Goal: Task Accomplishment & Management: Complete application form

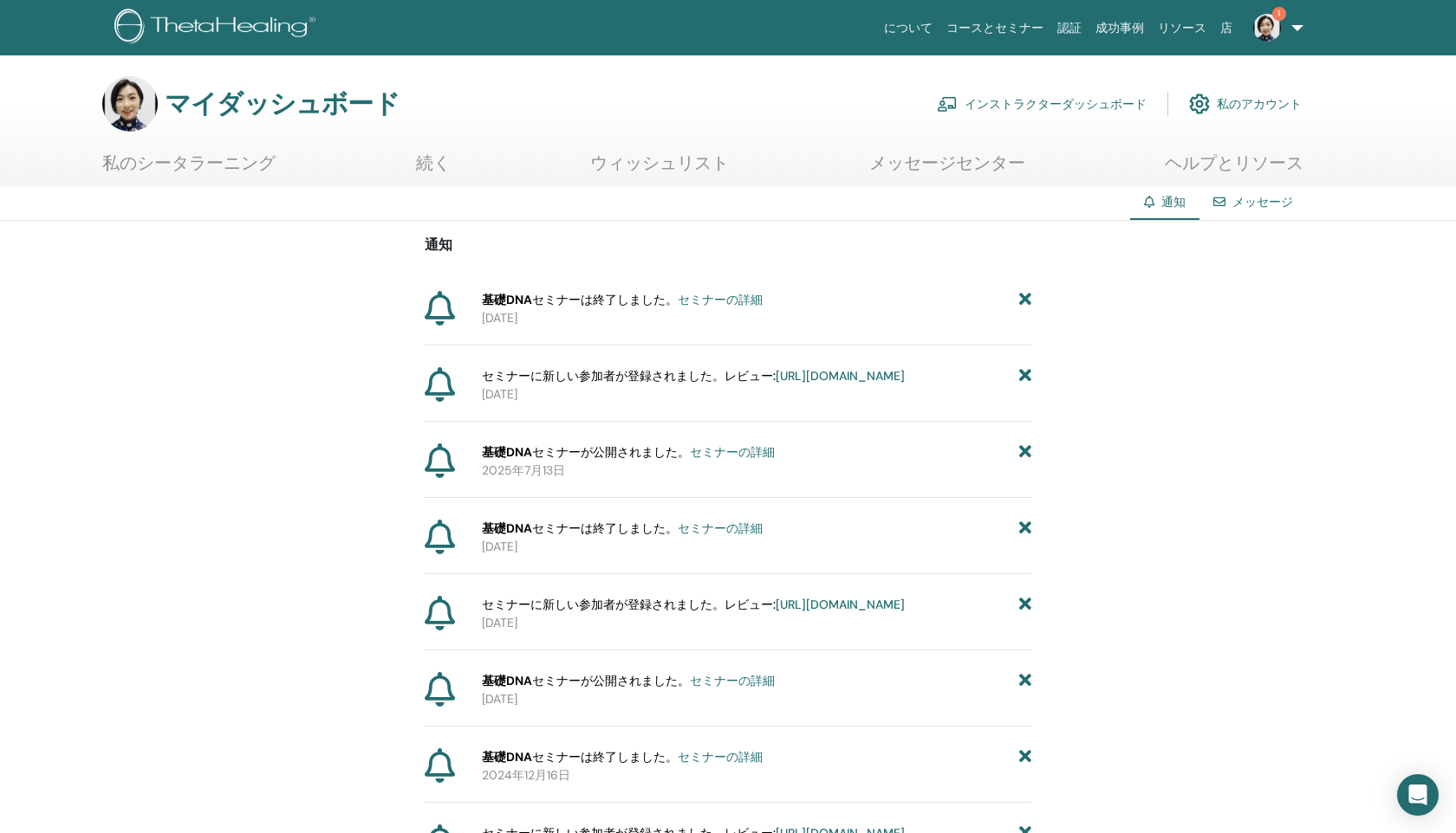
click at [612, 299] on font "は終了しました。" at bounding box center [629, 300] width 97 height 16
click at [760, 300] on font "セミナーの詳細" at bounding box center [720, 300] width 85 height 16
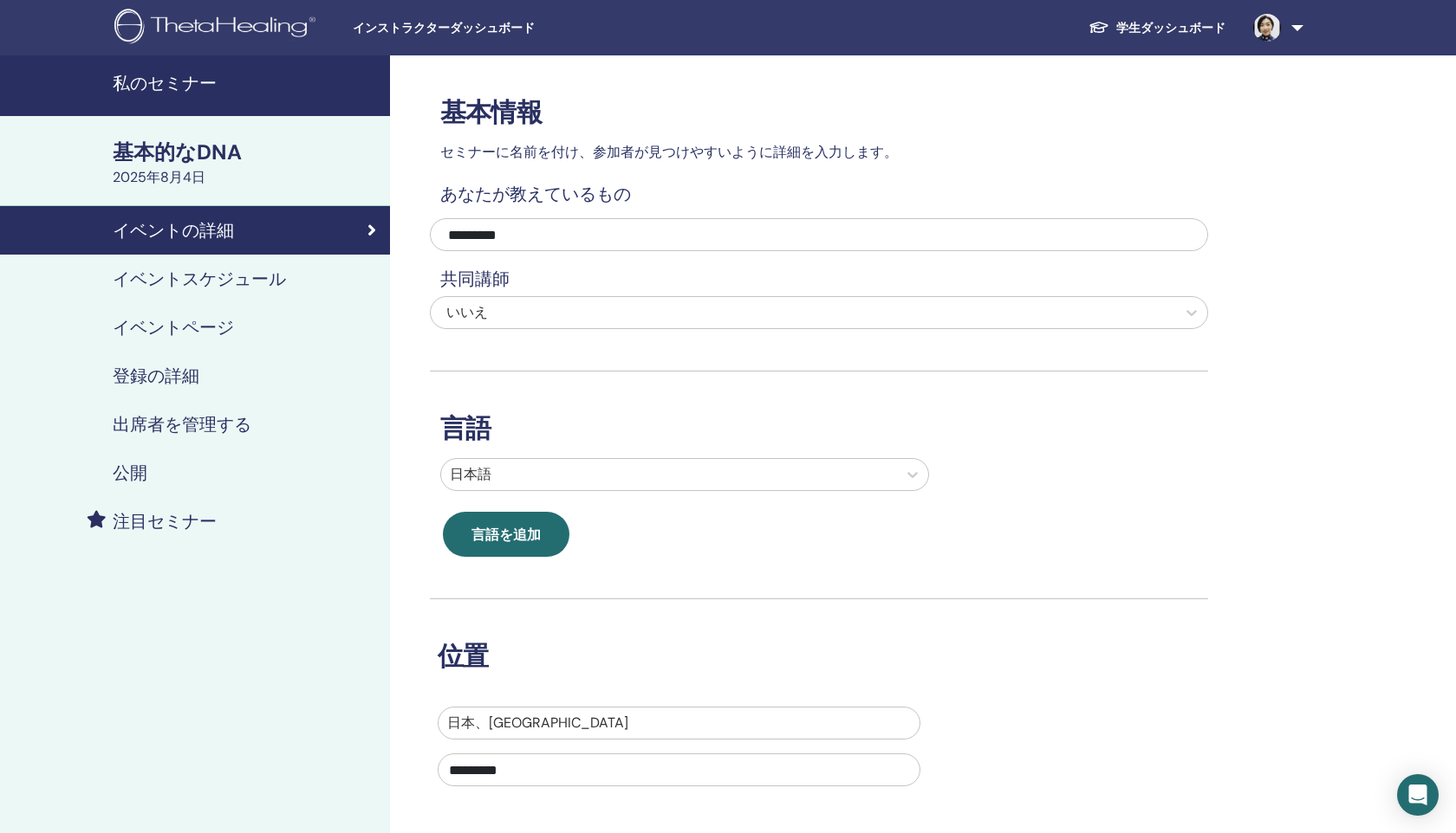
click at [174, 376] on font "登録の詳細" at bounding box center [155, 375] width 87 height 22
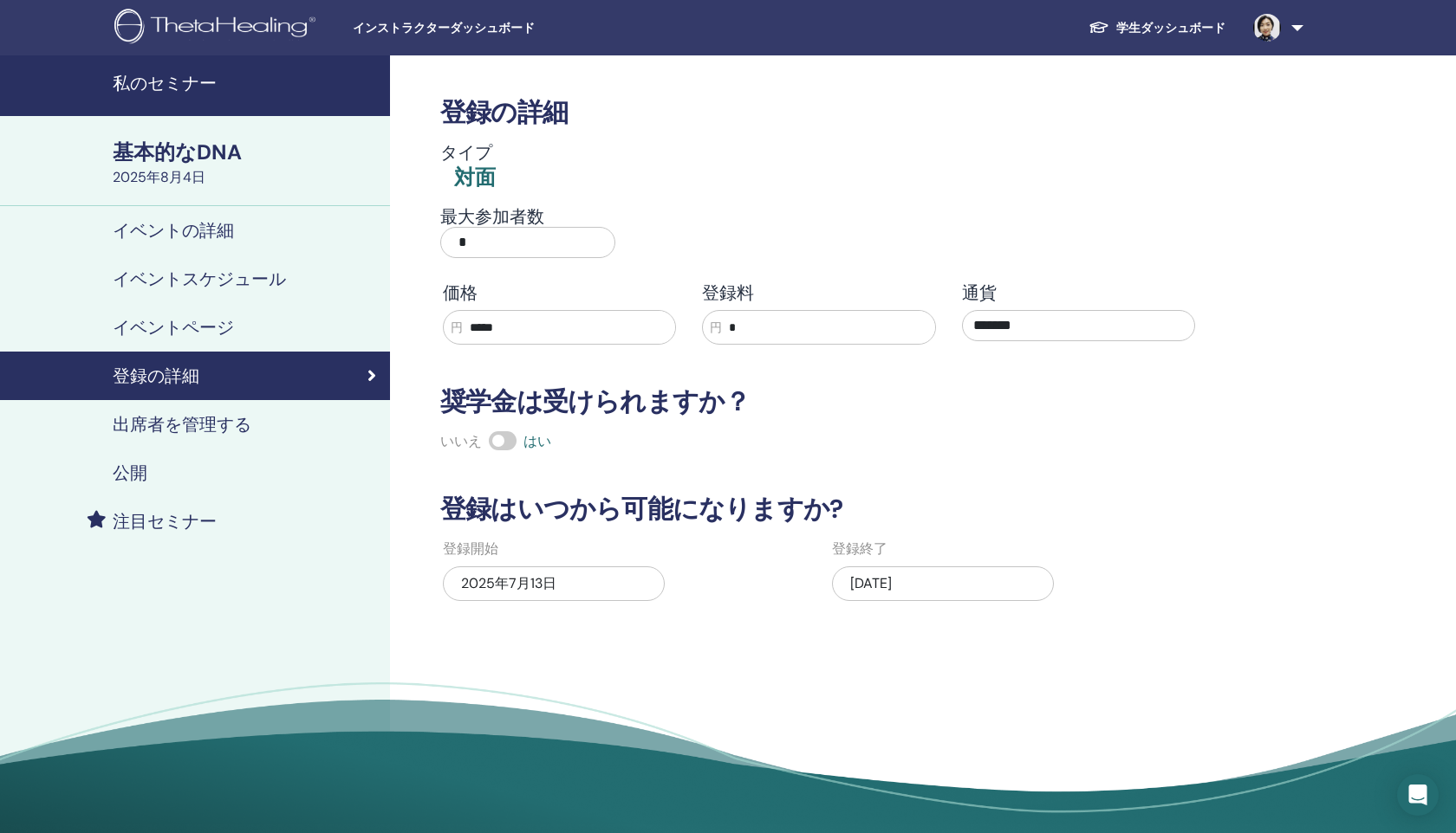
click at [1171, 27] on font "学生ダッシュボード" at bounding box center [1170, 27] width 110 height 16
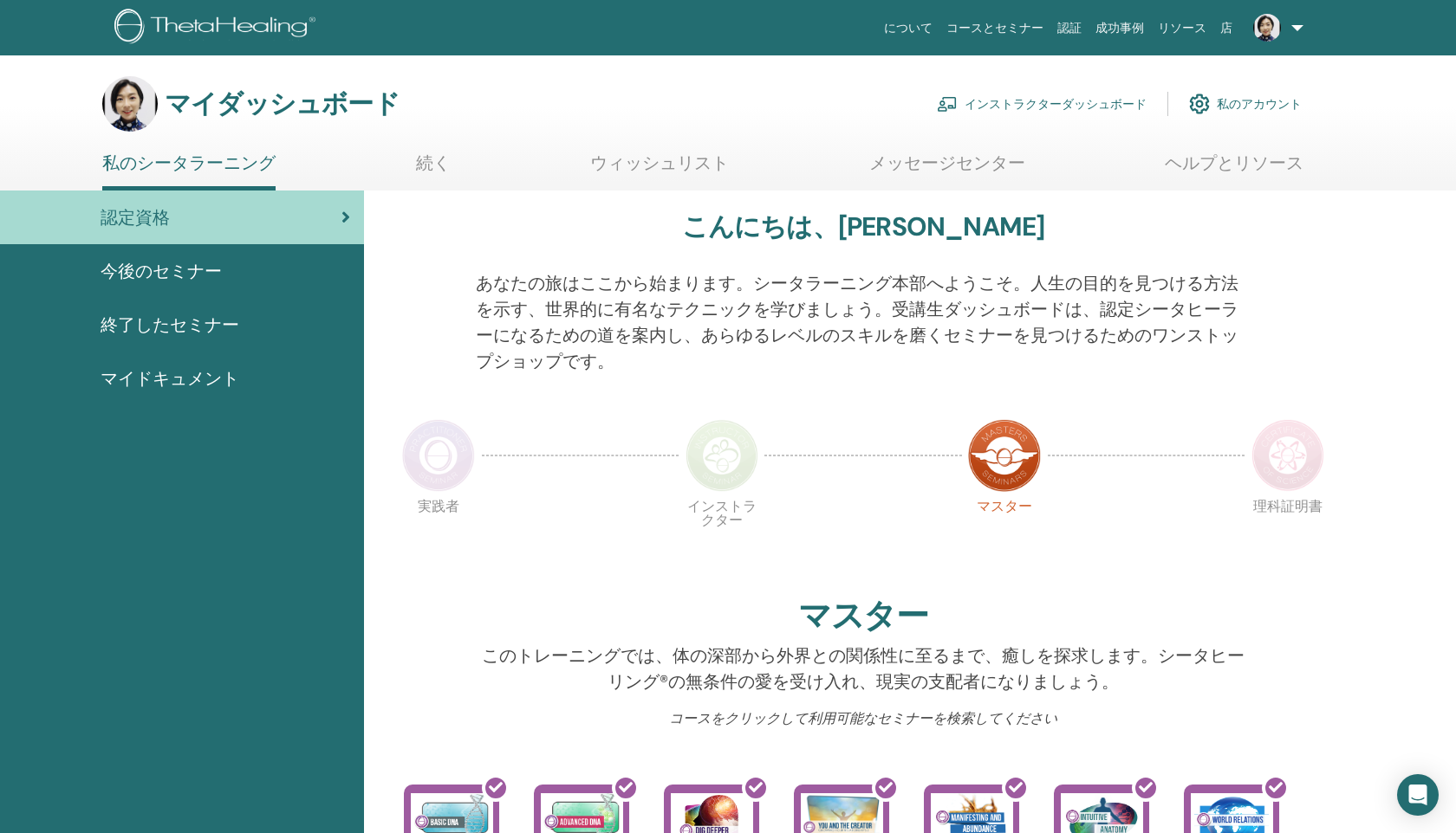
click at [1044, 107] on font "インストラクターダッシュボード" at bounding box center [1055, 105] width 182 height 16
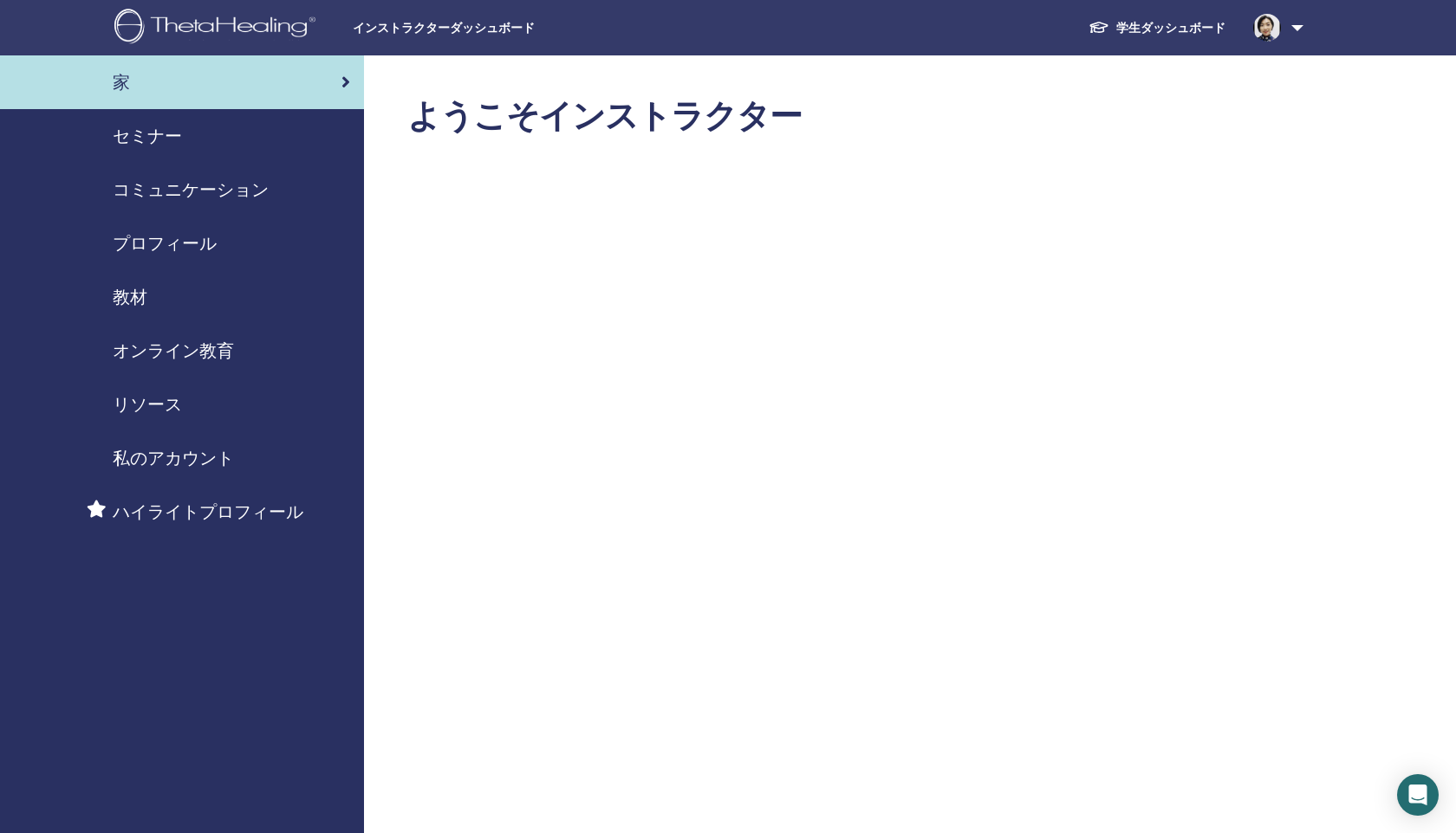
click at [138, 136] on font "セミナー" at bounding box center [147, 136] width 69 height 22
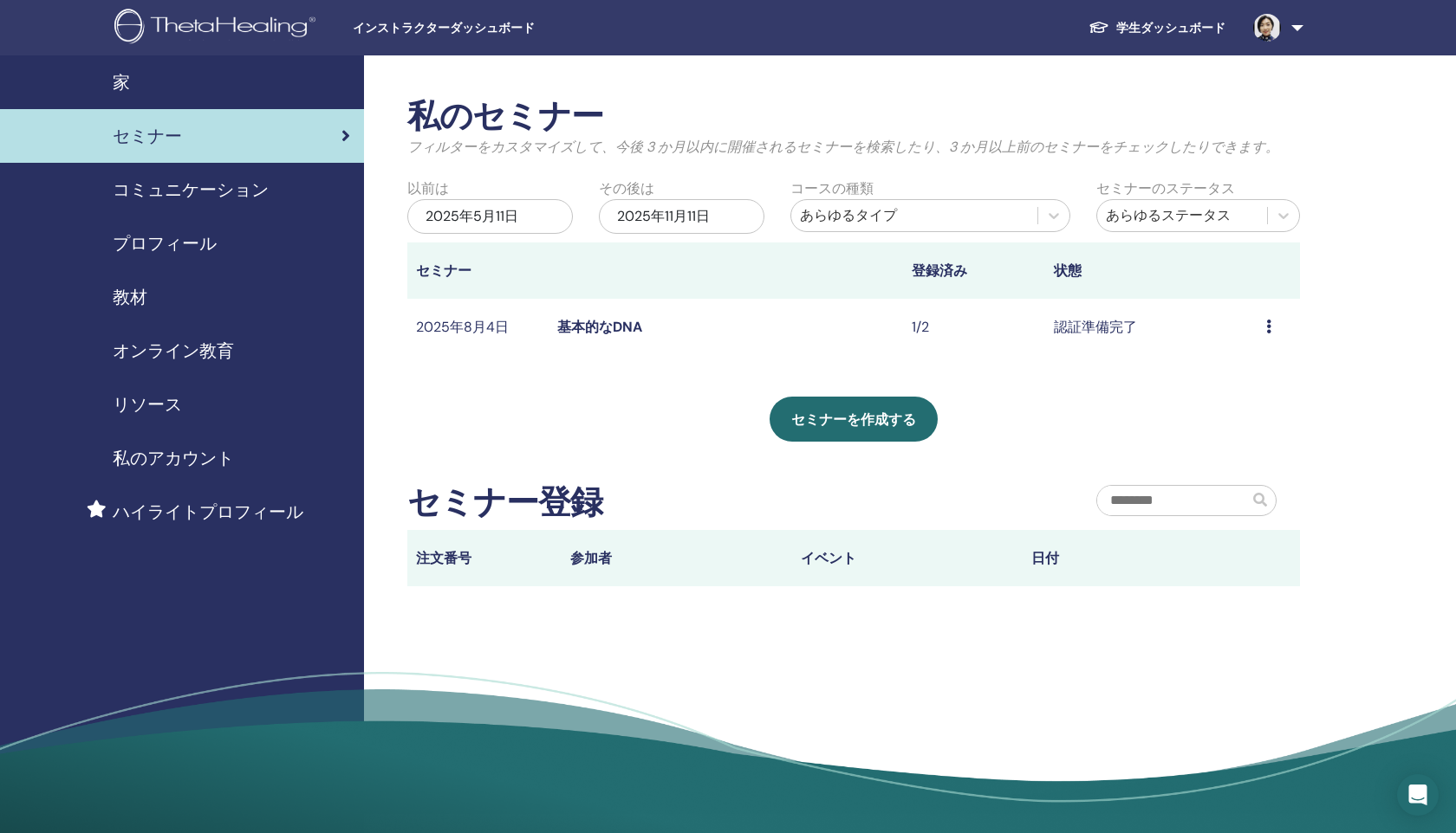
click at [1266, 329] on icon at bounding box center [1268, 327] width 5 height 14
click at [1214, 368] on font "編集" at bounding box center [1219, 369] width 27 height 19
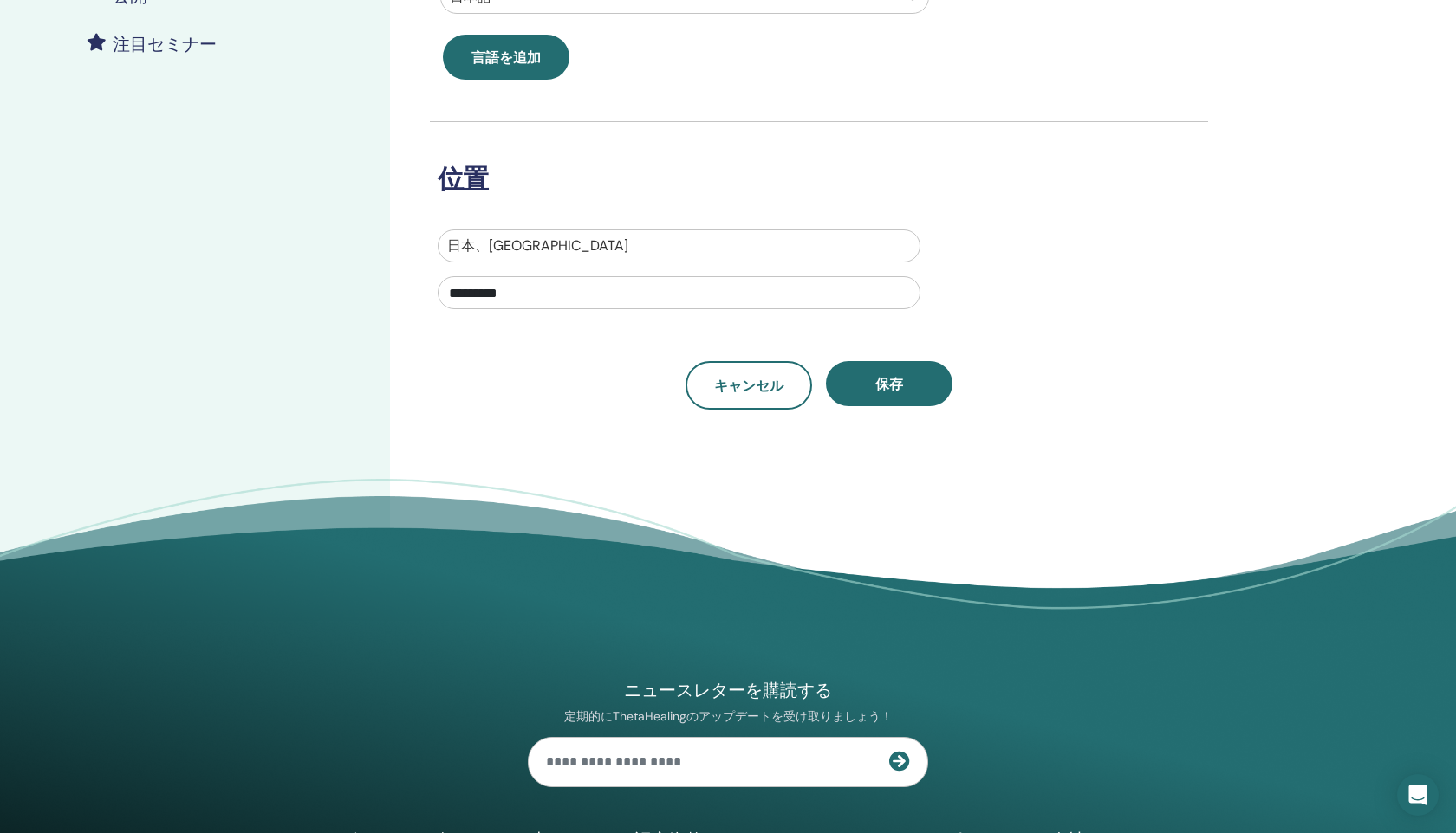
scroll to position [482, 0]
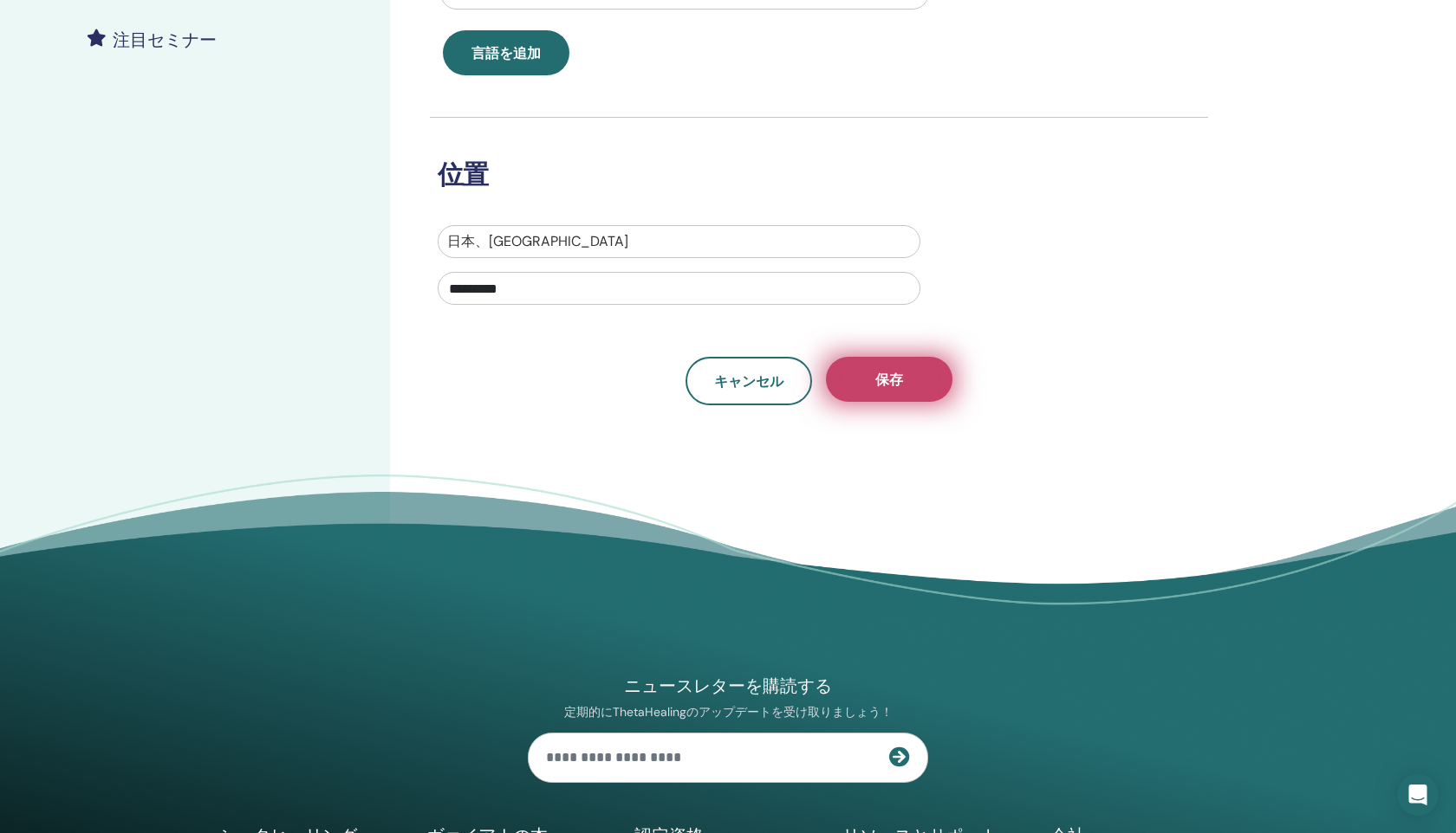
click at [922, 382] on button "保存" at bounding box center [888, 379] width 126 height 45
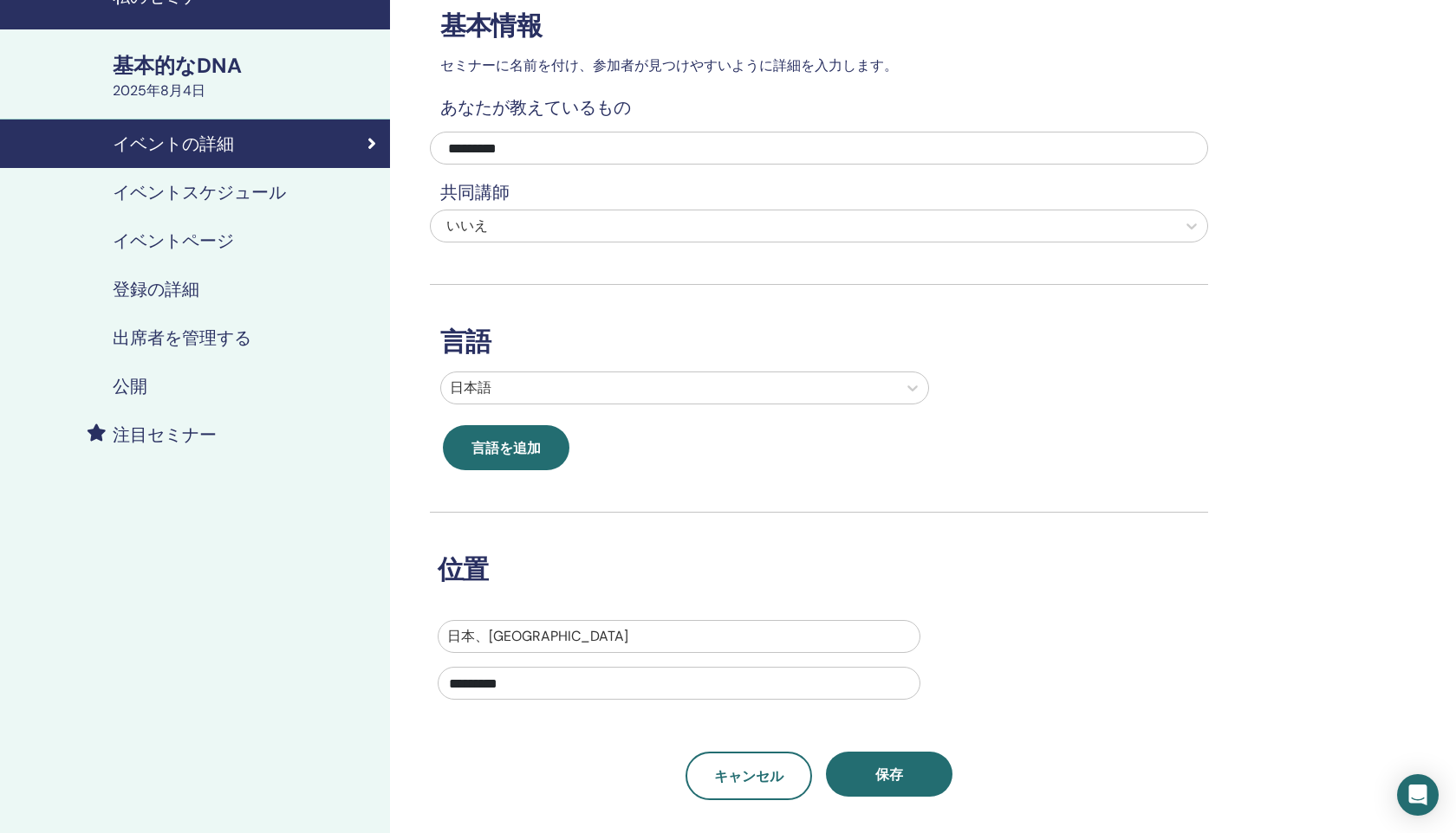
scroll to position [0, 0]
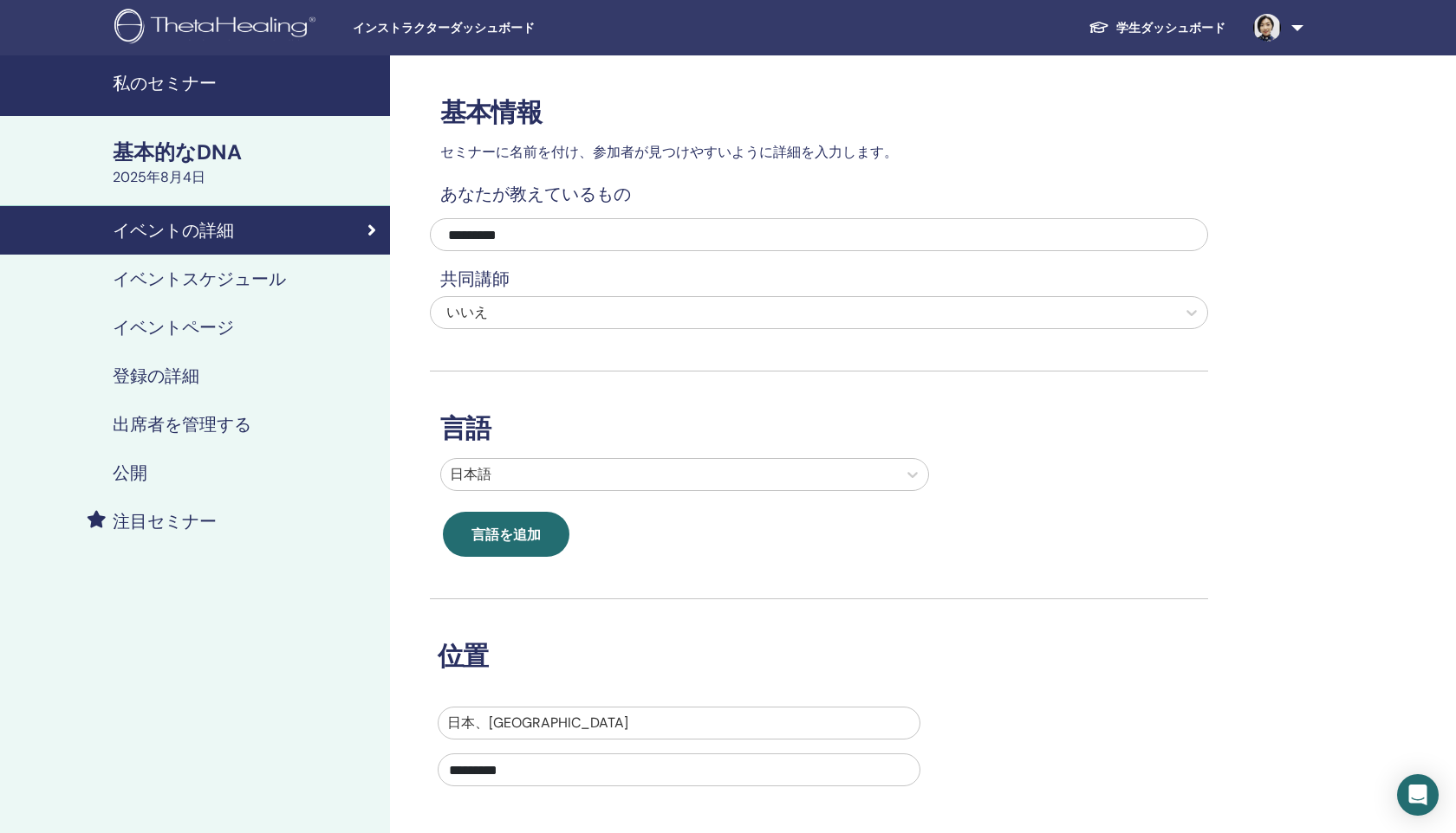
click at [192, 234] on font "イベントの詳細" at bounding box center [173, 230] width 121 height 22
click at [185, 282] on font "イベントスケジュール" at bounding box center [199, 279] width 173 height 22
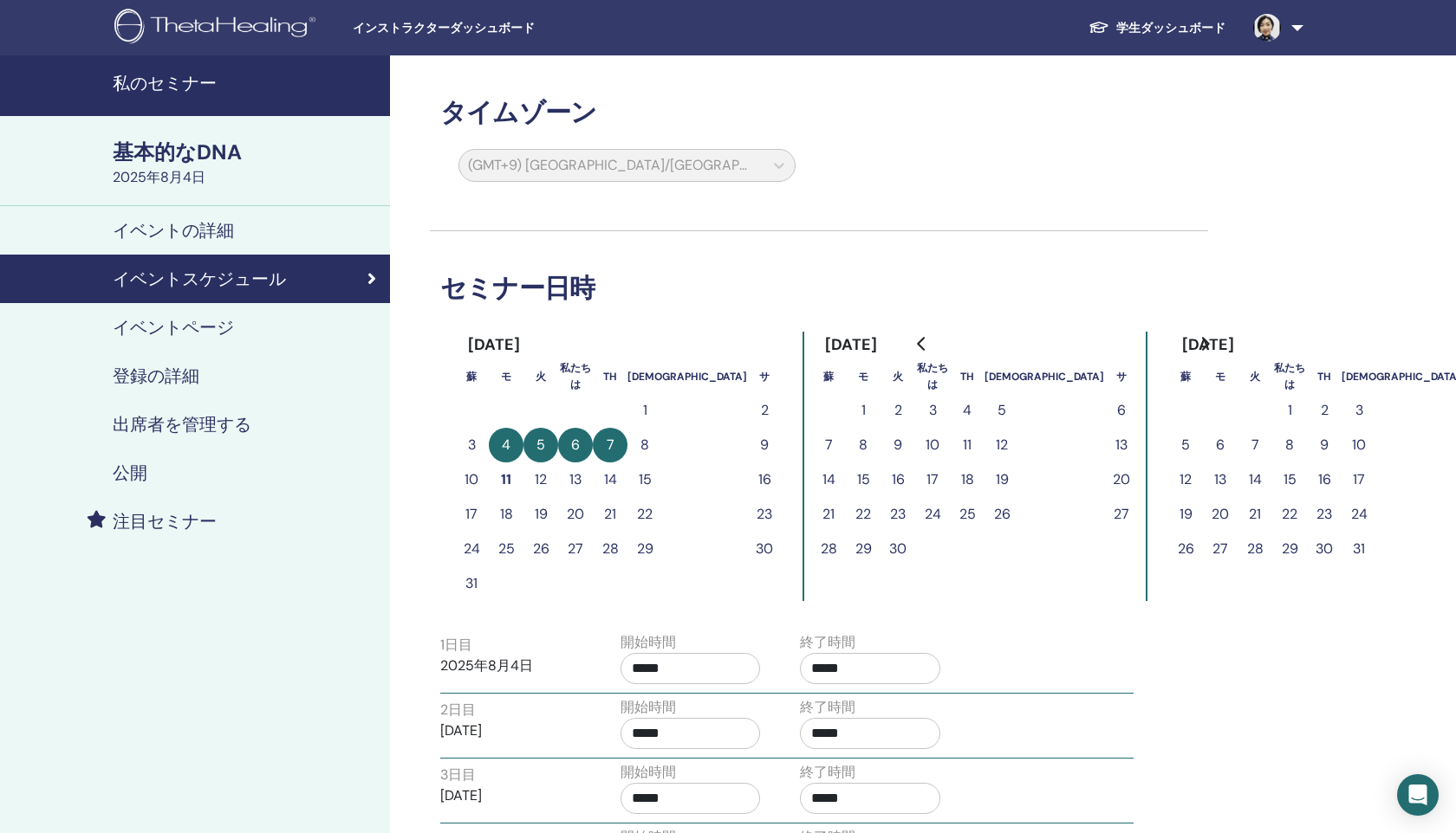
click at [469, 21] on font "インストラクターダッシュボード" at bounding box center [444, 27] width 182 height 14
click at [162, 232] on font "イベントの詳細" at bounding box center [173, 230] width 121 height 22
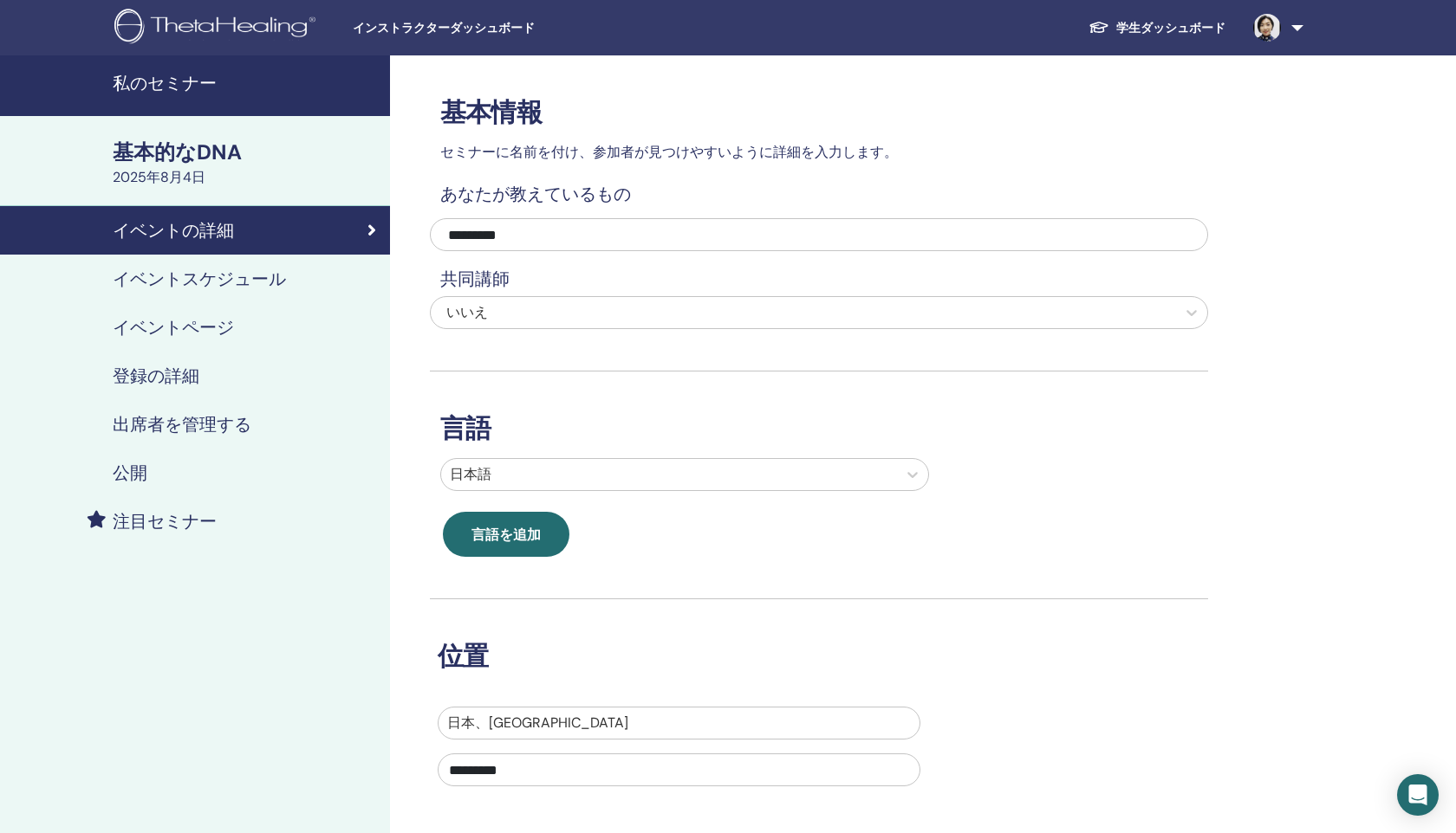
click at [145, 66] on link "私のセミナー" at bounding box center [195, 86] width 390 height 61
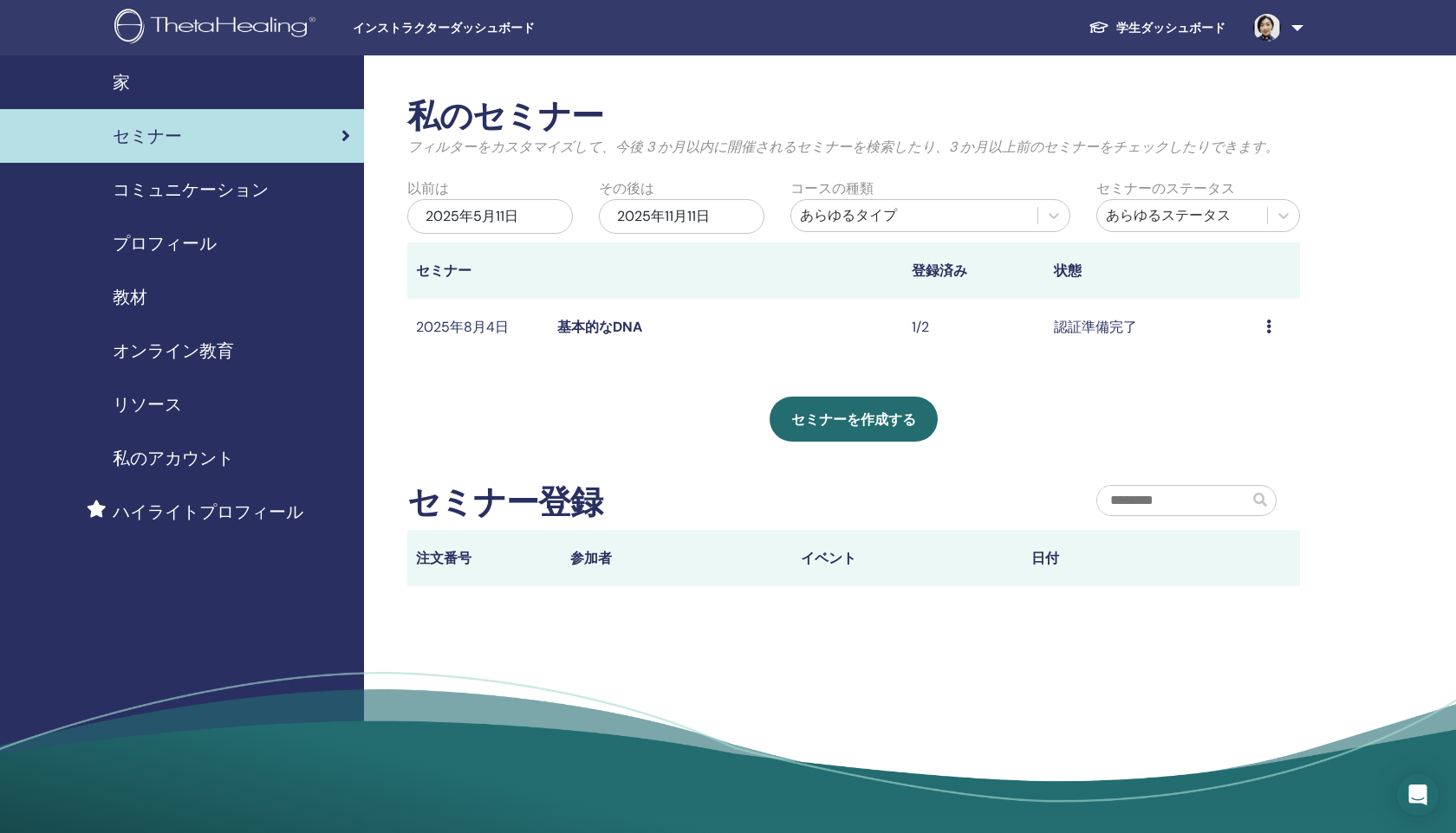
click at [1267, 330] on icon at bounding box center [1268, 327] width 5 height 14
click at [1230, 400] on font "参加者" at bounding box center [1227, 396] width 42 height 19
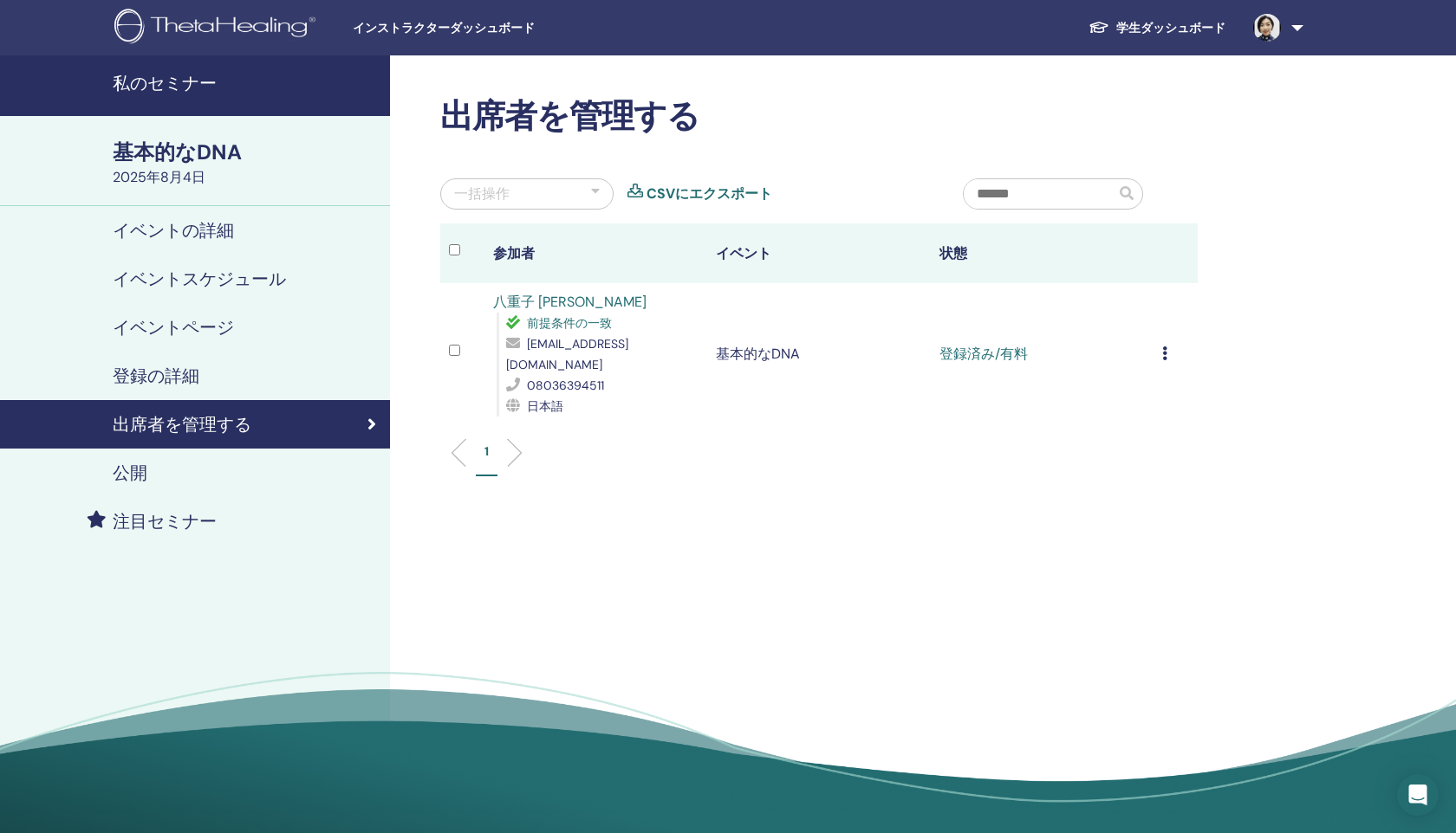
click at [552, 308] on font "八重子 [PERSON_NAME]" at bounding box center [569, 302] width 154 height 19
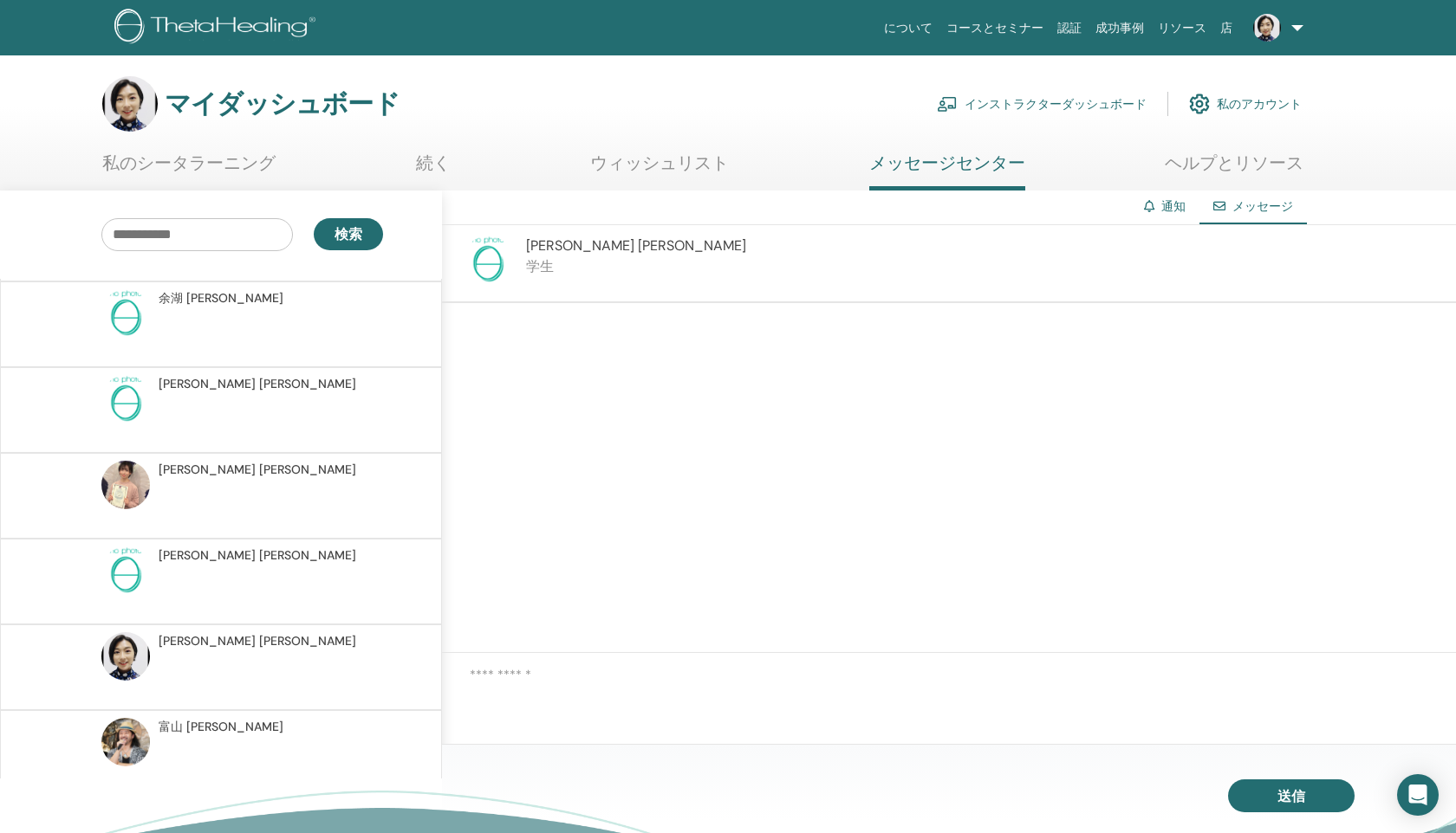
scroll to position [1199, 0]
click at [216, 156] on font "私のシータラーニング" at bounding box center [189, 162] width 173 height 22
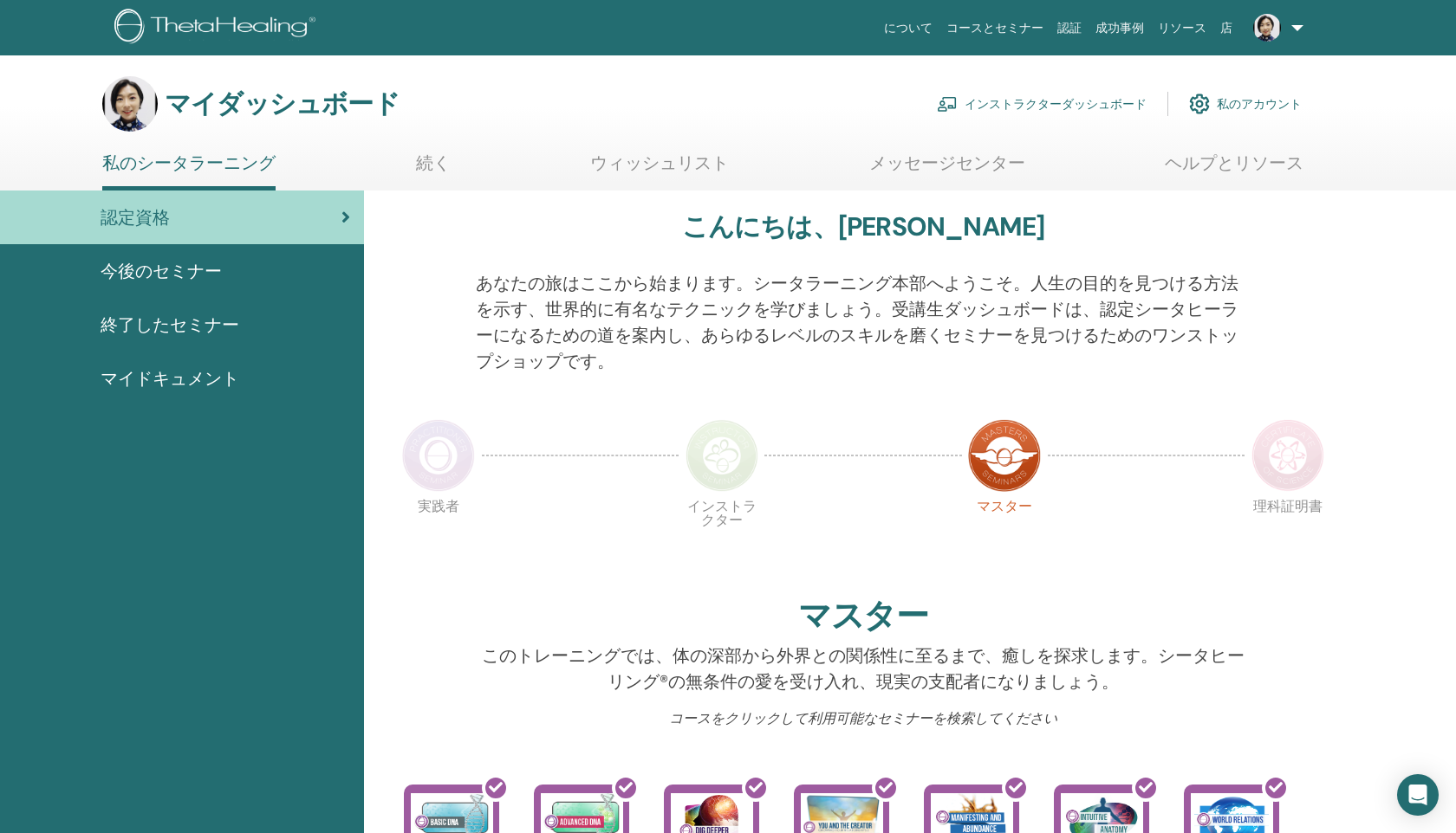
click at [1057, 103] on font "インストラクターダッシュボード" at bounding box center [1055, 105] width 182 height 16
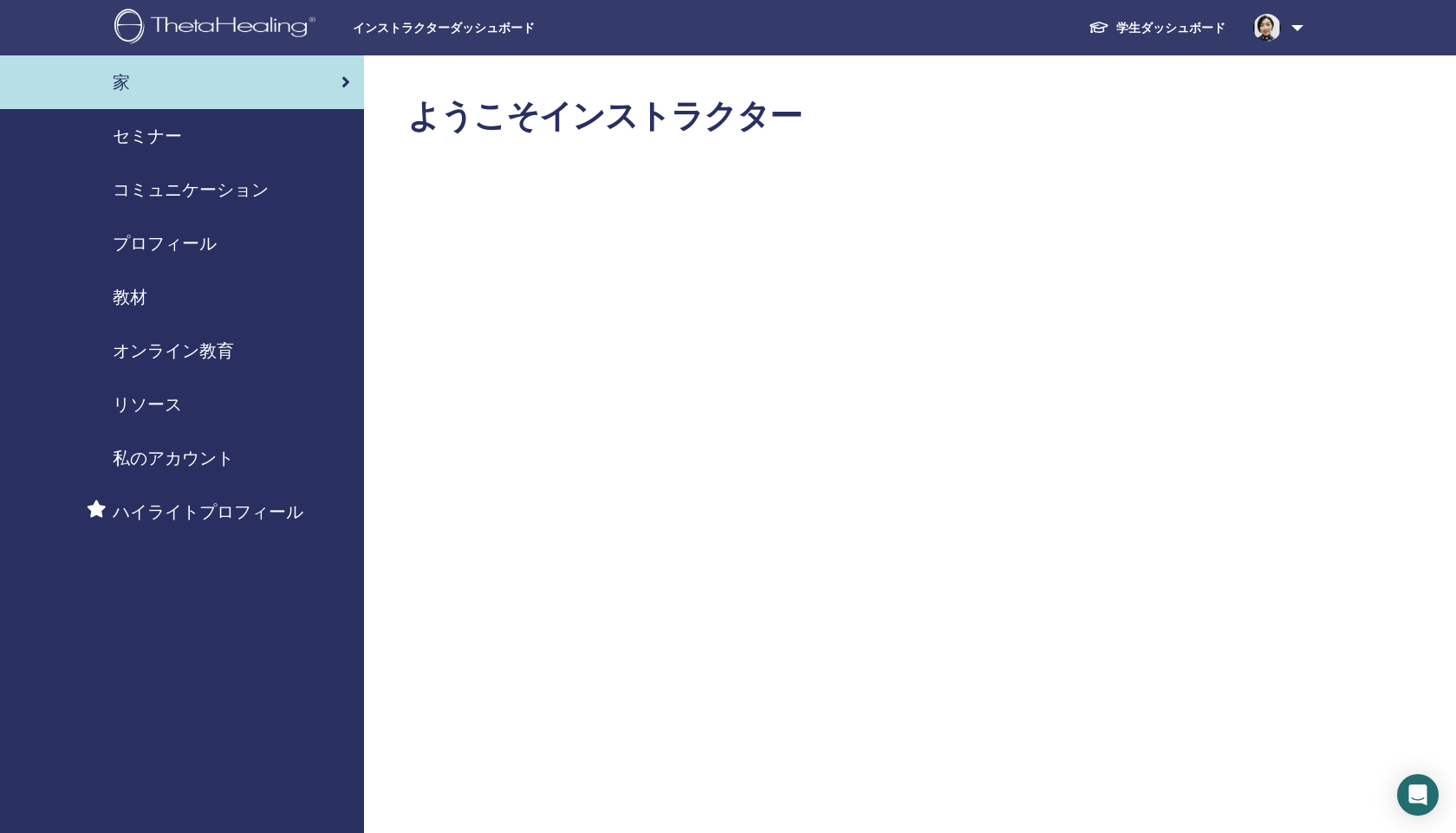
click at [142, 148] on span "セミナー" at bounding box center [147, 136] width 69 height 26
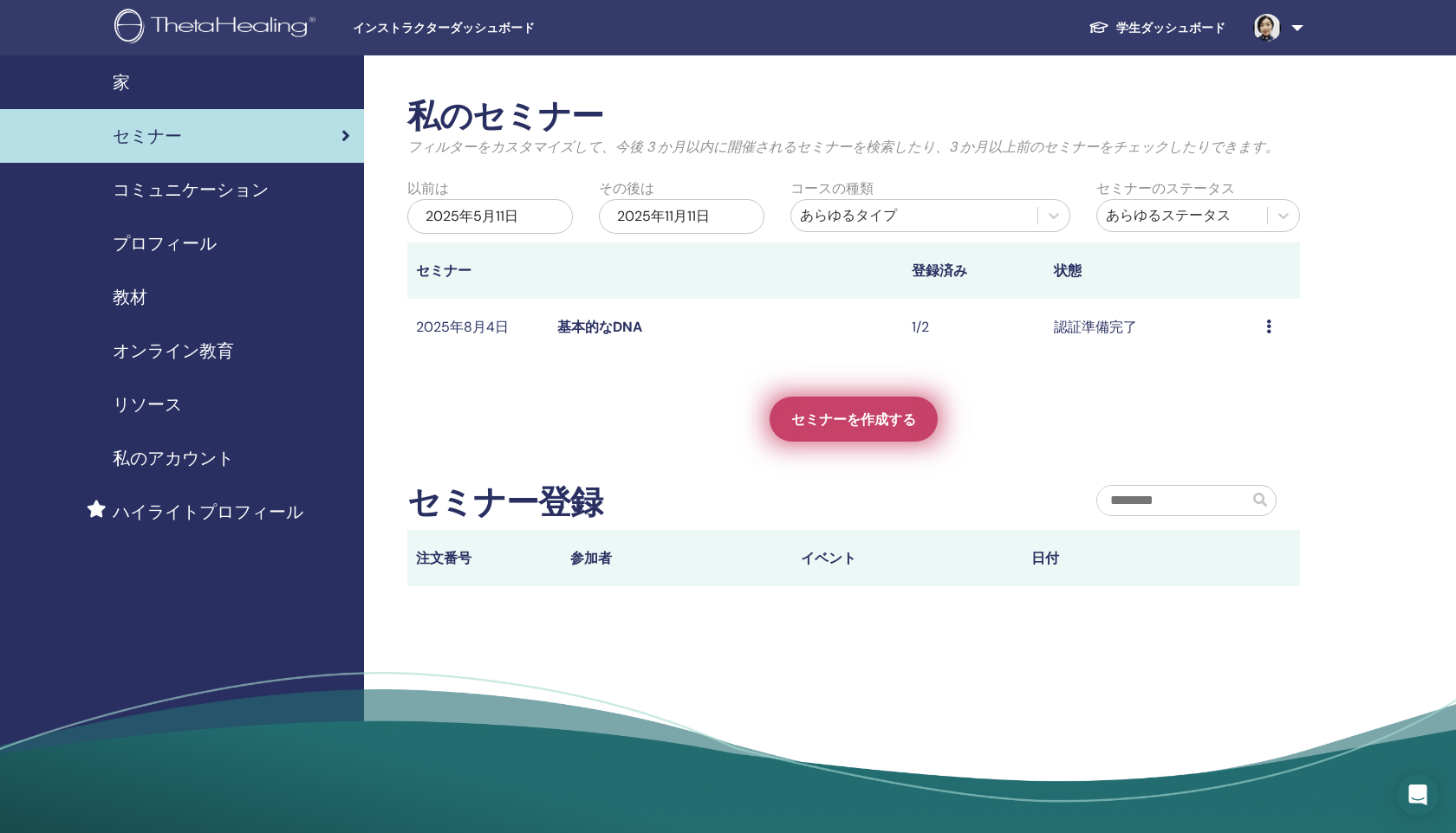
click at [847, 428] on font "セミナーを作成する" at bounding box center [854, 419] width 125 height 19
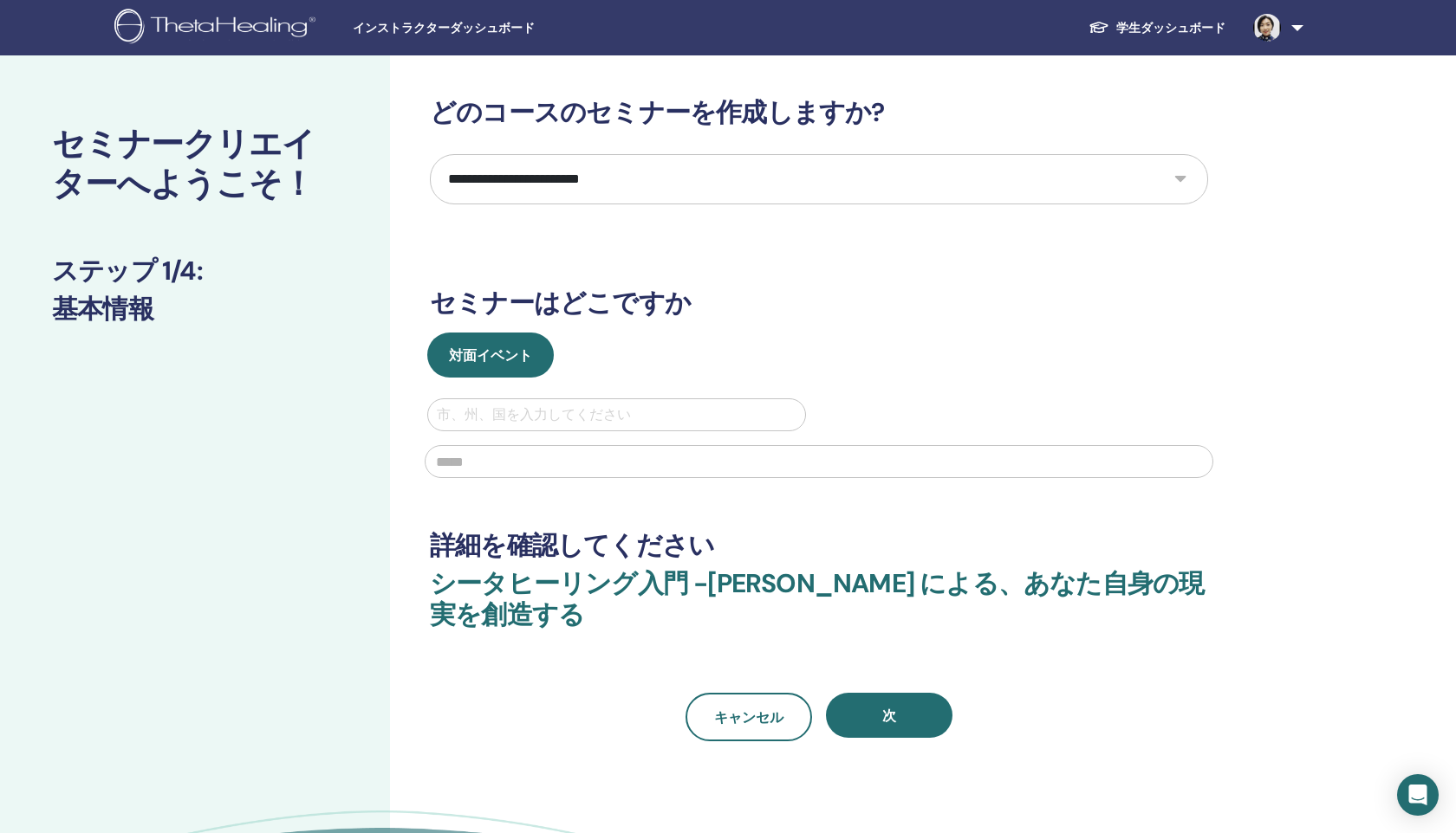
click at [869, 174] on select "**********" at bounding box center [819, 179] width 778 height 50
select select "*"
click at [500, 422] on div at bounding box center [617, 415] width 360 height 24
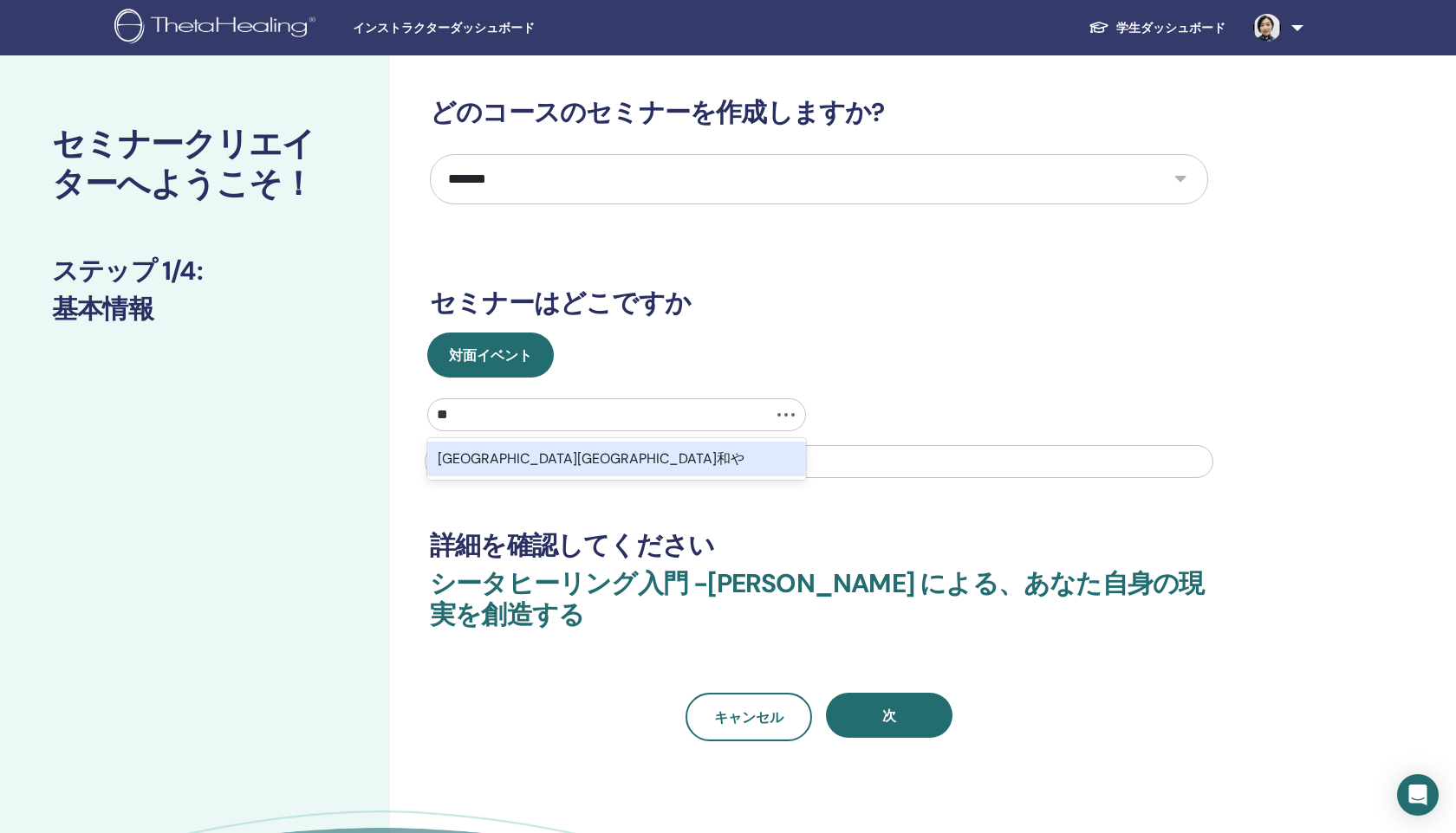
type input "*"
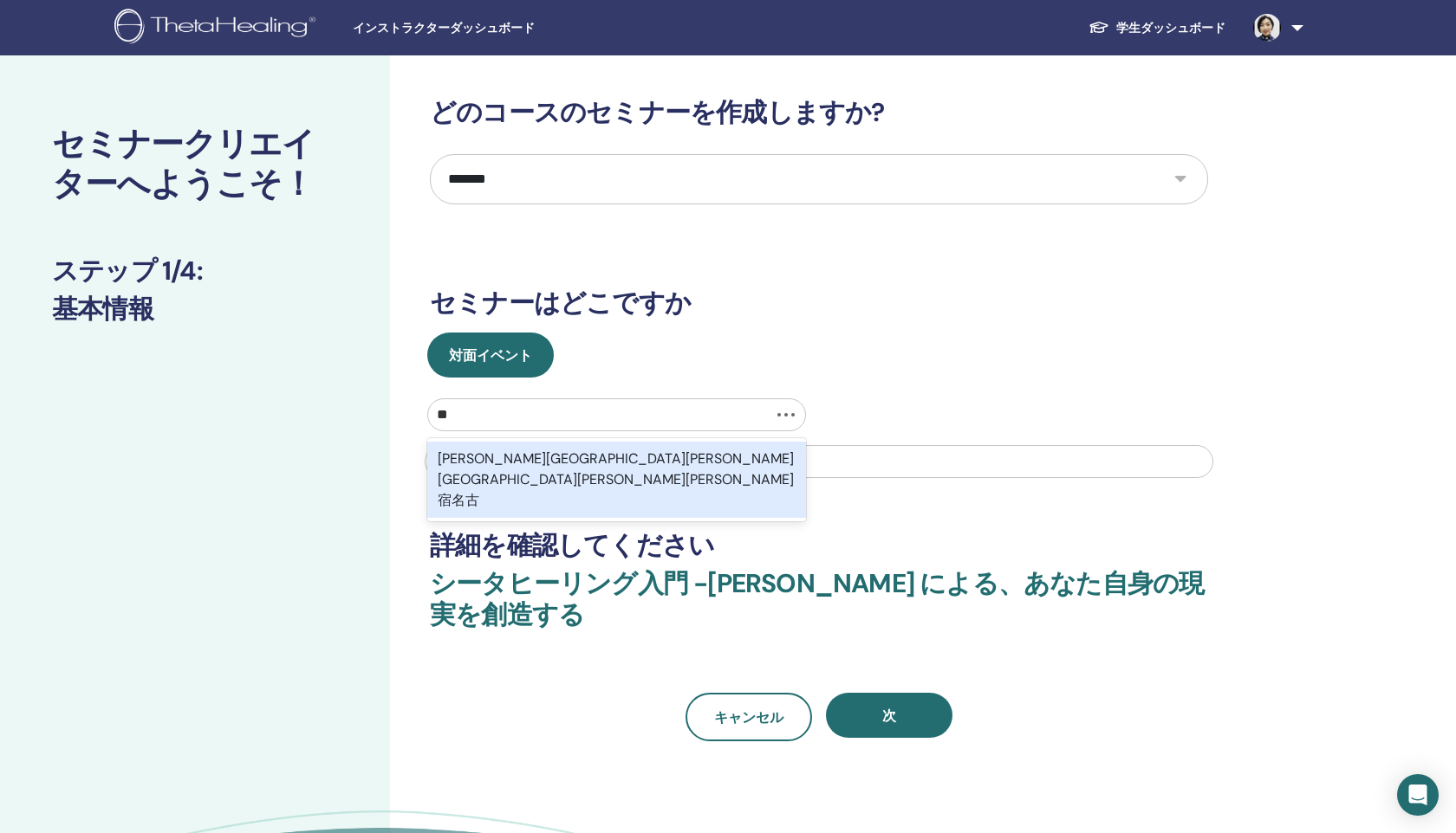
type input "*"
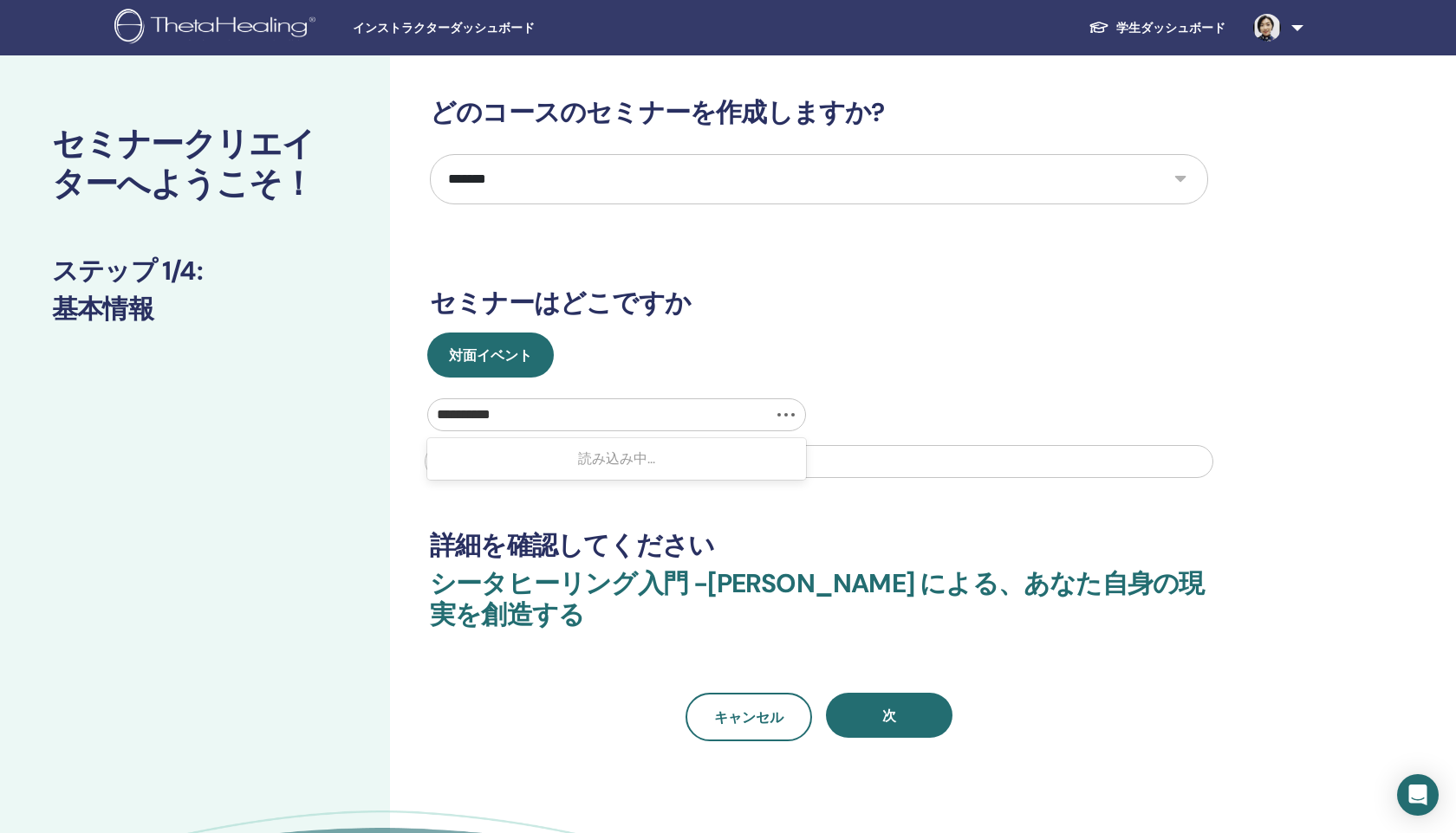
type input "*********"
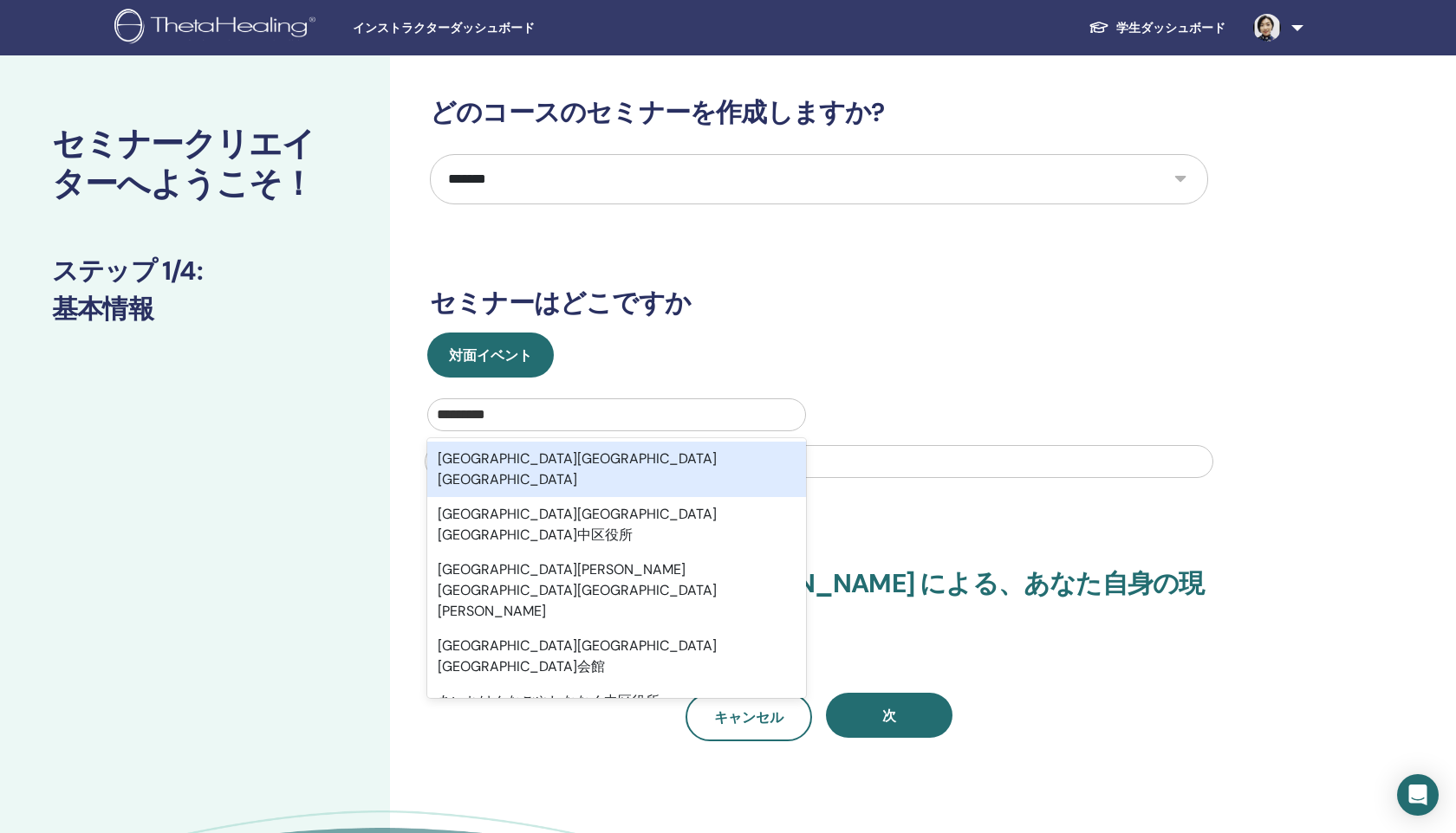
click at [467, 459] on font "愛知県名古屋市中区" at bounding box center [577, 469] width 279 height 39
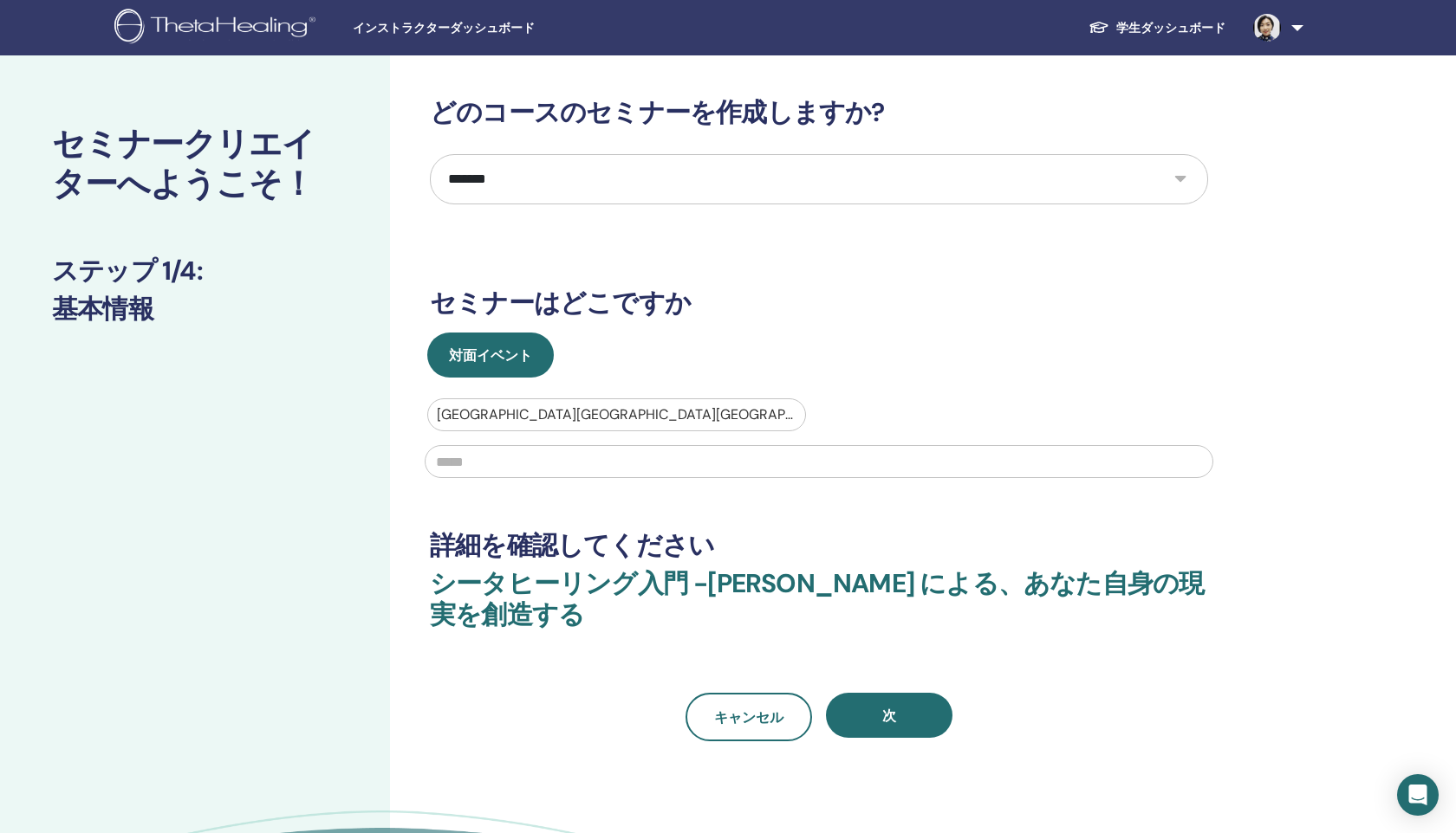
click at [467, 459] on input "text" at bounding box center [818, 461] width 788 height 33
type input "**"
click at [898, 707] on button "次" at bounding box center [888, 716] width 126 height 45
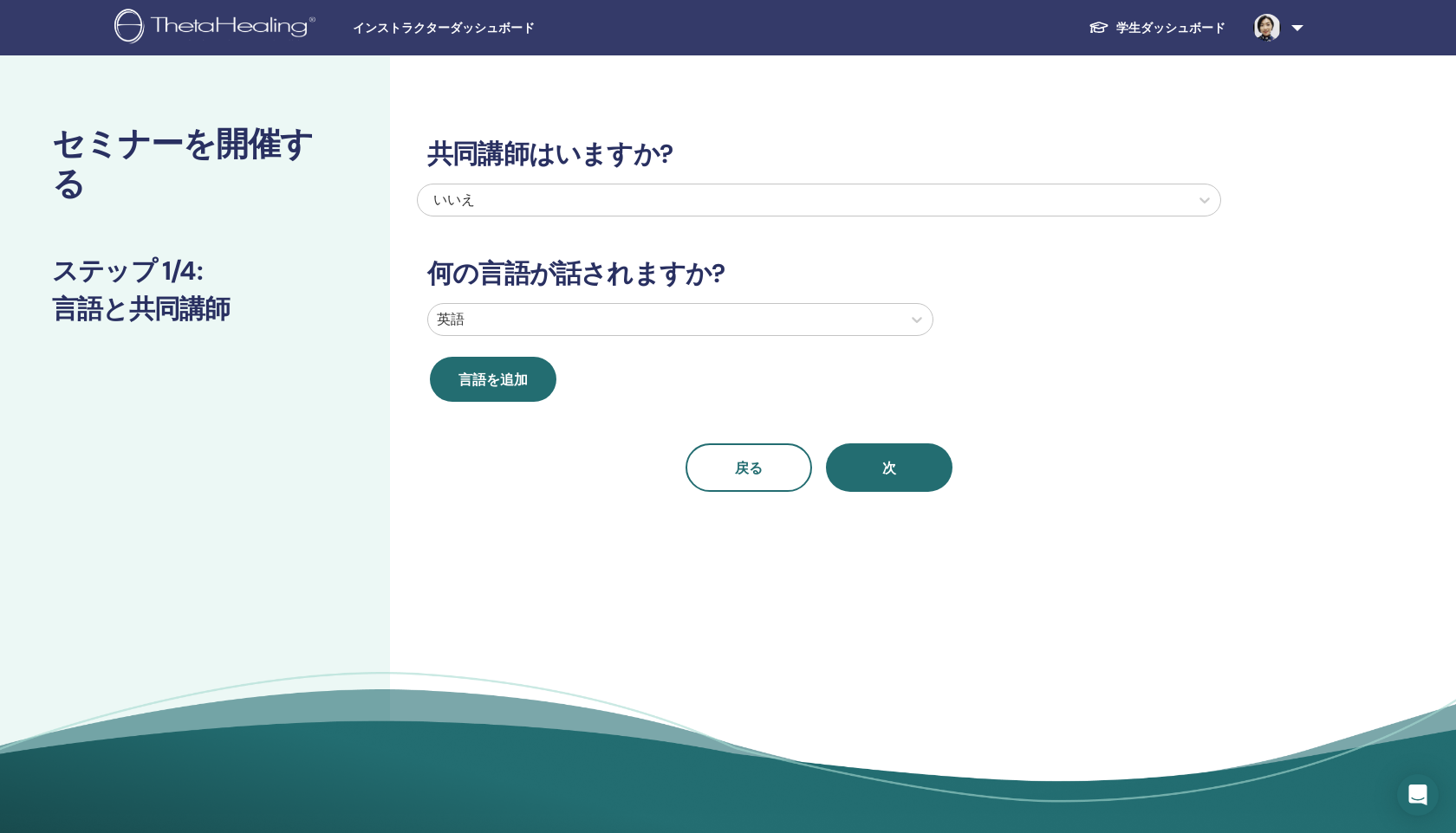
click at [890, 328] on div at bounding box center [665, 320] width 456 height 24
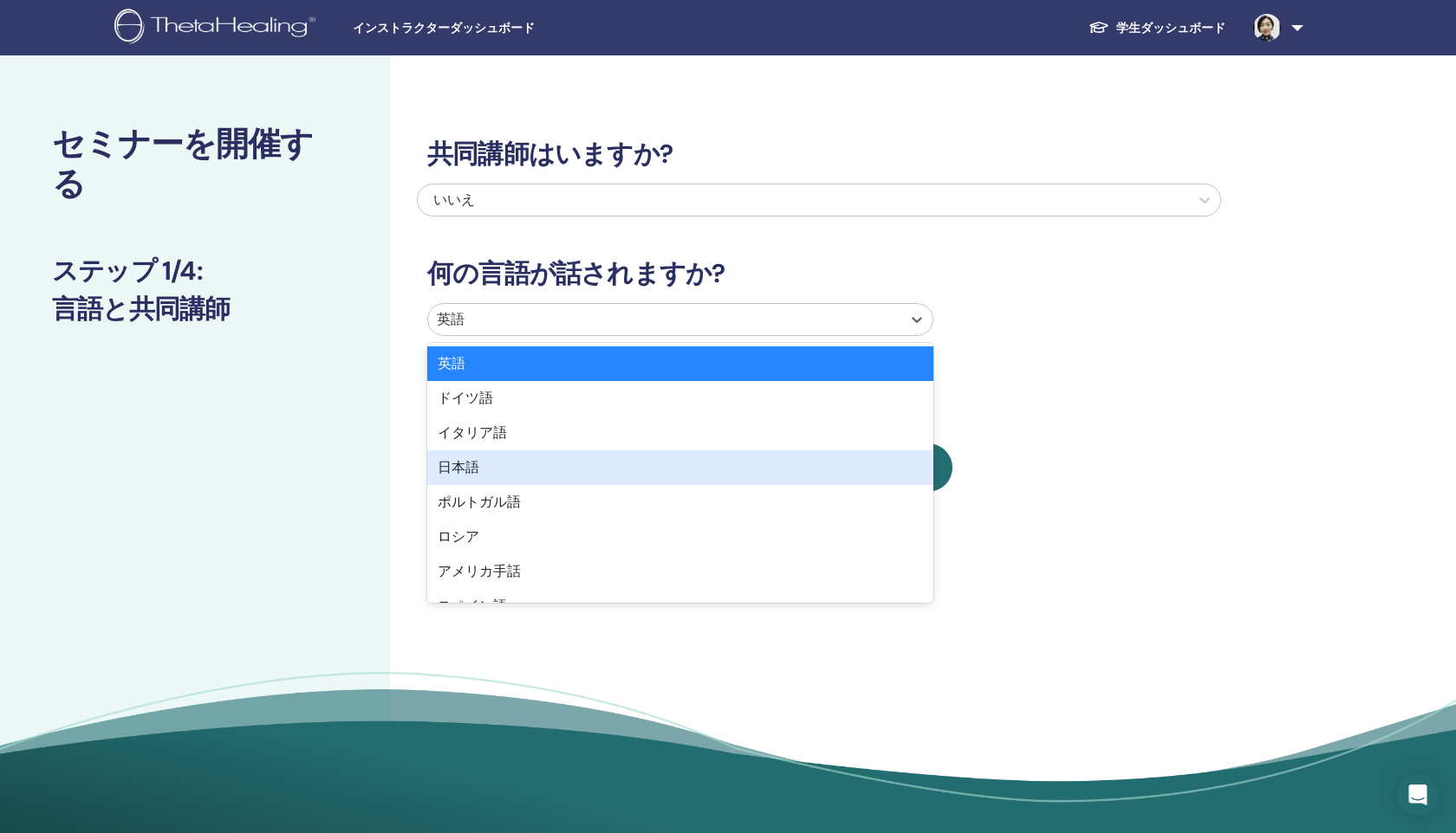
click at [550, 462] on div "日本語" at bounding box center [681, 467] width 507 height 34
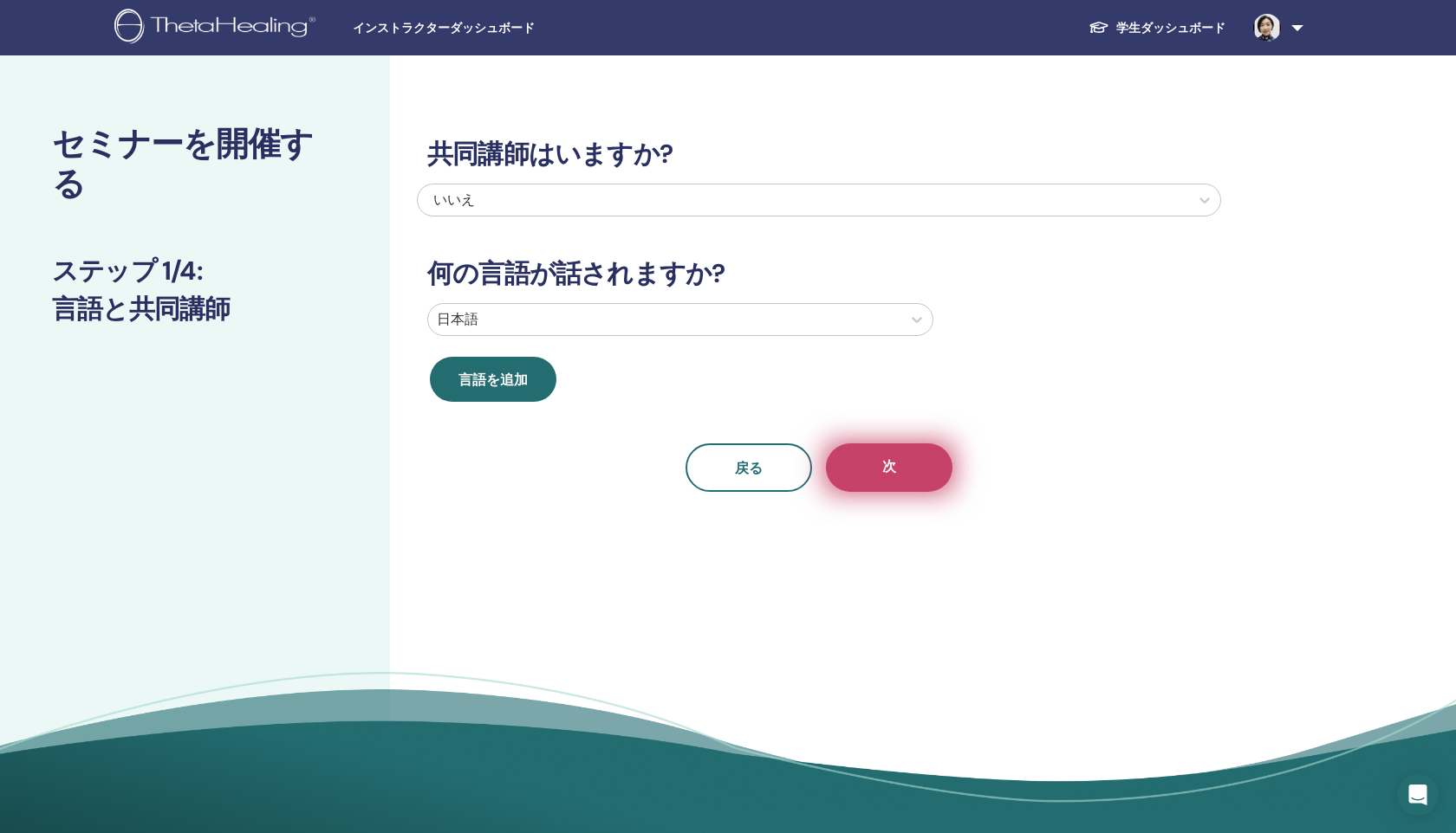
click at [890, 451] on button "次" at bounding box center [888, 468] width 126 height 49
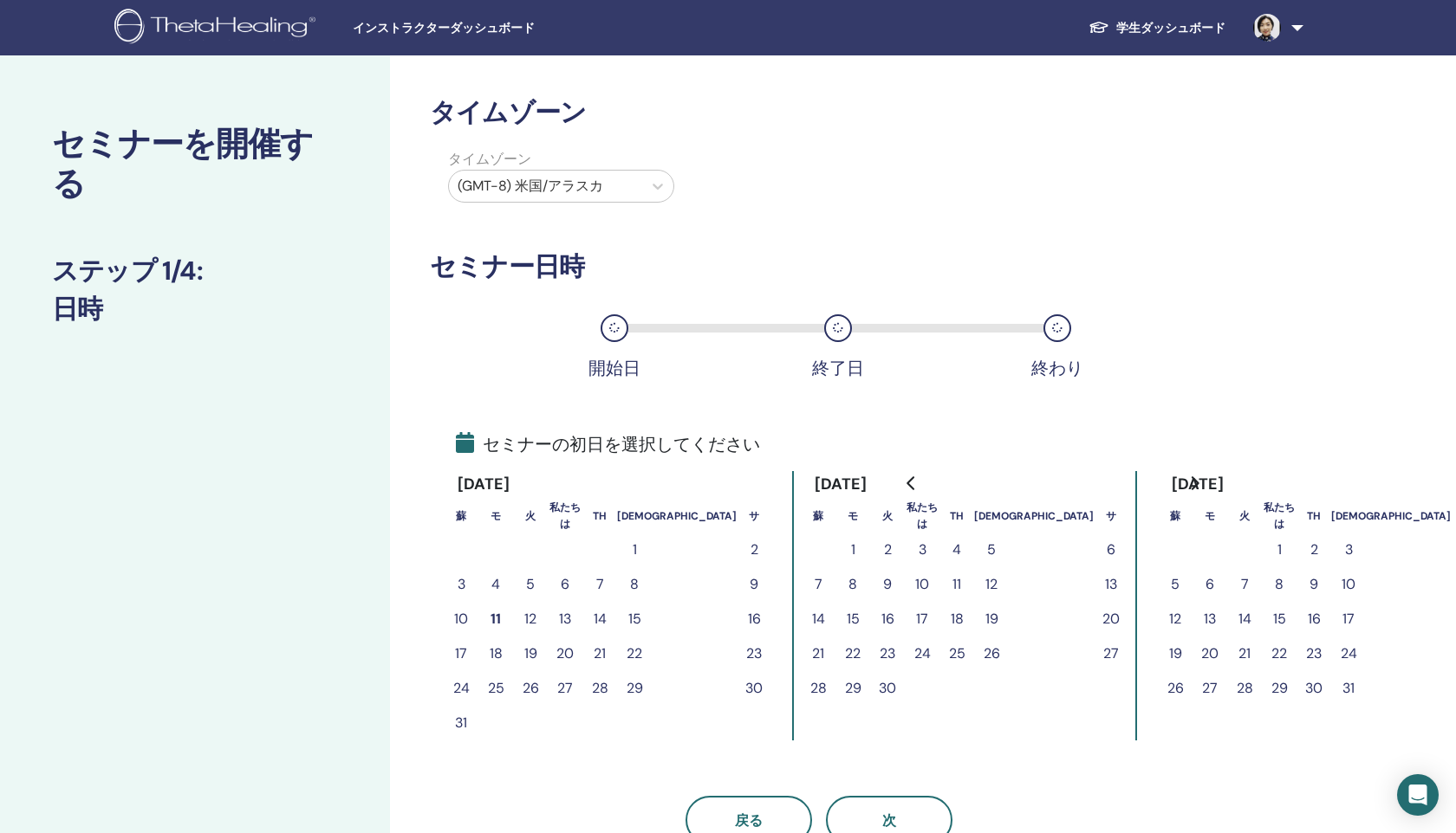
click at [568, 621] on font "13" at bounding box center [565, 619] width 12 height 19
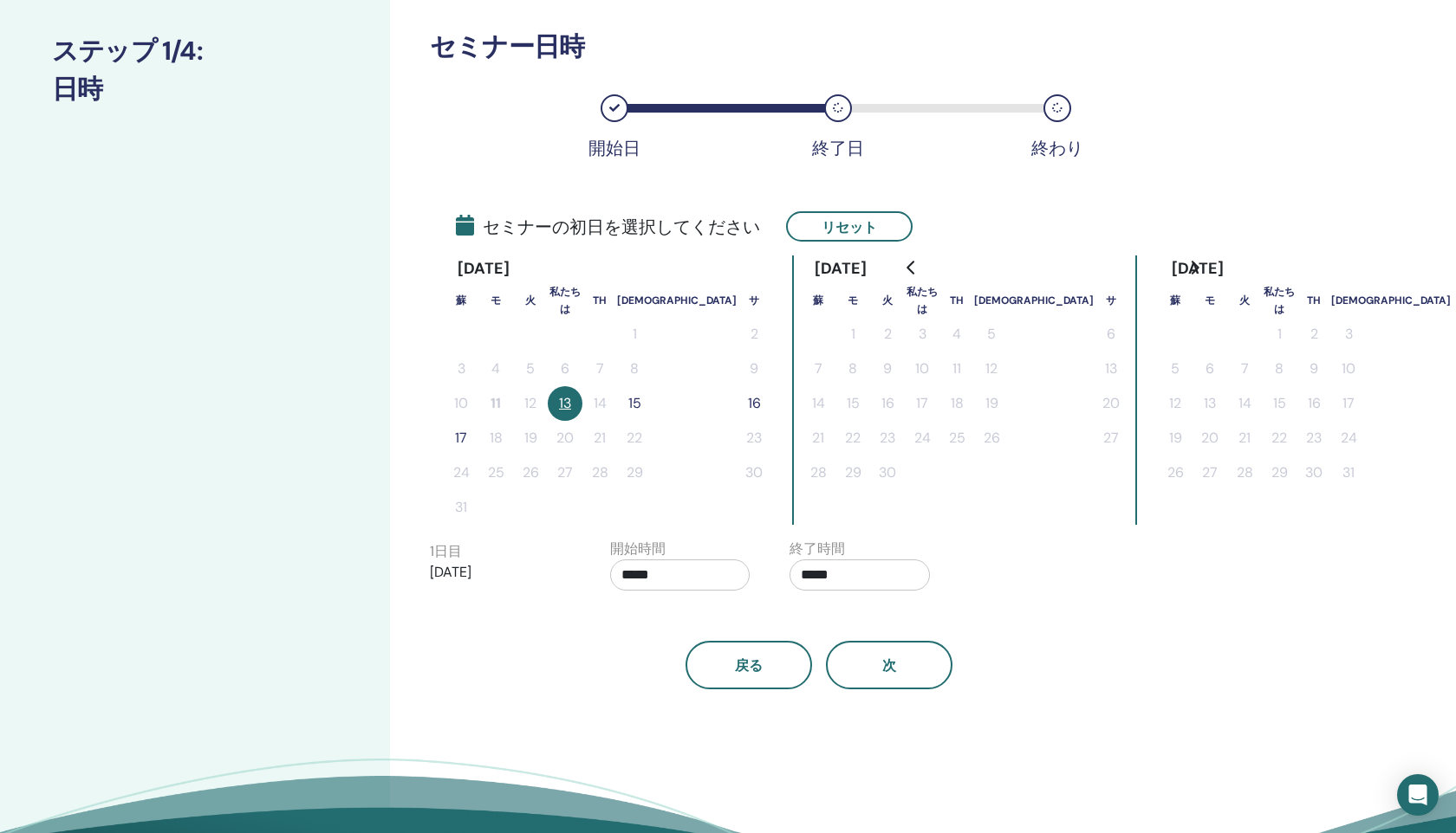
scroll to position [232, 0]
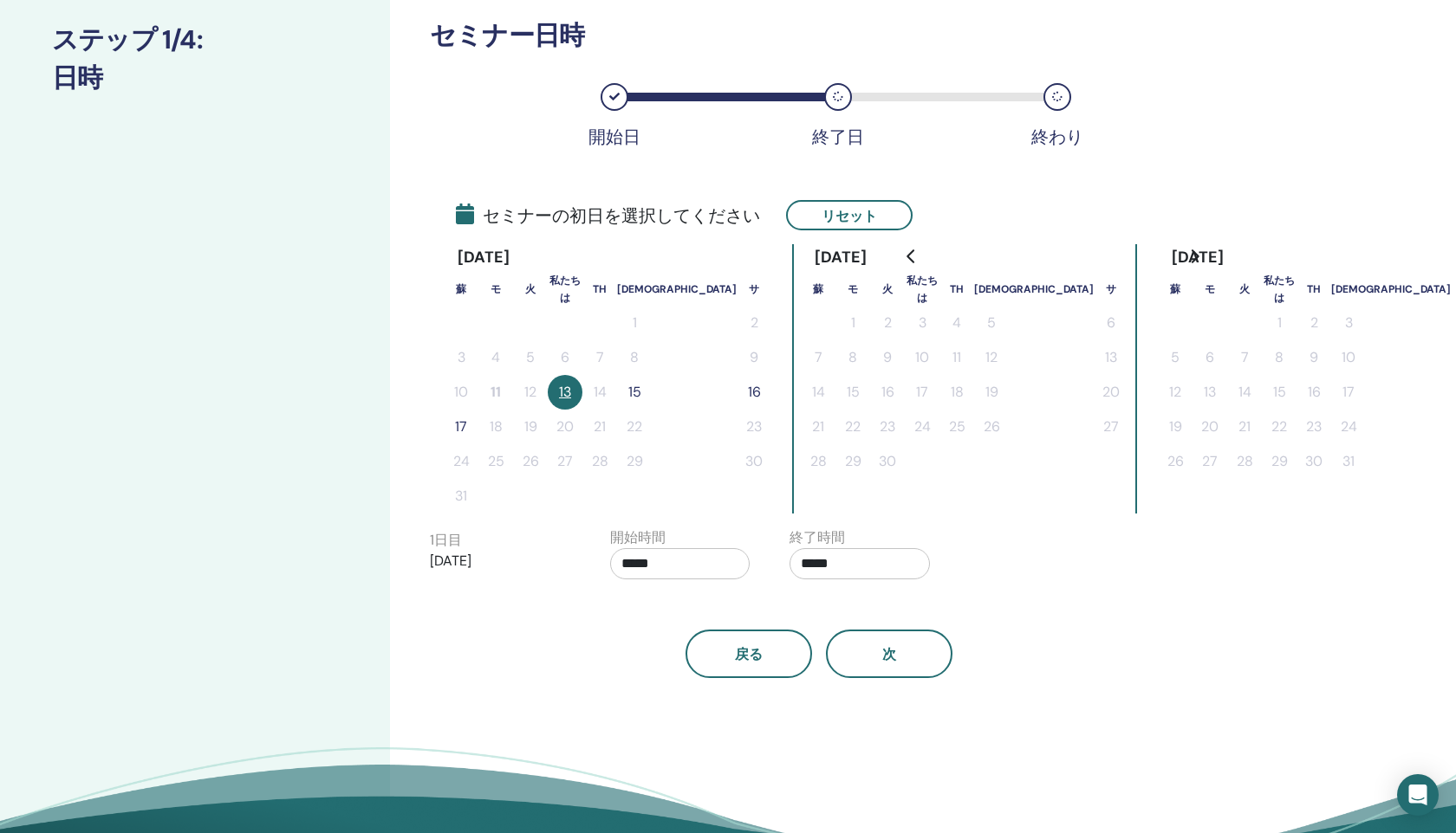
click at [681, 554] on input "*****" at bounding box center [681, 564] width 141 height 31
click at [696, 609] on font "▲" at bounding box center [693, 607] width 11 height 17
type input "*****"
click at [849, 565] on input "*****" at bounding box center [860, 564] width 141 height 31
click at [874, 607] on font "▲" at bounding box center [873, 607] width 11 height 17
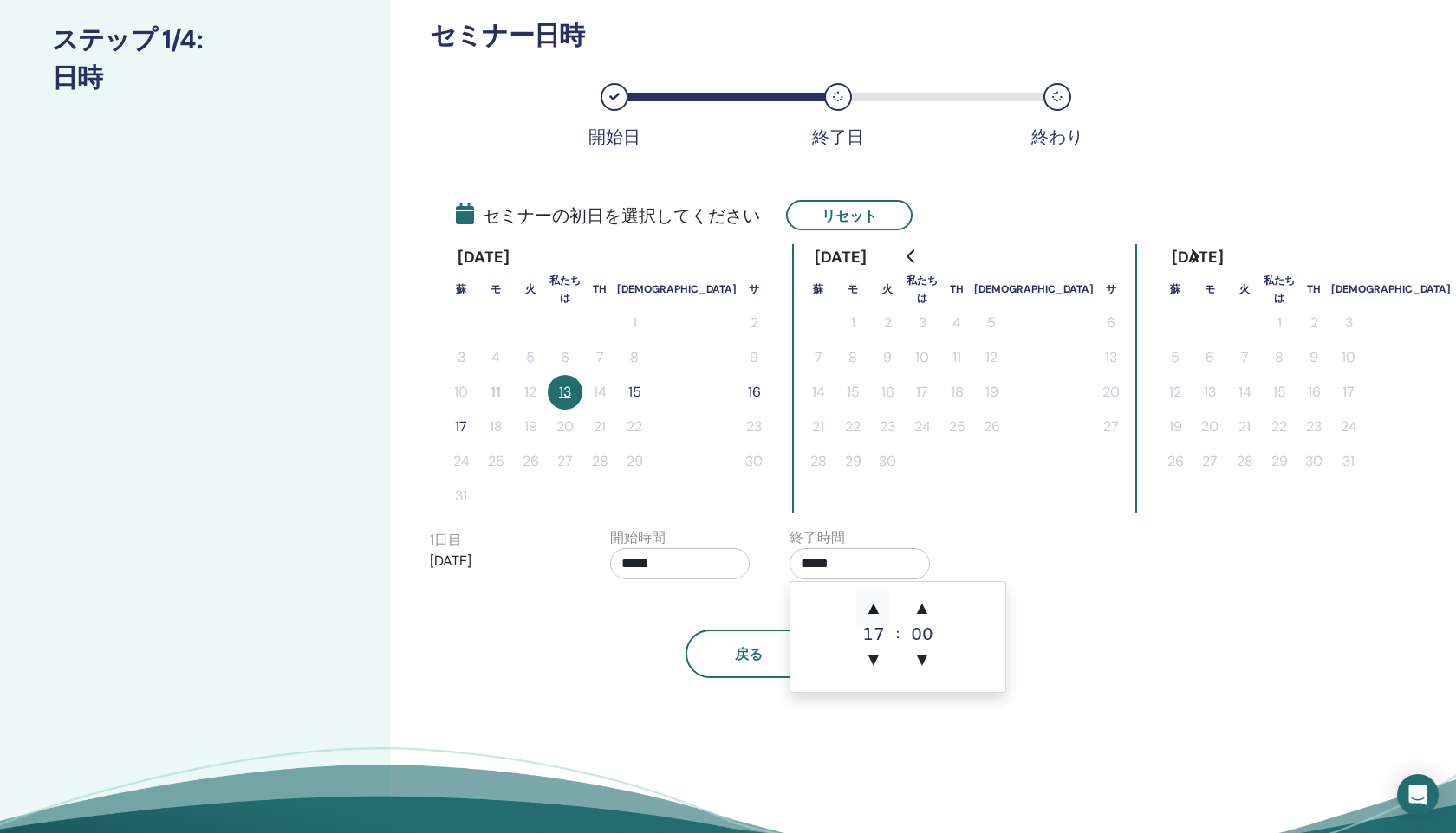
click at [874, 607] on font "▲" at bounding box center [873, 607] width 11 height 17
click at [871, 658] on font "▼" at bounding box center [873, 659] width 11 height 17
type input "*****"
click at [738, 608] on div "戻る 次" at bounding box center [818, 634] width 804 height 90
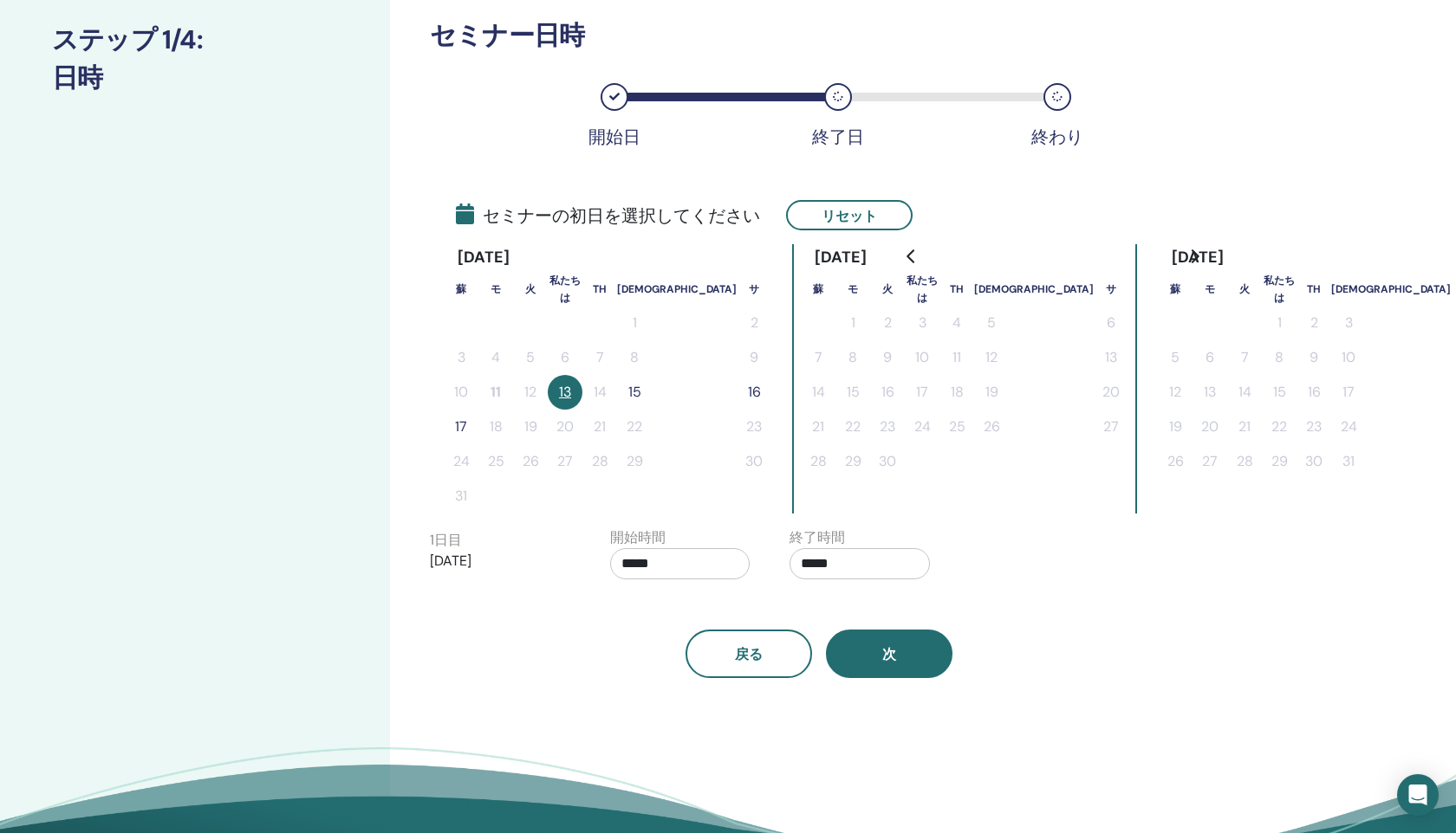
click at [905, 652] on button "次" at bounding box center [888, 654] width 126 height 49
click at [880, 650] on button "次" at bounding box center [888, 654] width 126 height 49
click at [641, 392] on button "15" at bounding box center [634, 392] width 34 height 34
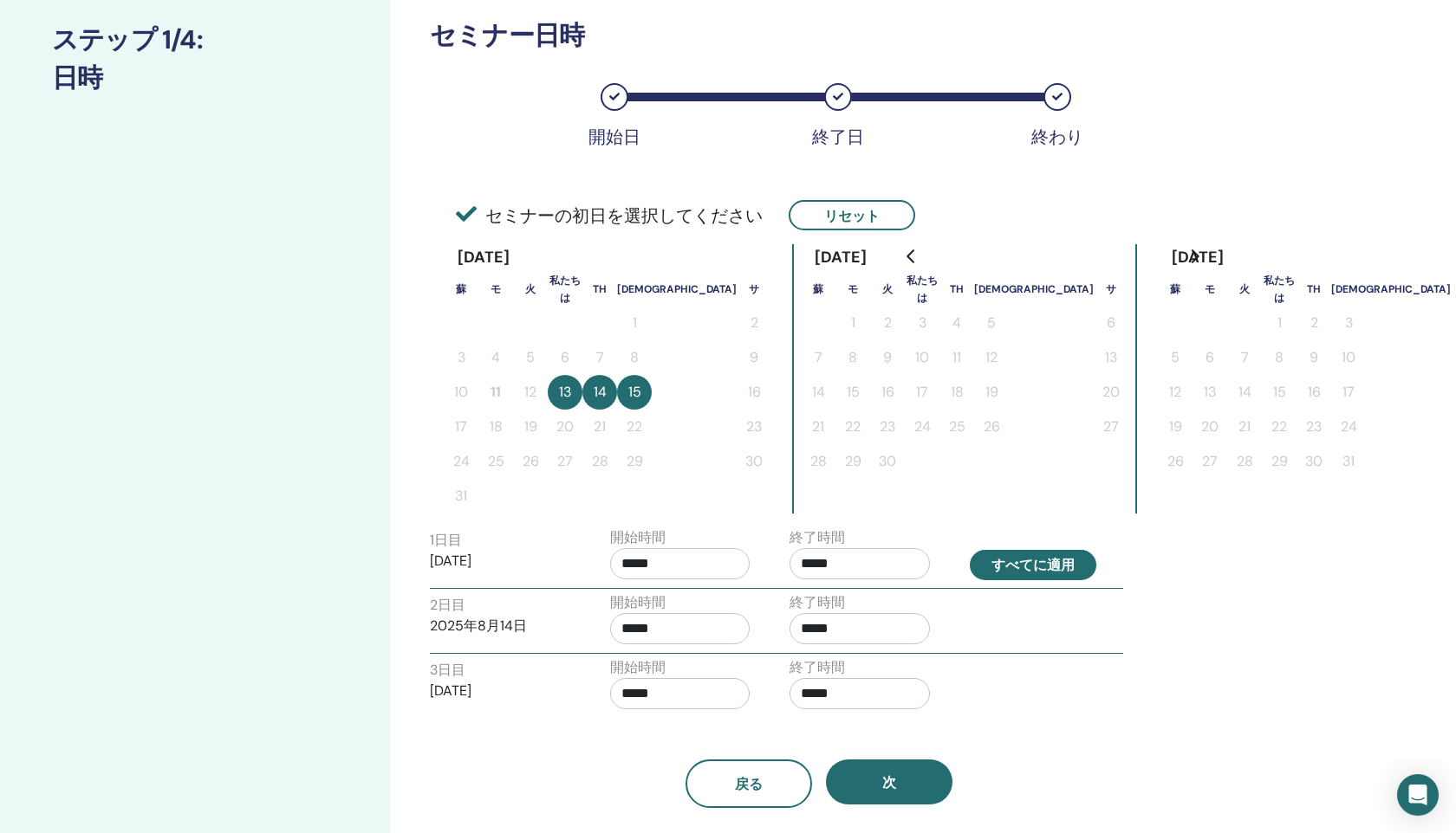
click at [996, 566] on font "すべてに適用" at bounding box center [1033, 566] width 83 height 19
type input "*****"
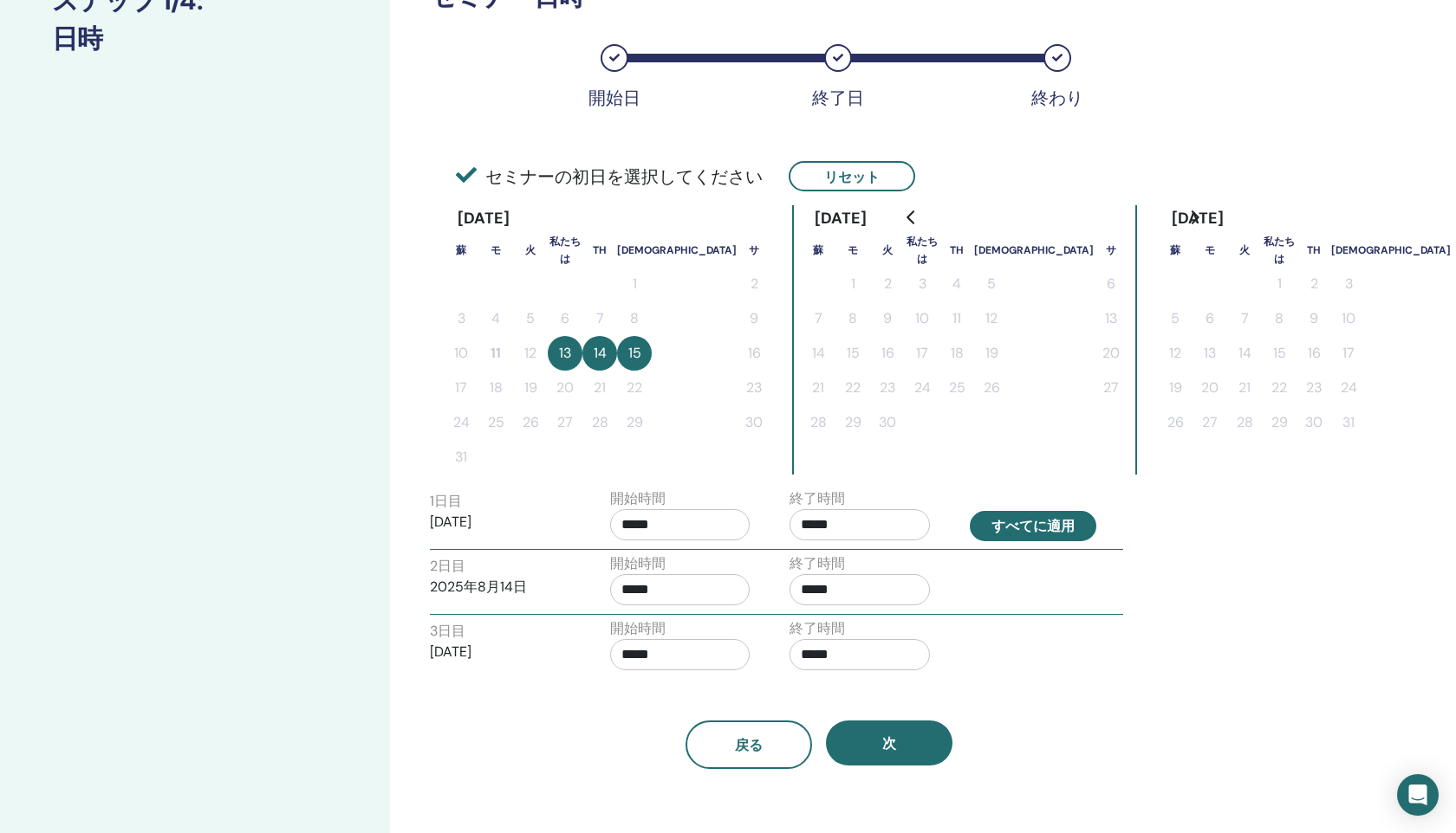
scroll to position [278, 0]
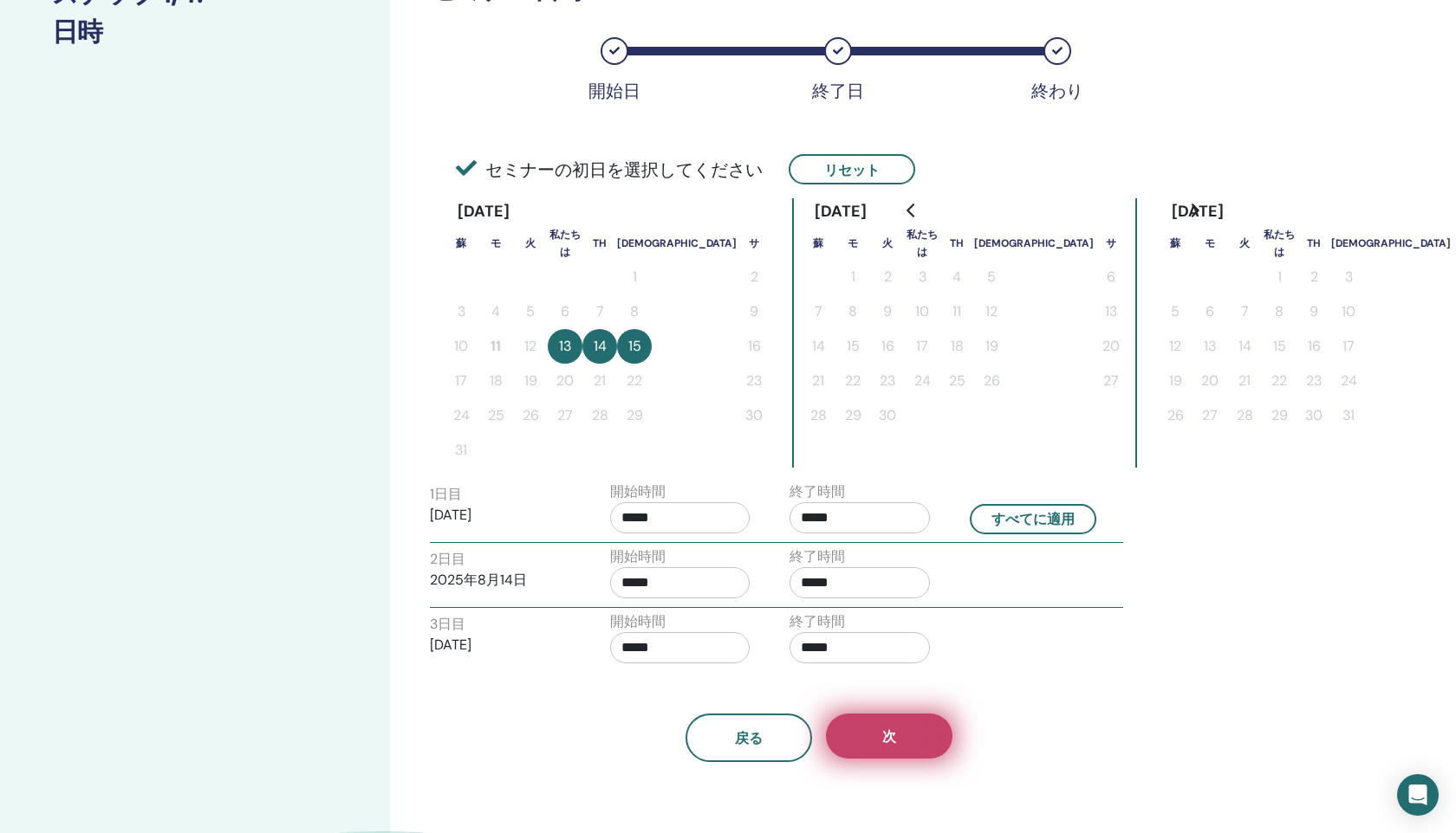
click at [853, 735] on button "次" at bounding box center [888, 736] width 126 height 45
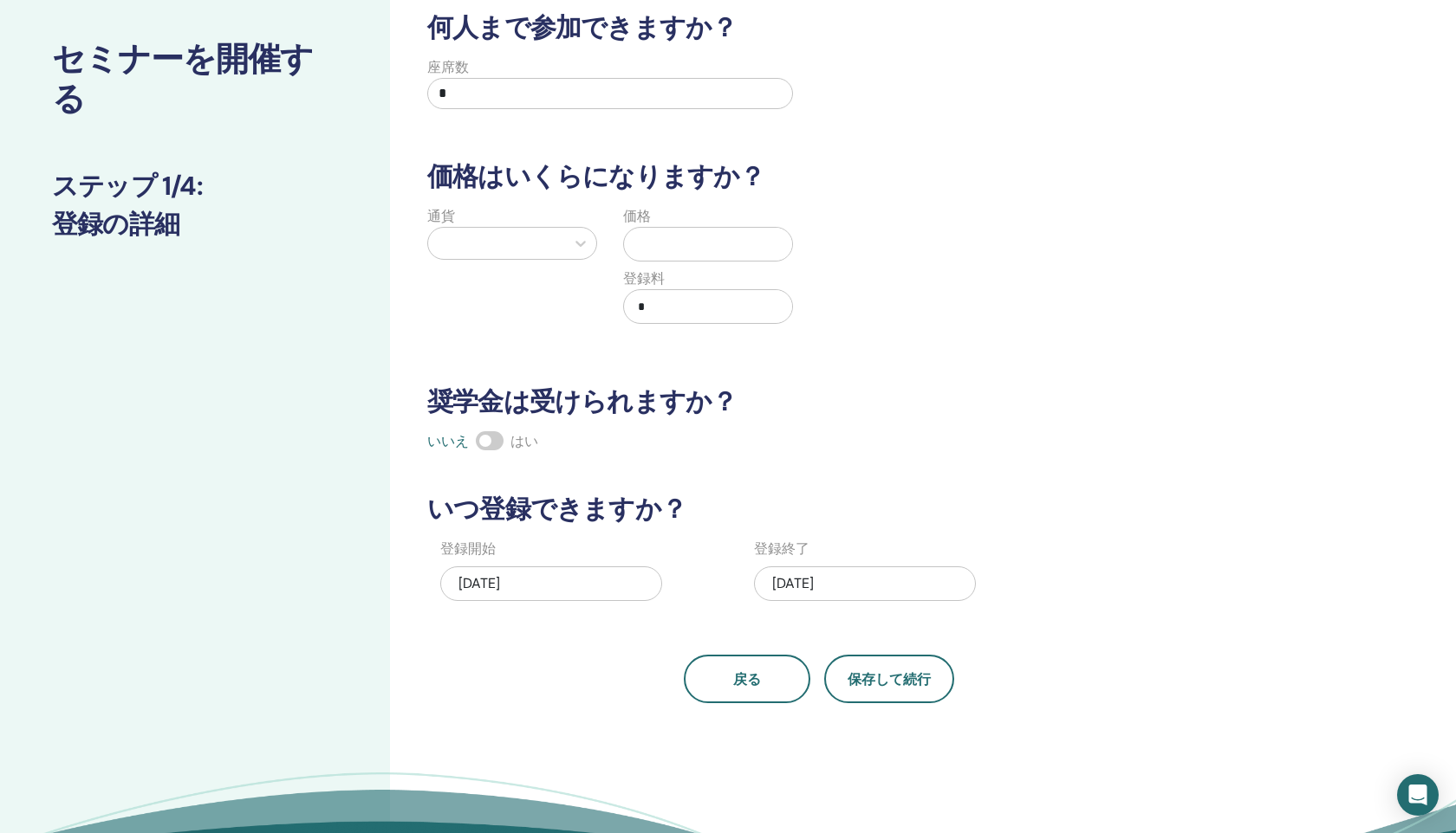
scroll to position [4, 0]
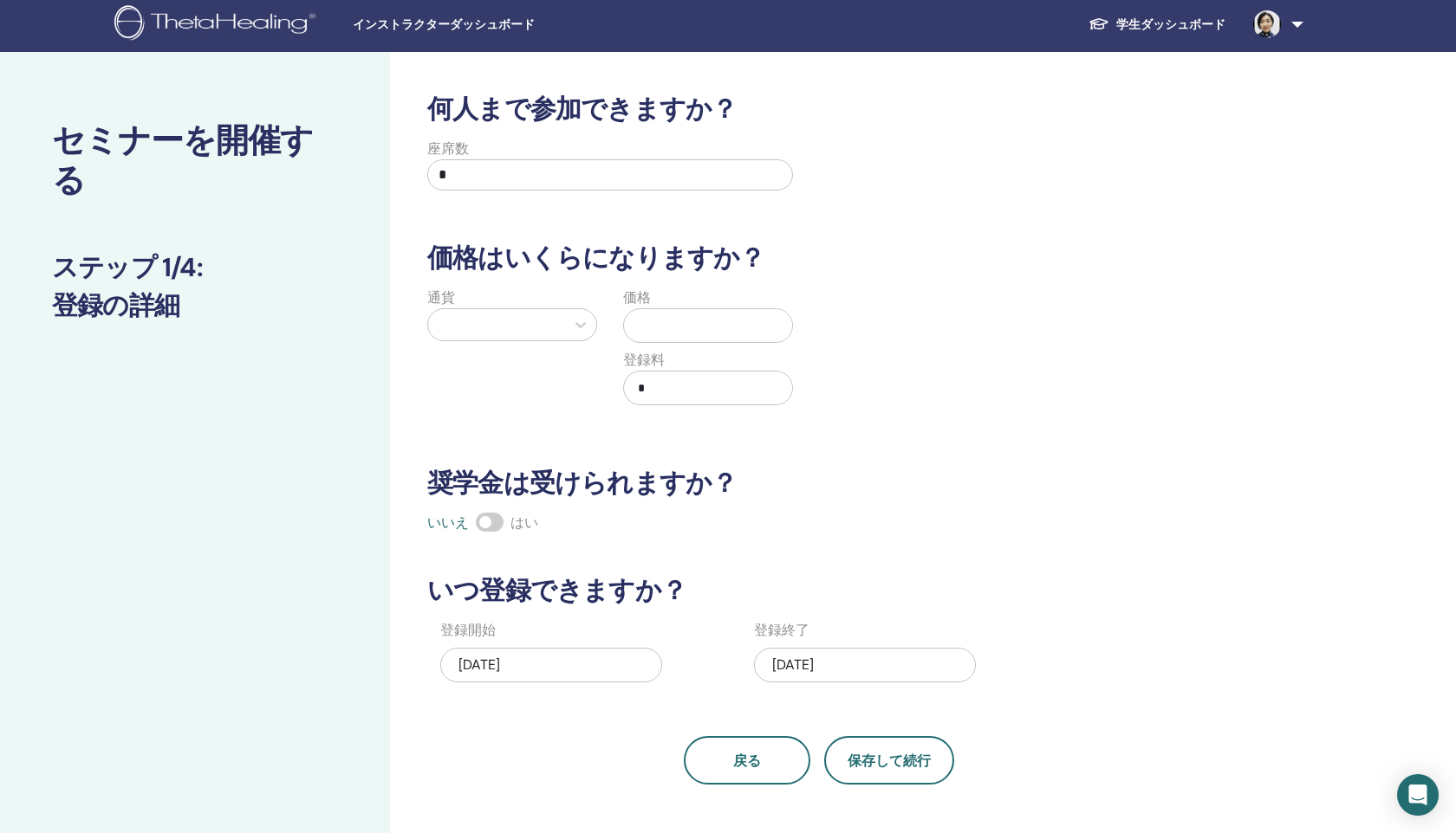
click at [565, 171] on input "*" at bounding box center [610, 175] width 366 height 31
type input "*"
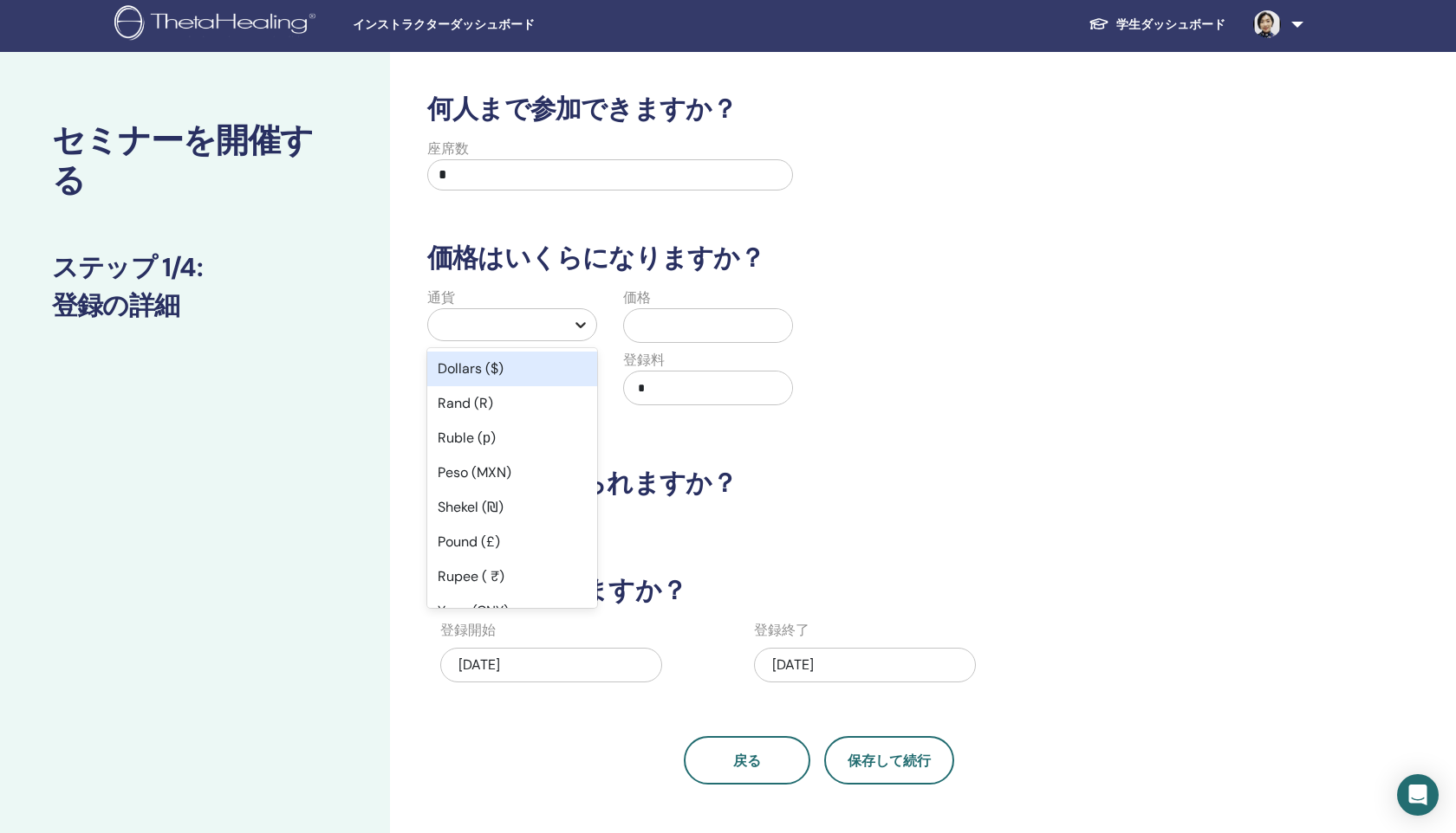
click at [581, 311] on div at bounding box center [581, 325] width 31 height 31
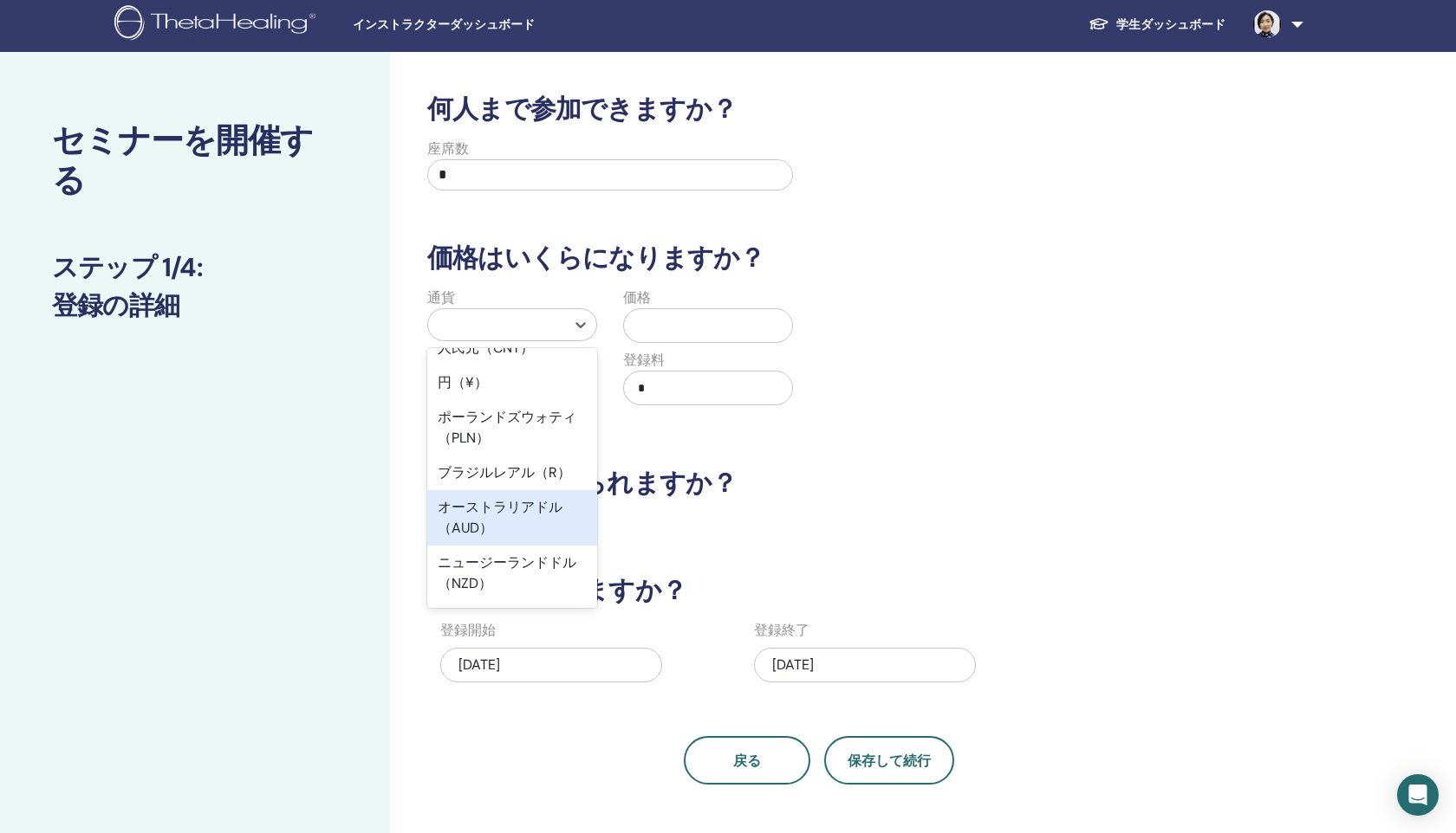
scroll to position [270, 0]
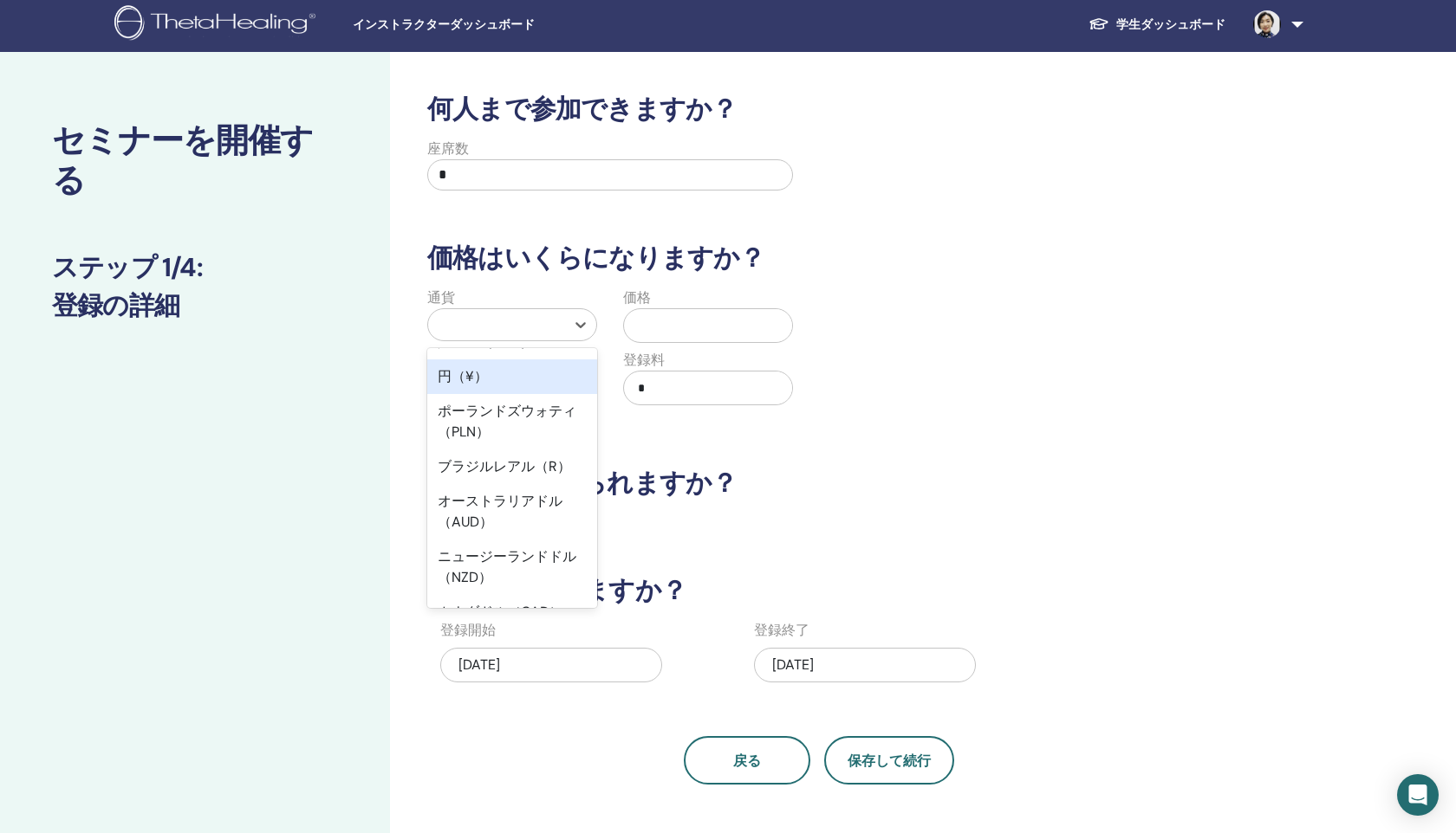
click at [497, 374] on div "円（¥）" at bounding box center [512, 376] width 170 height 34
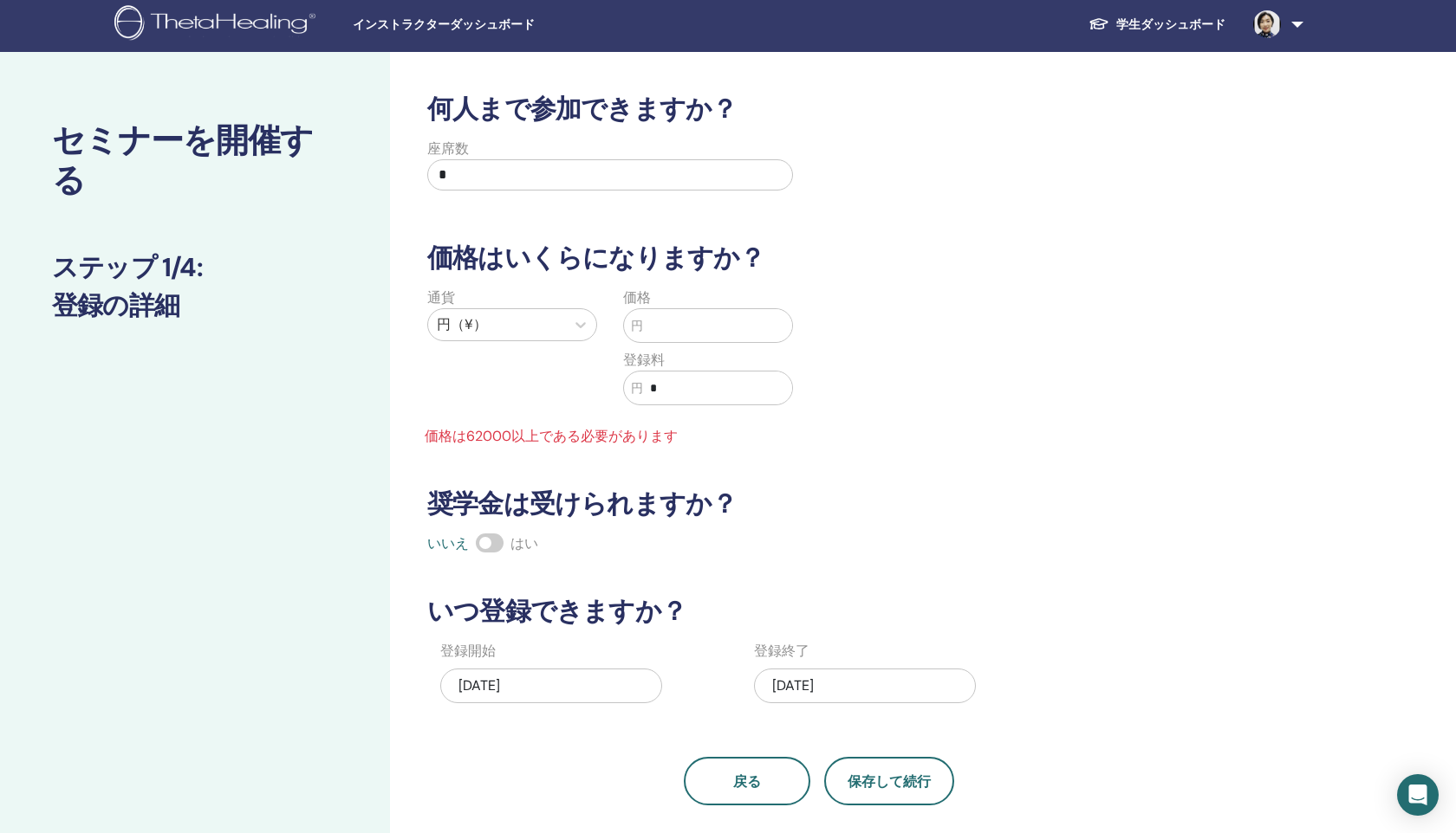
click at [697, 316] on input "text" at bounding box center [718, 326] width 149 height 33
type input "*"
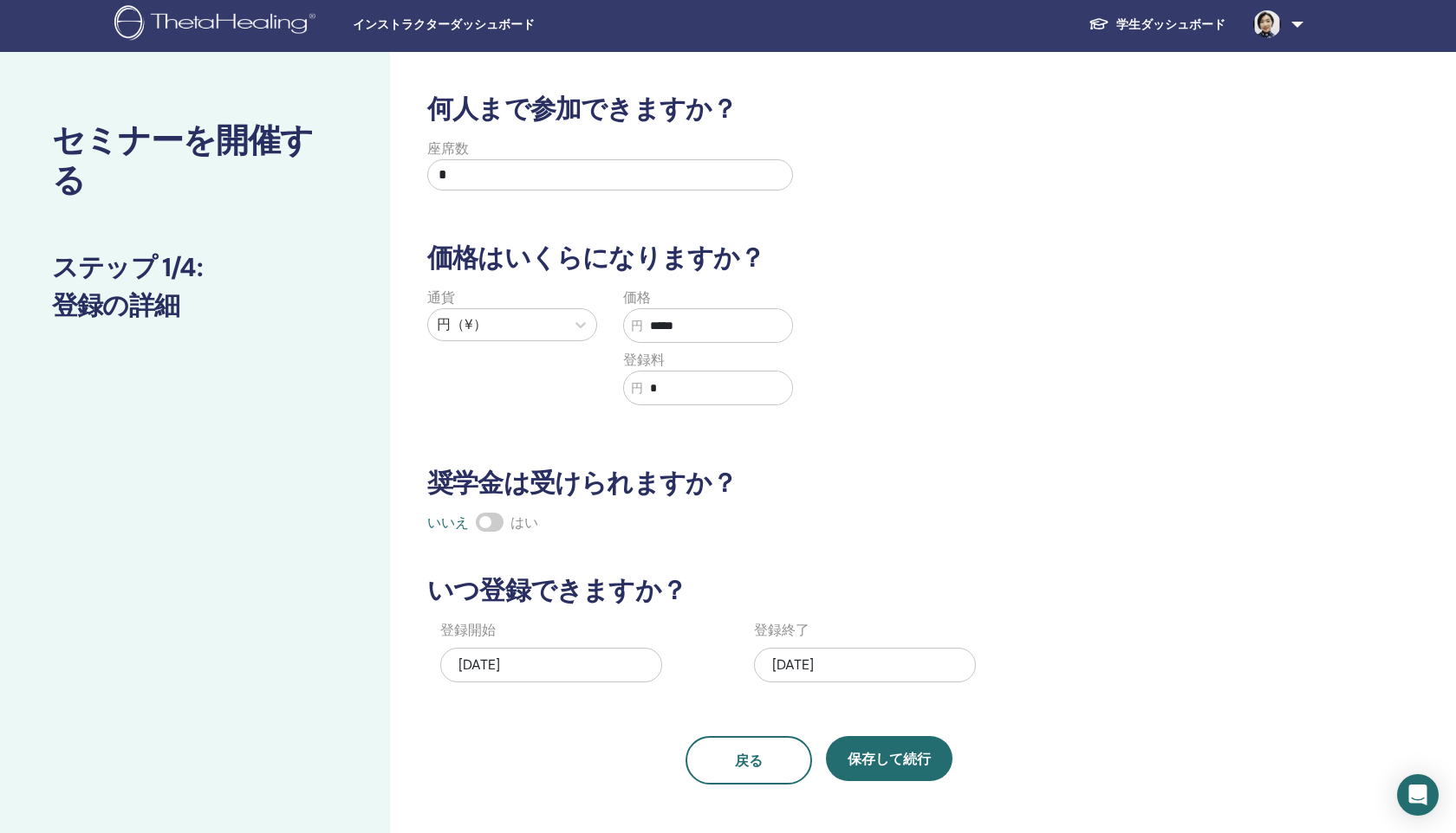
click at [491, 522] on span at bounding box center [489, 522] width 27 height 19
click at [967, 454] on div "何人まで参加できますか？ 座席数 * 価格はいくらになりますか？ 通貨 円（¥） 価格 円 ***** 登録料 円 * 奨学金は受けられますか？ いいえ はい…" at bounding box center [818, 439] width 804 height 691
click at [871, 760] on font "保存して続行" at bounding box center [889, 759] width 83 height 19
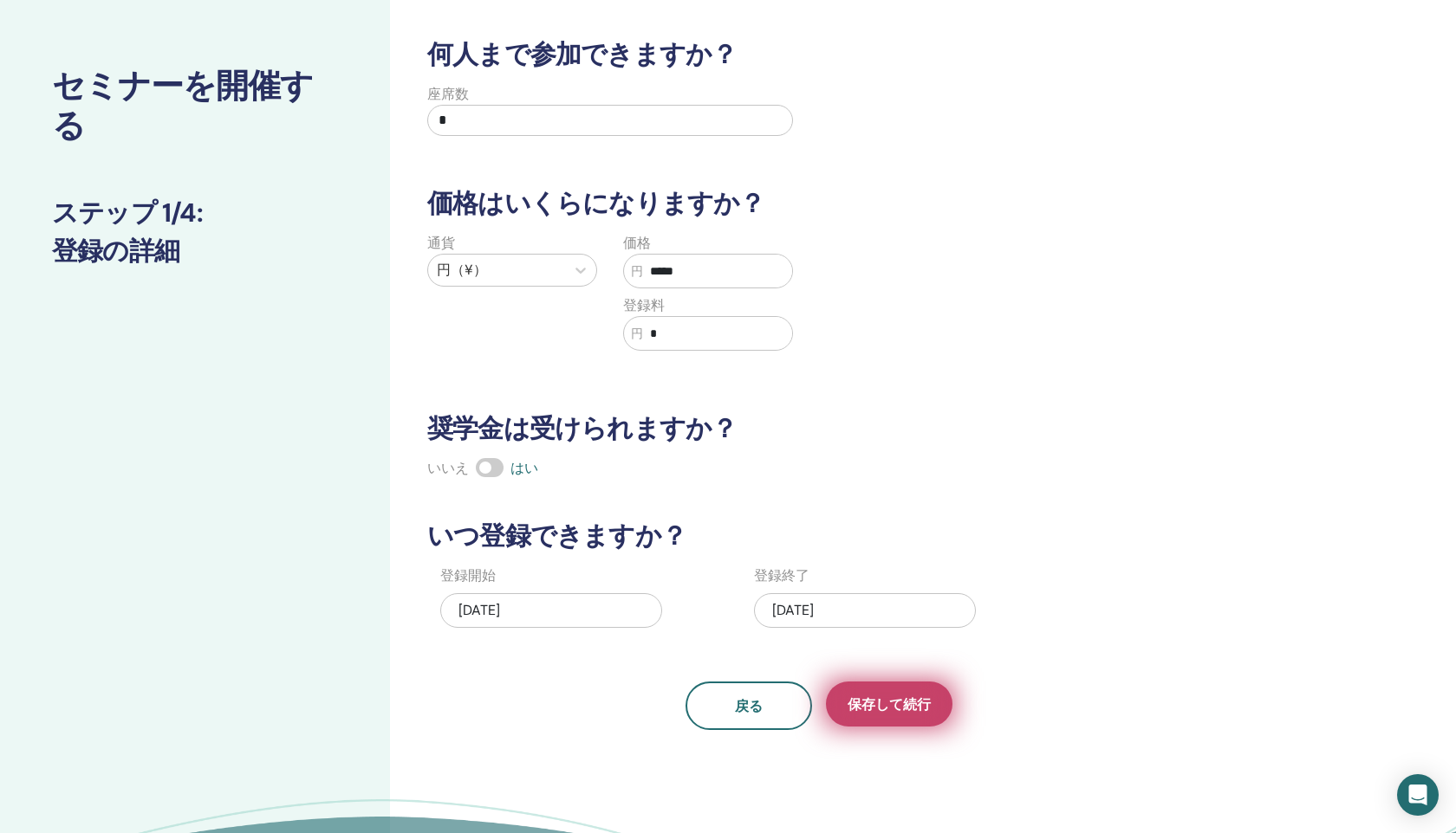
click at [900, 710] on font "保存して続行" at bounding box center [889, 705] width 83 height 19
click at [685, 270] on input "*****" at bounding box center [718, 272] width 149 height 33
click at [659, 273] on input "*****" at bounding box center [718, 272] width 149 height 33
click at [761, 273] on input "*****" at bounding box center [718, 272] width 149 height 33
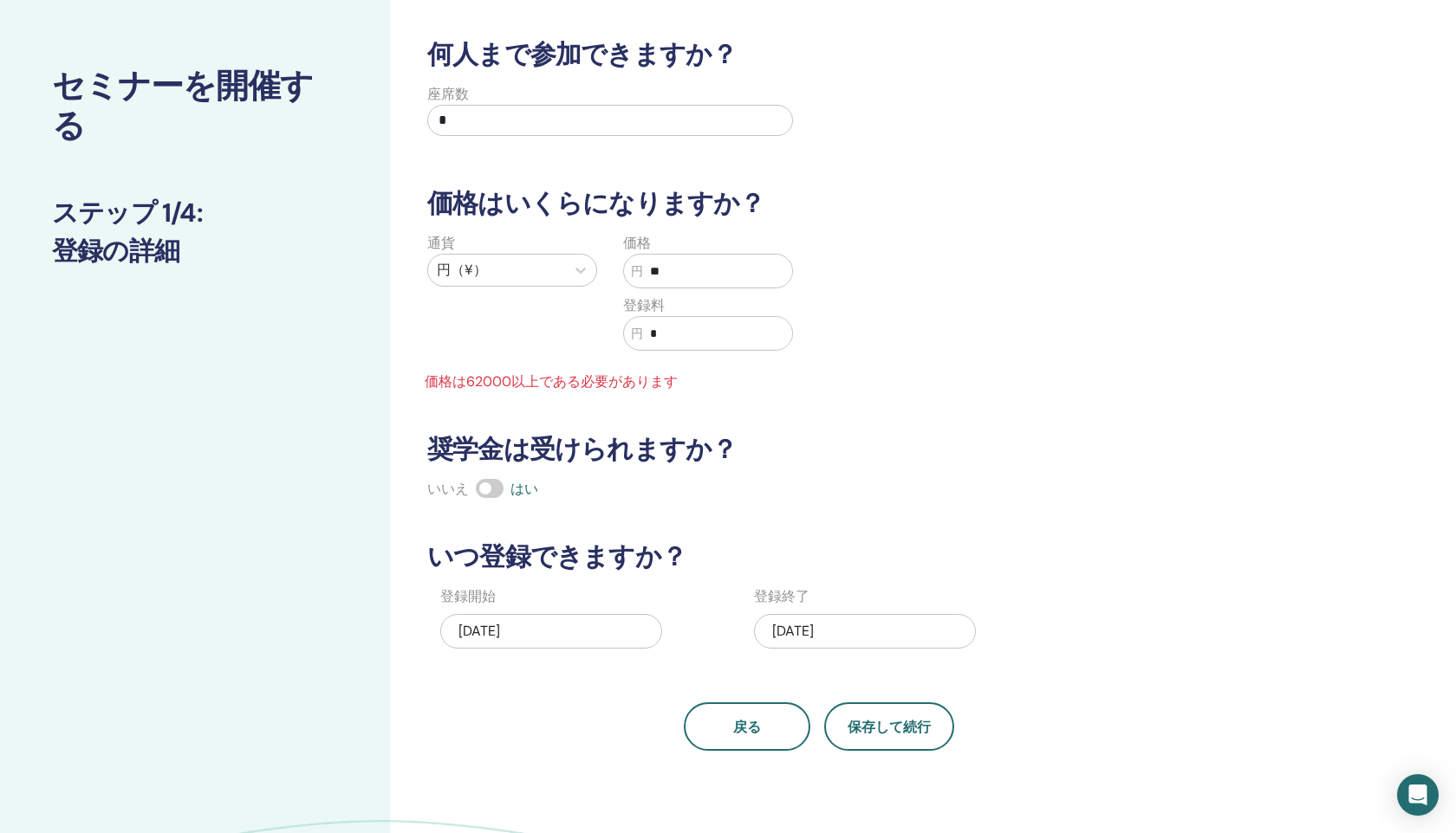
type input "*"
click at [888, 720] on font "保存して続行" at bounding box center [889, 727] width 83 height 19
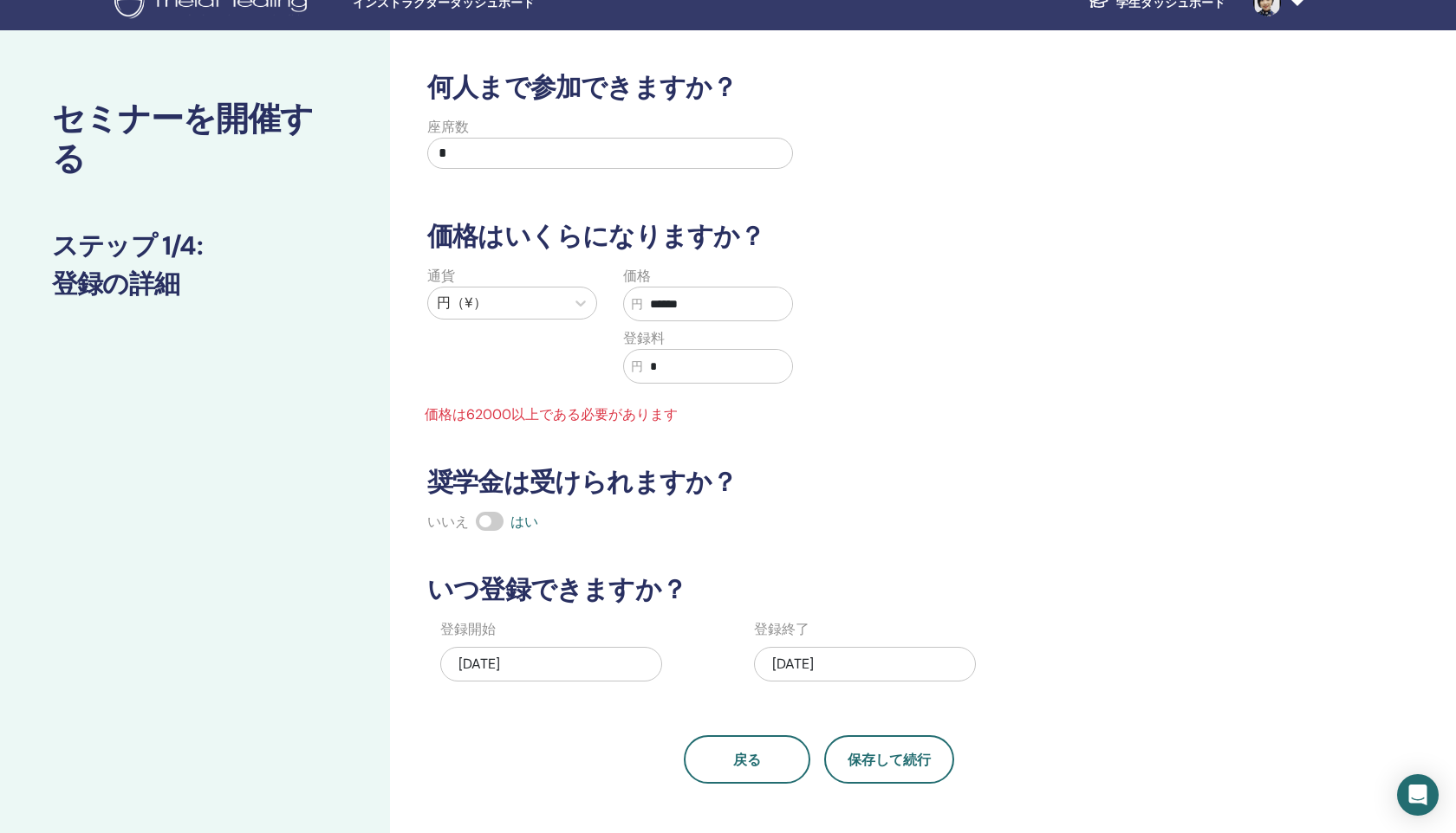
scroll to position [28, 0]
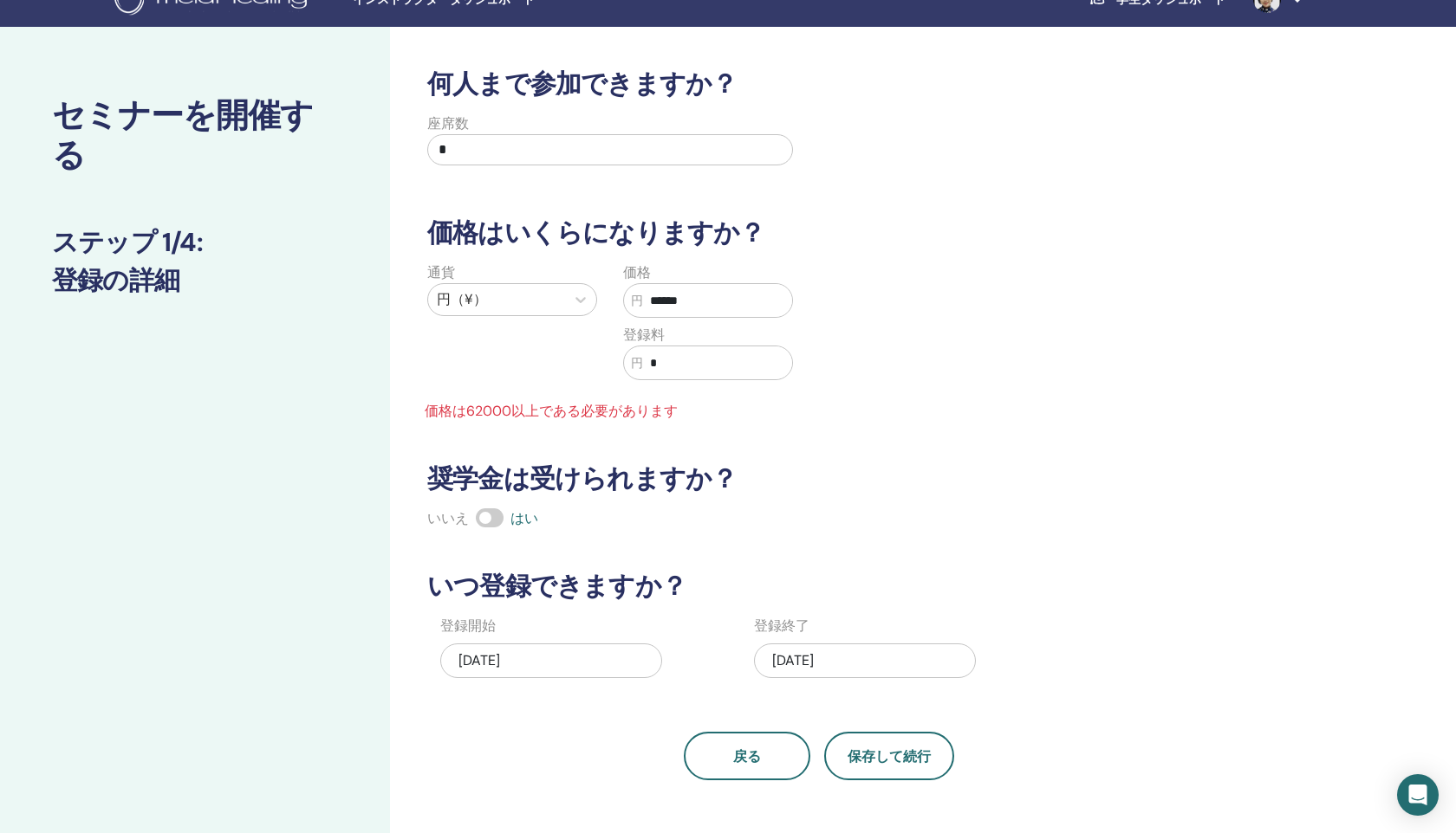
click at [731, 300] on input "******" at bounding box center [718, 301] width 149 height 33
type input "*"
click at [888, 742] on button "保存して続行" at bounding box center [889, 757] width 130 height 49
click at [991, 468] on h3 "奨学金は受けられますか？" at bounding box center [818, 479] width 804 height 31
click at [734, 307] on input "*****" at bounding box center [718, 301] width 149 height 33
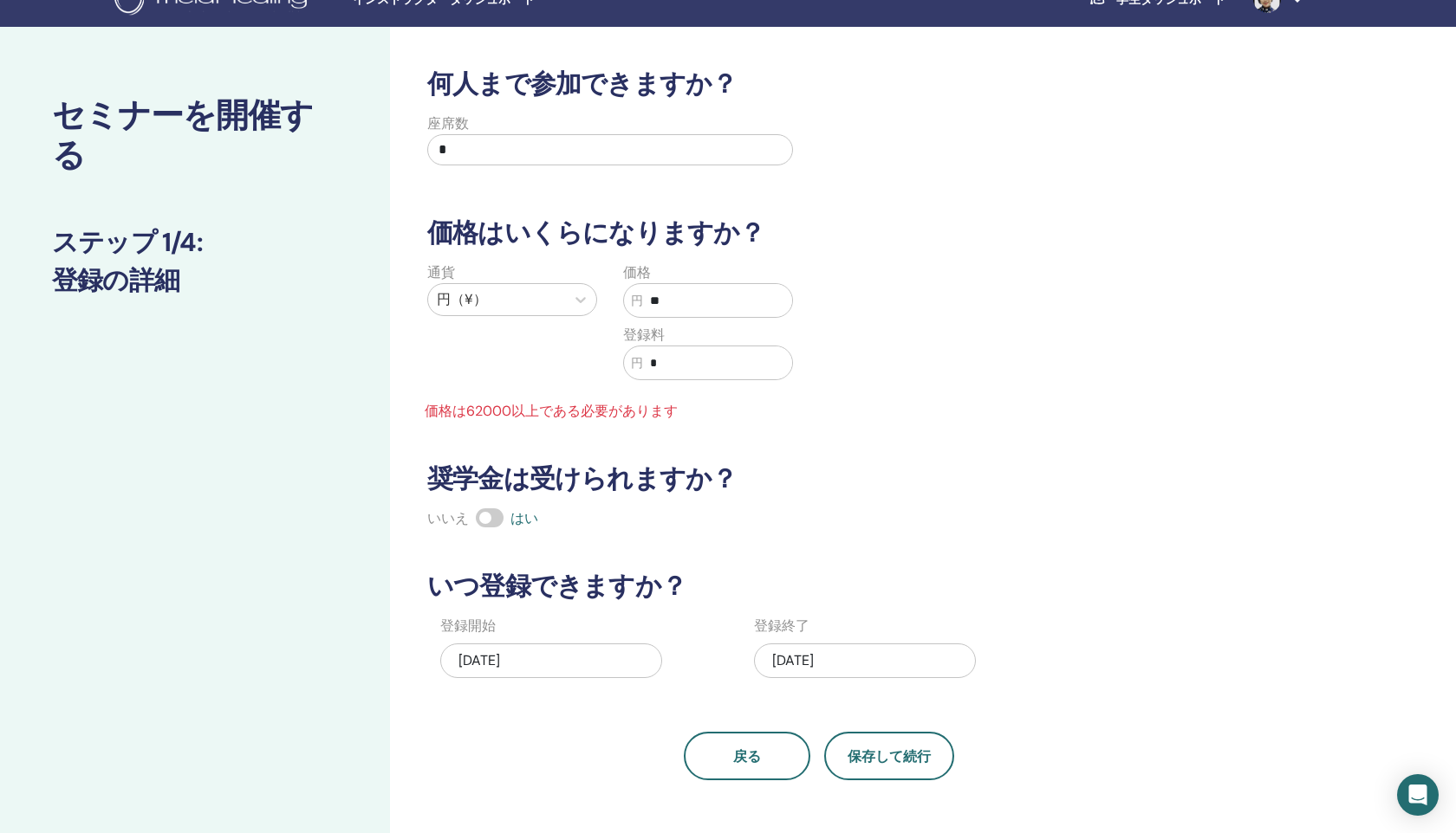
type input "*"
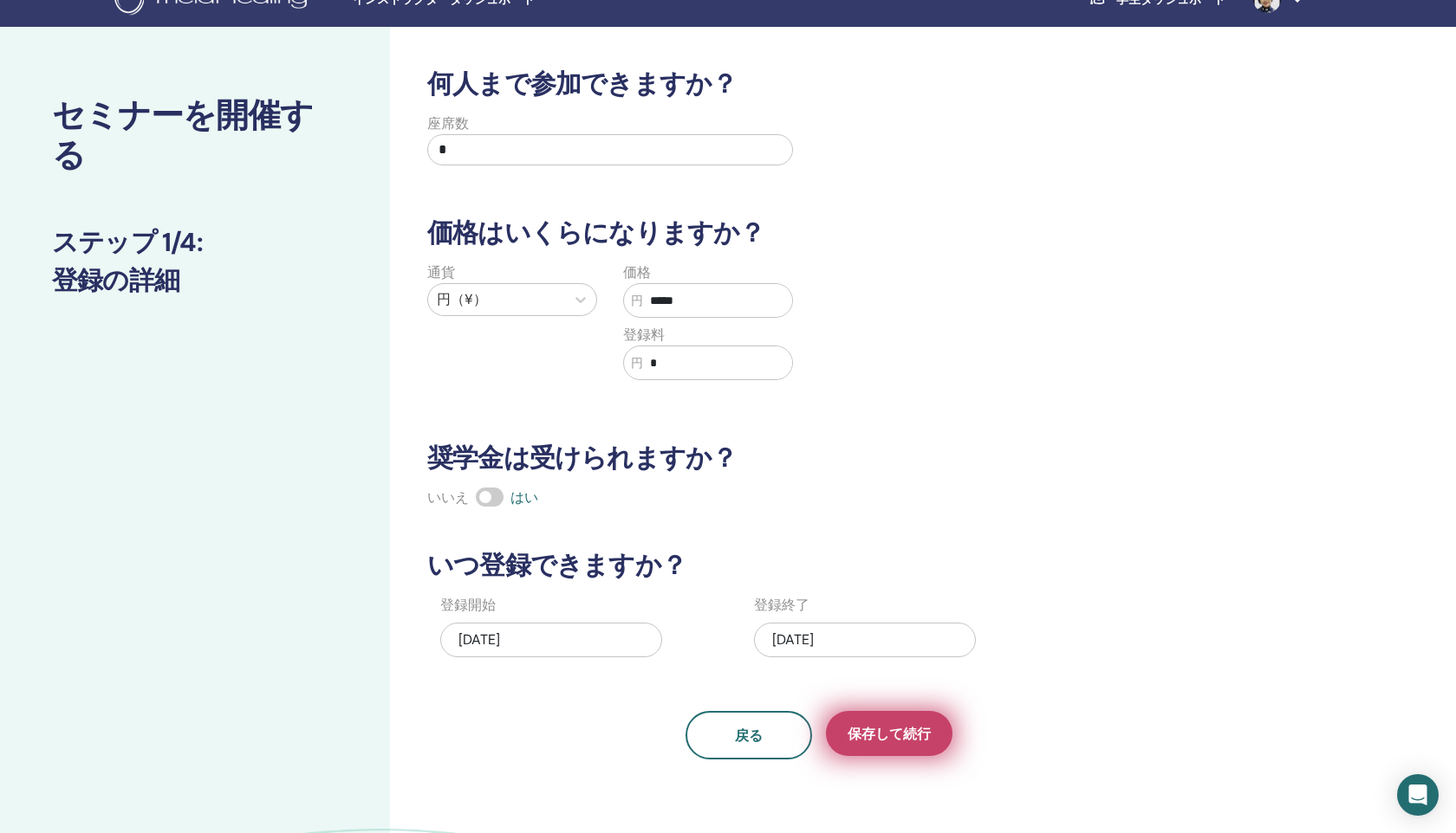
type input "*****"
click at [873, 739] on font "保存して続行" at bounding box center [889, 734] width 83 height 19
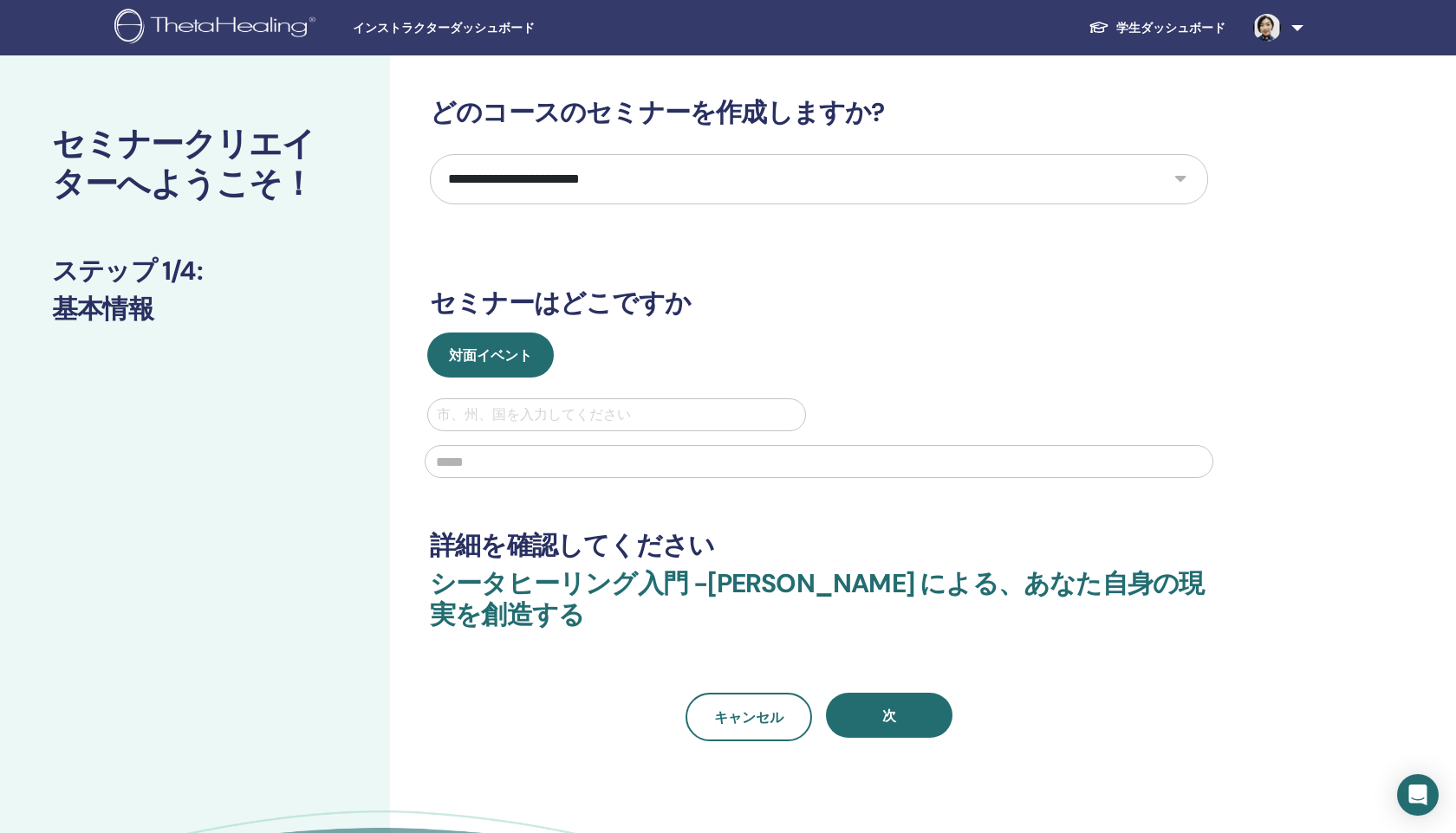
click at [537, 408] on div at bounding box center [617, 415] width 360 height 24
type input "******"
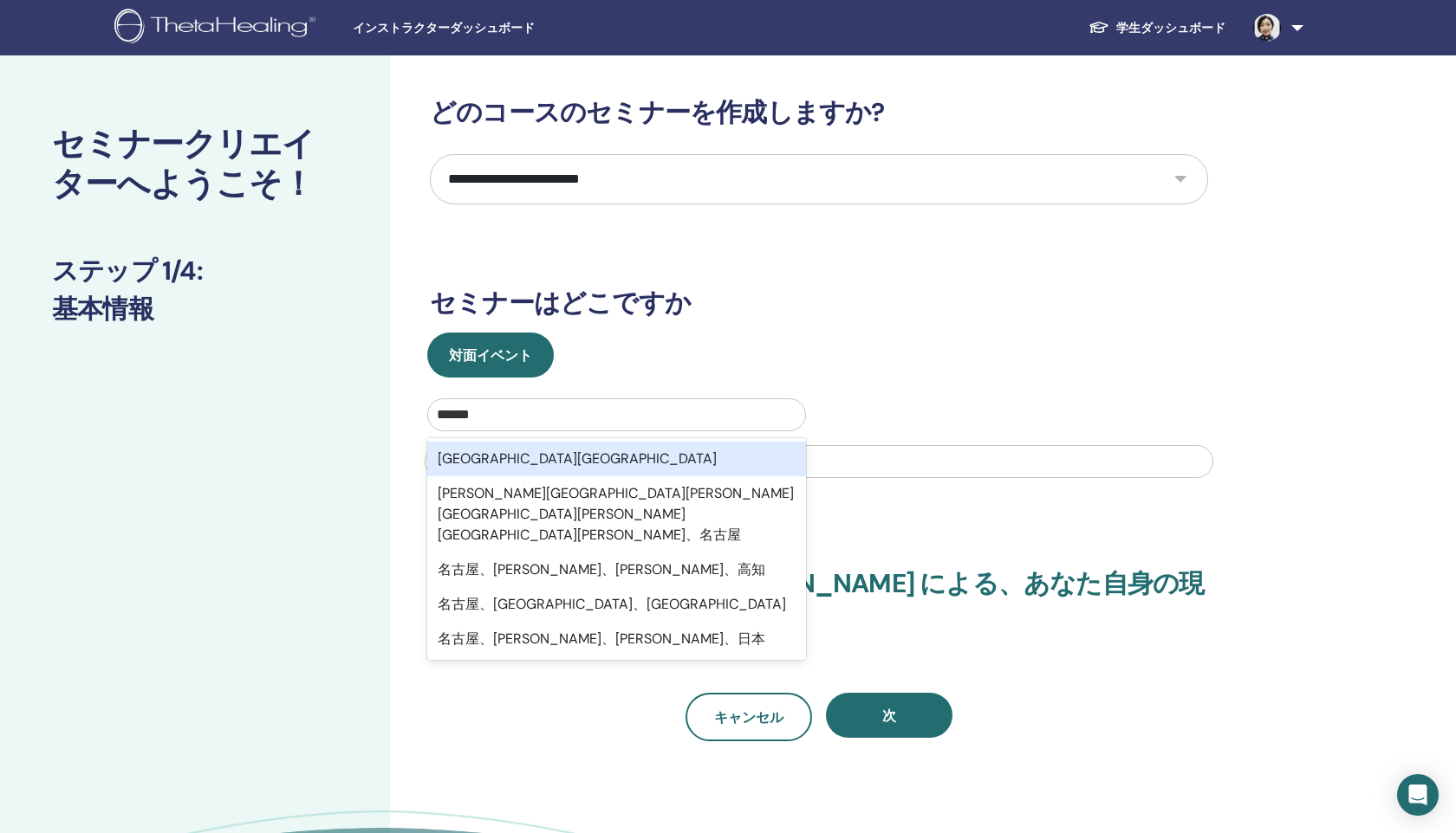
click at [507, 460] on font "[GEOGRAPHIC_DATA][GEOGRAPHIC_DATA]" at bounding box center [577, 459] width 279 height 19
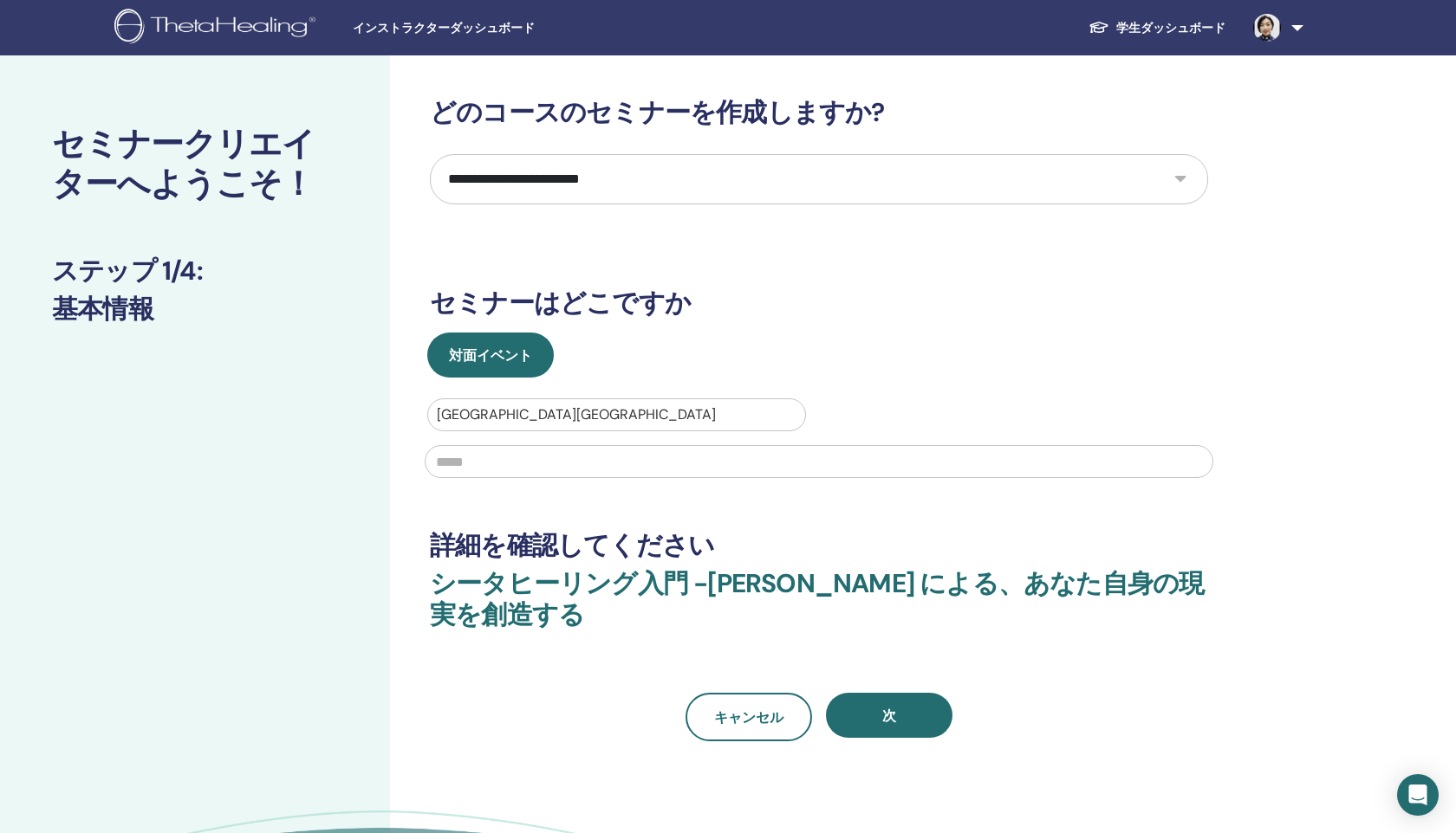
click at [507, 460] on input "text" at bounding box center [818, 461] width 788 height 33
type input "*"
click at [1170, 173] on select "**********" at bounding box center [819, 179] width 778 height 50
select select "*"
click at [472, 460] on input "text" at bounding box center [818, 461] width 788 height 33
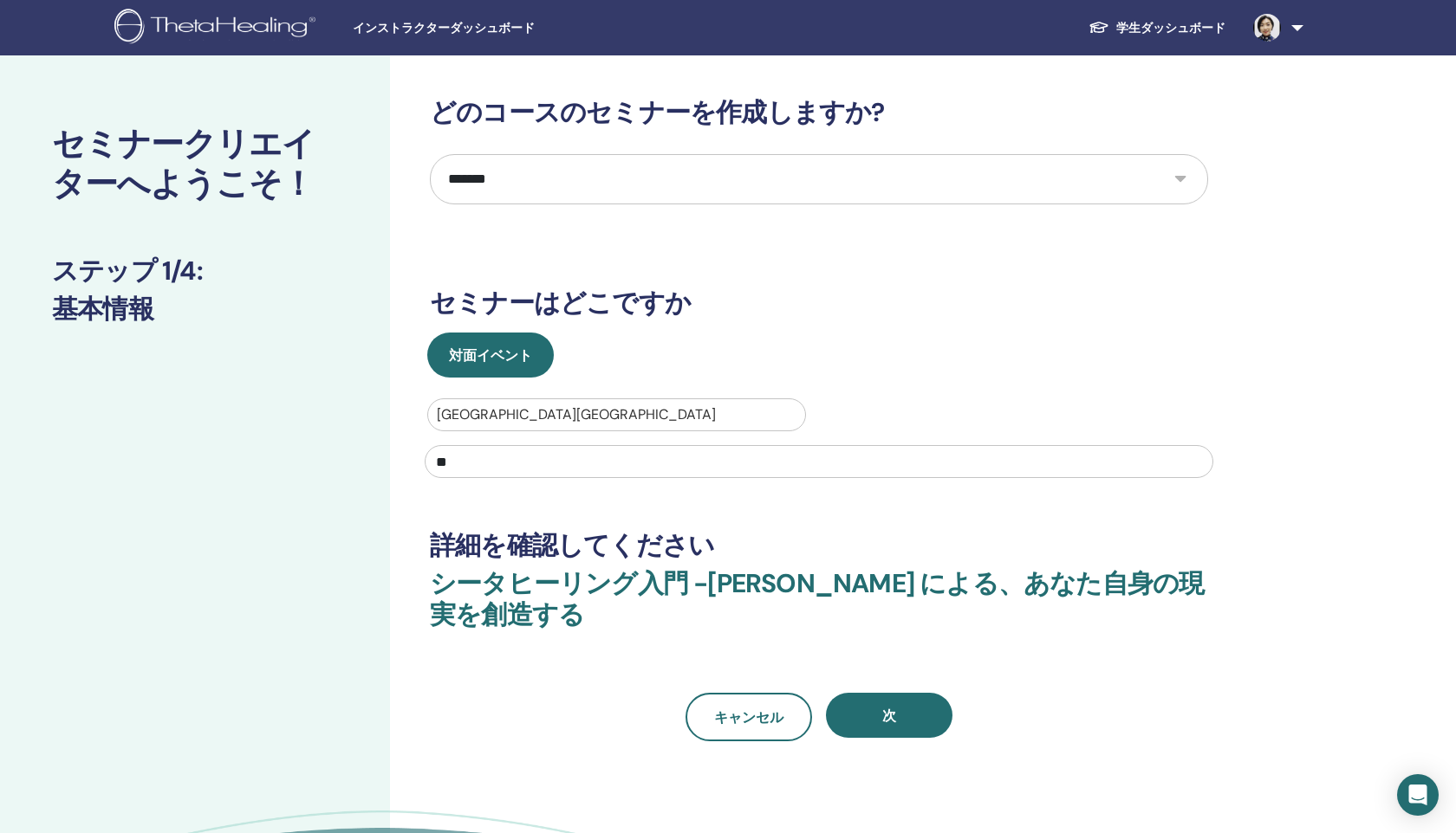
type input "*"
type input "******"
click at [902, 723] on button "次" at bounding box center [888, 716] width 126 height 45
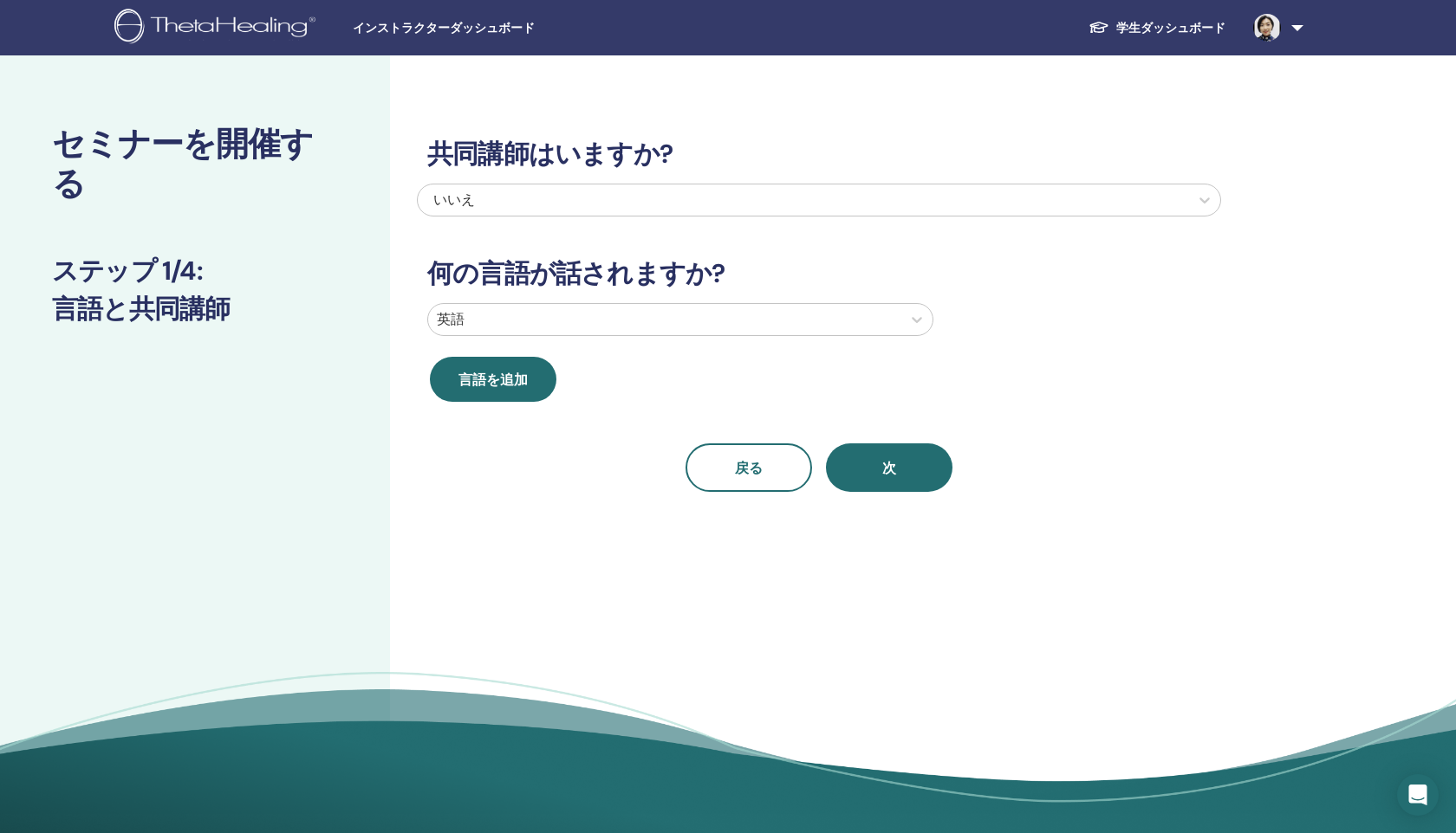
click at [776, 331] on div at bounding box center [665, 320] width 456 height 24
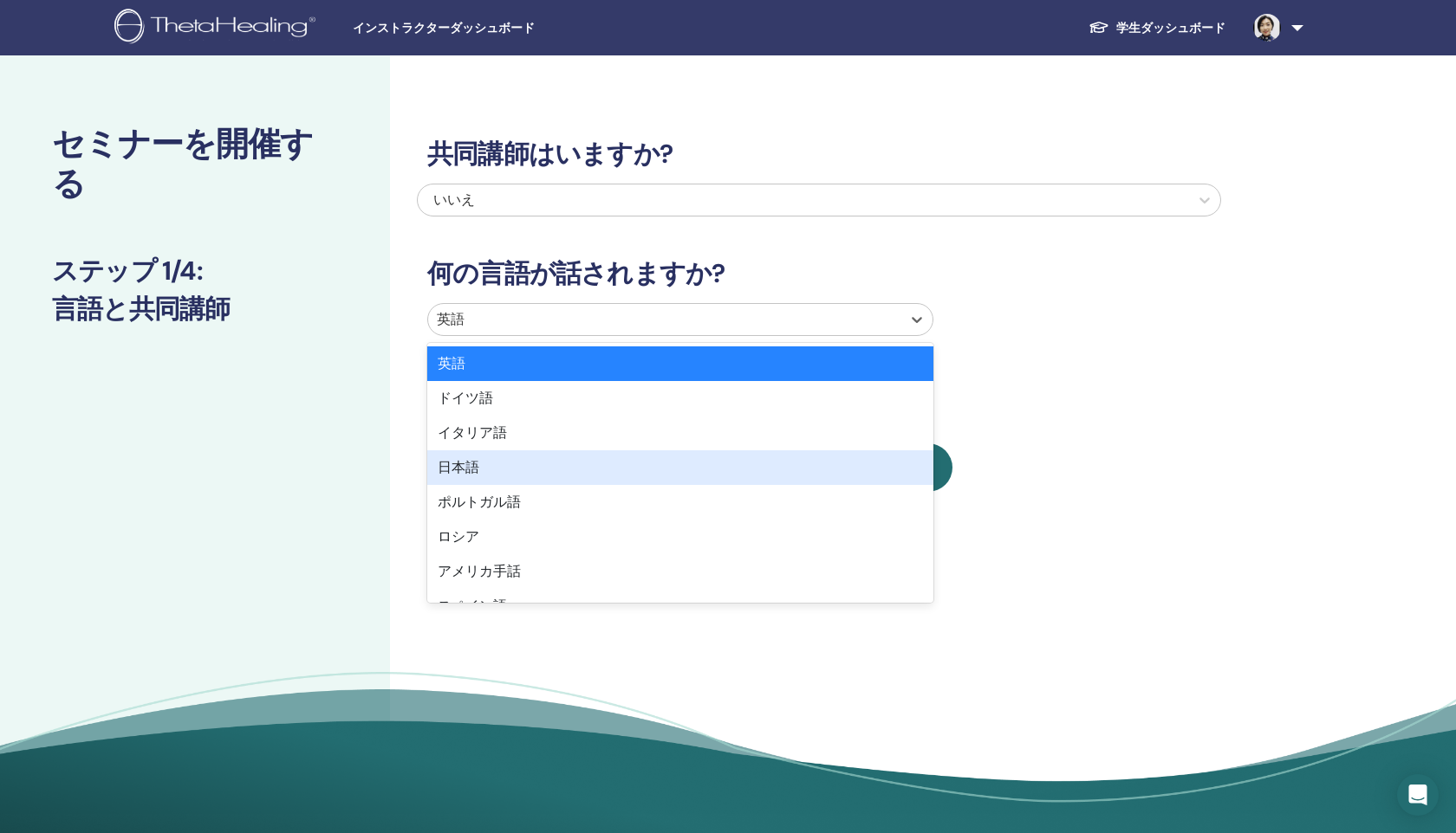
click at [517, 462] on div "日本語" at bounding box center [681, 467] width 507 height 34
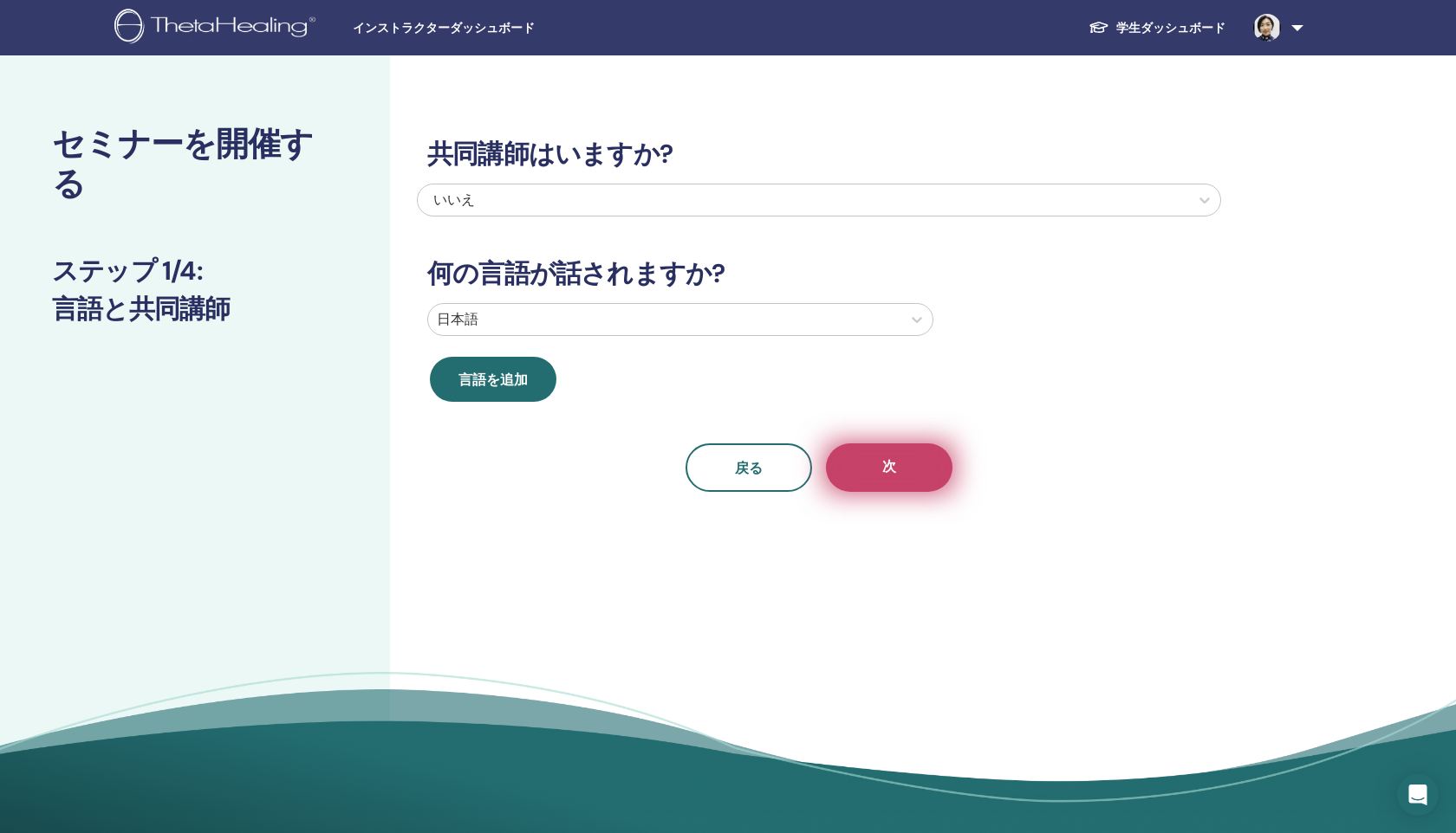
click at [896, 453] on button "次" at bounding box center [888, 468] width 126 height 49
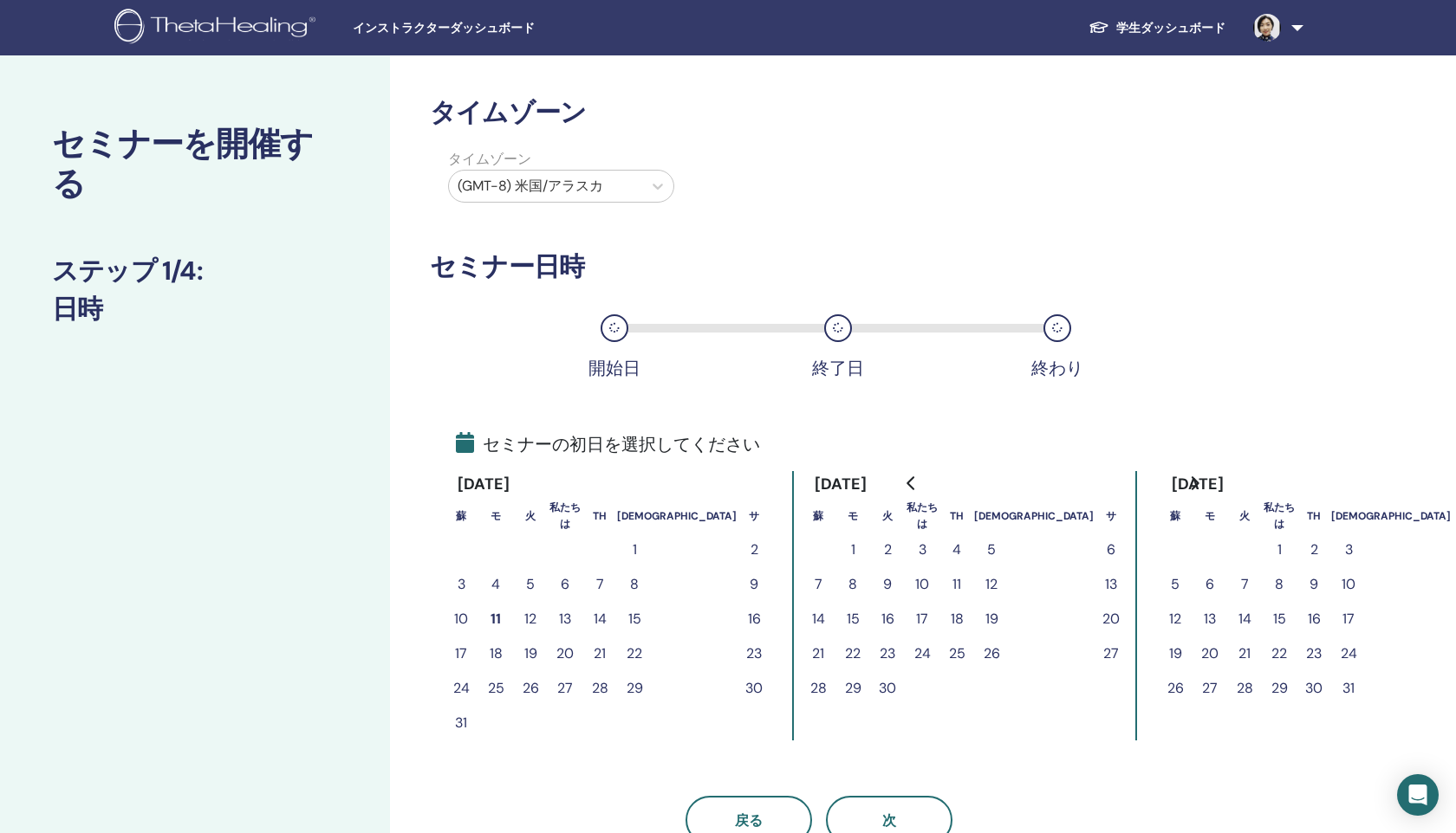
click at [568, 620] on font "13" at bounding box center [565, 619] width 12 height 19
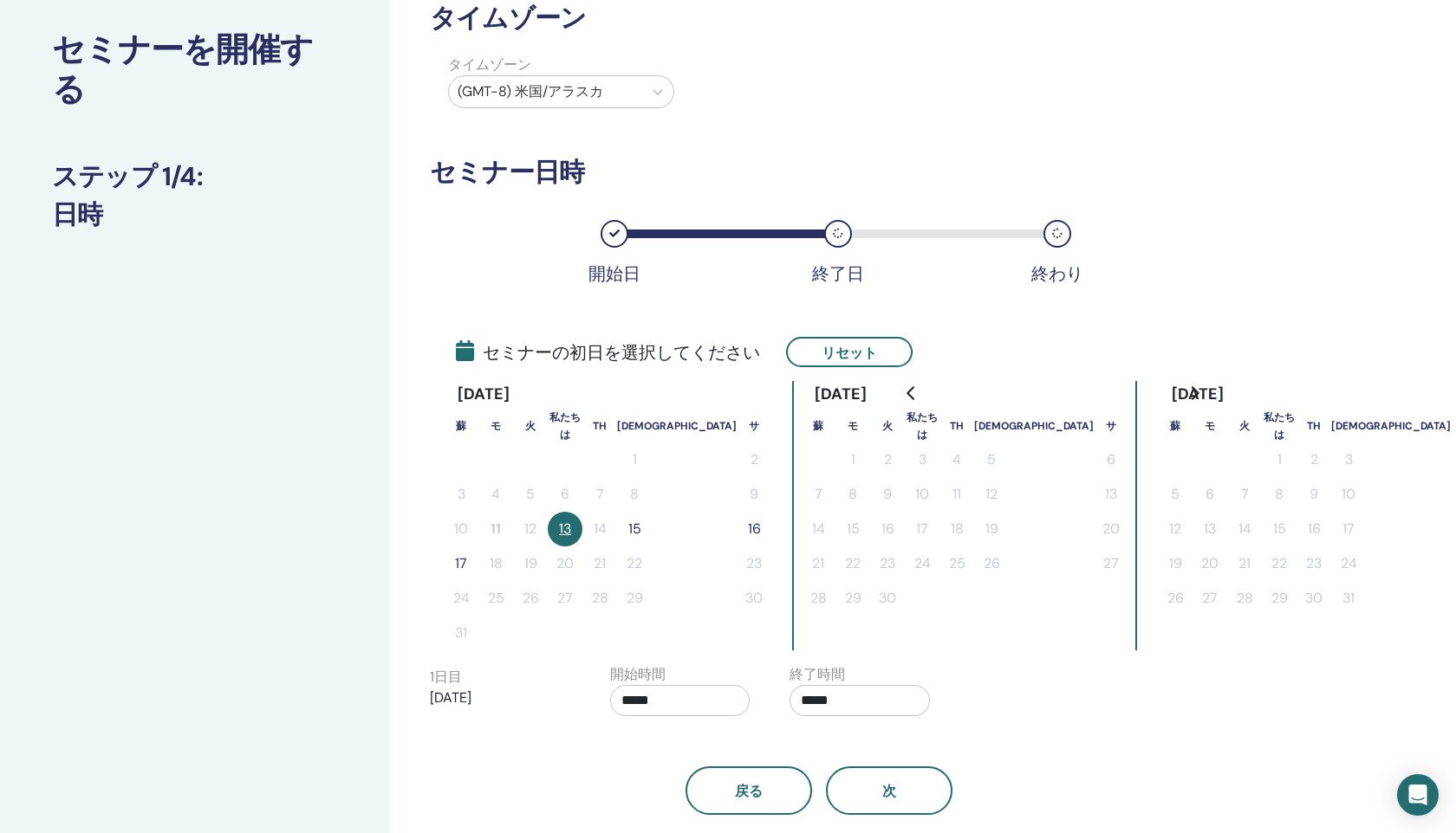
scroll to position [159, 0]
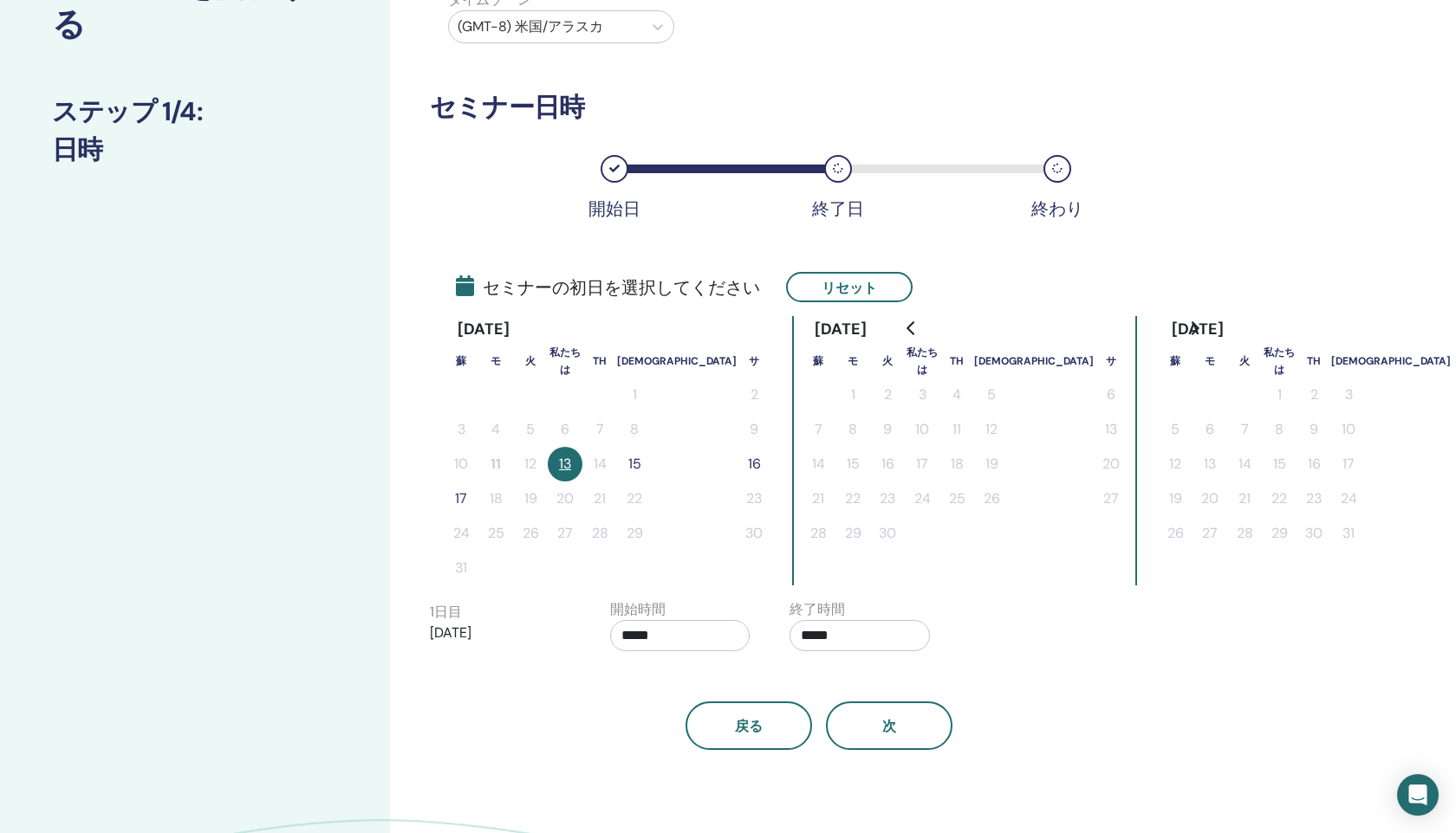
click at [698, 651] on div "開始時間 *****" at bounding box center [681, 630] width 141 height 61
click at [688, 638] on input "*****" at bounding box center [681, 636] width 141 height 31
click at [695, 677] on font "▲" at bounding box center [693, 680] width 11 height 17
type input "*****"
click at [858, 642] on input "*****" at bounding box center [860, 636] width 141 height 31
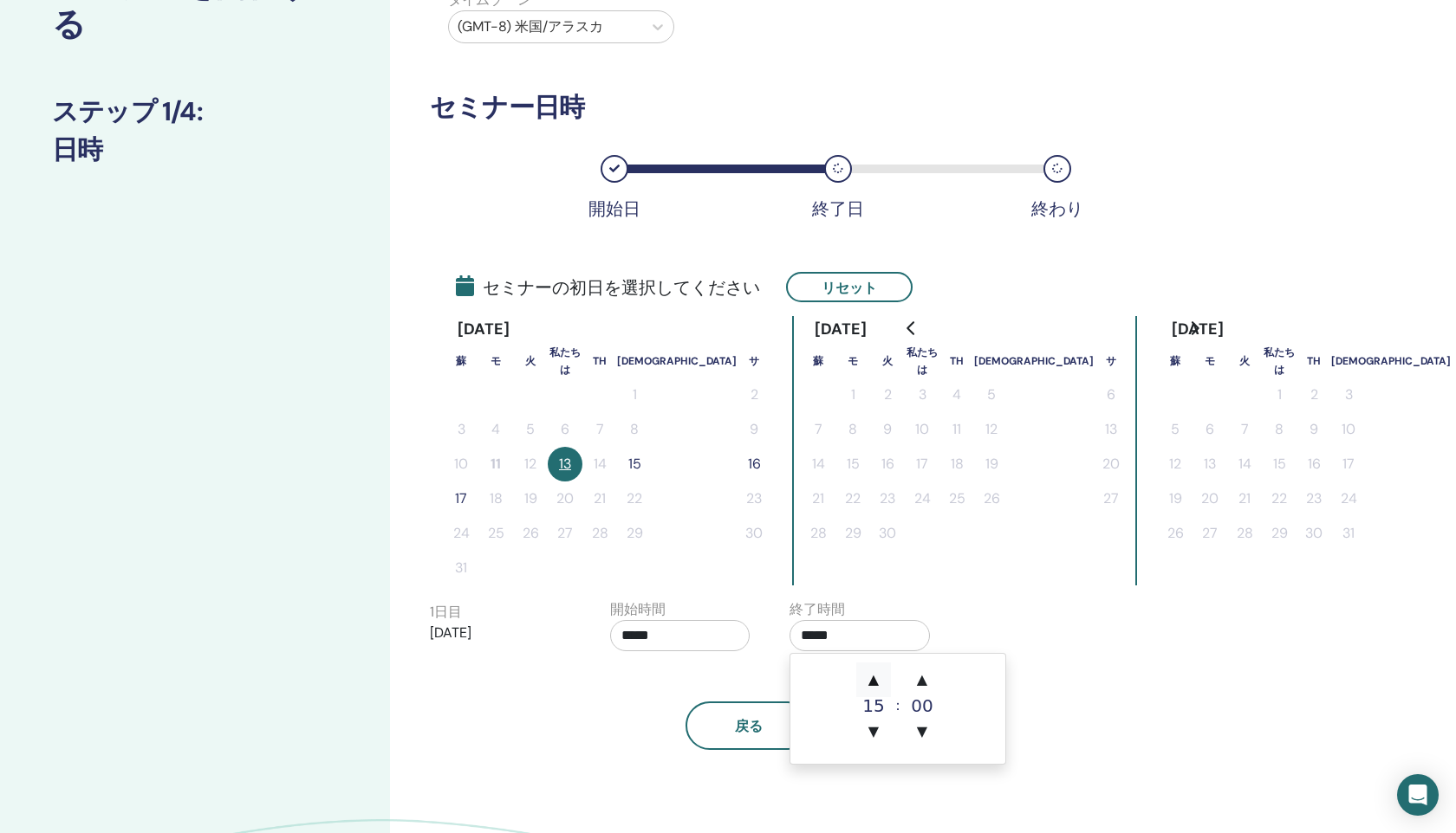
click at [869, 676] on font "▲" at bounding box center [873, 680] width 11 height 17
type input "*****"
click at [757, 678] on div "戻る 次" at bounding box center [818, 705] width 804 height 90
click at [637, 464] on font "15" at bounding box center [634, 463] width 13 height 19
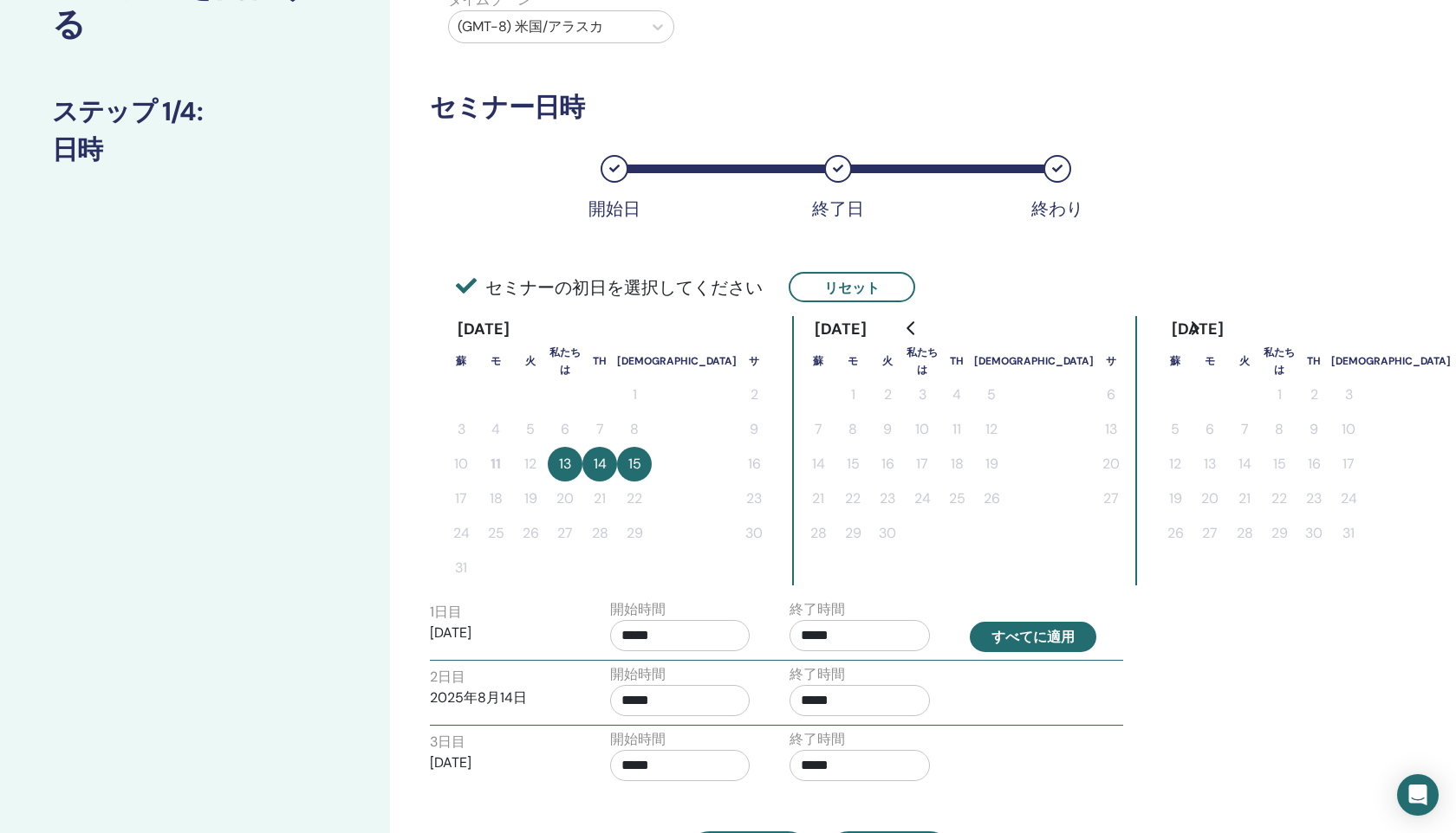
click at [1010, 641] on font "すべてに適用" at bounding box center [1033, 637] width 83 height 19
type input "*****"
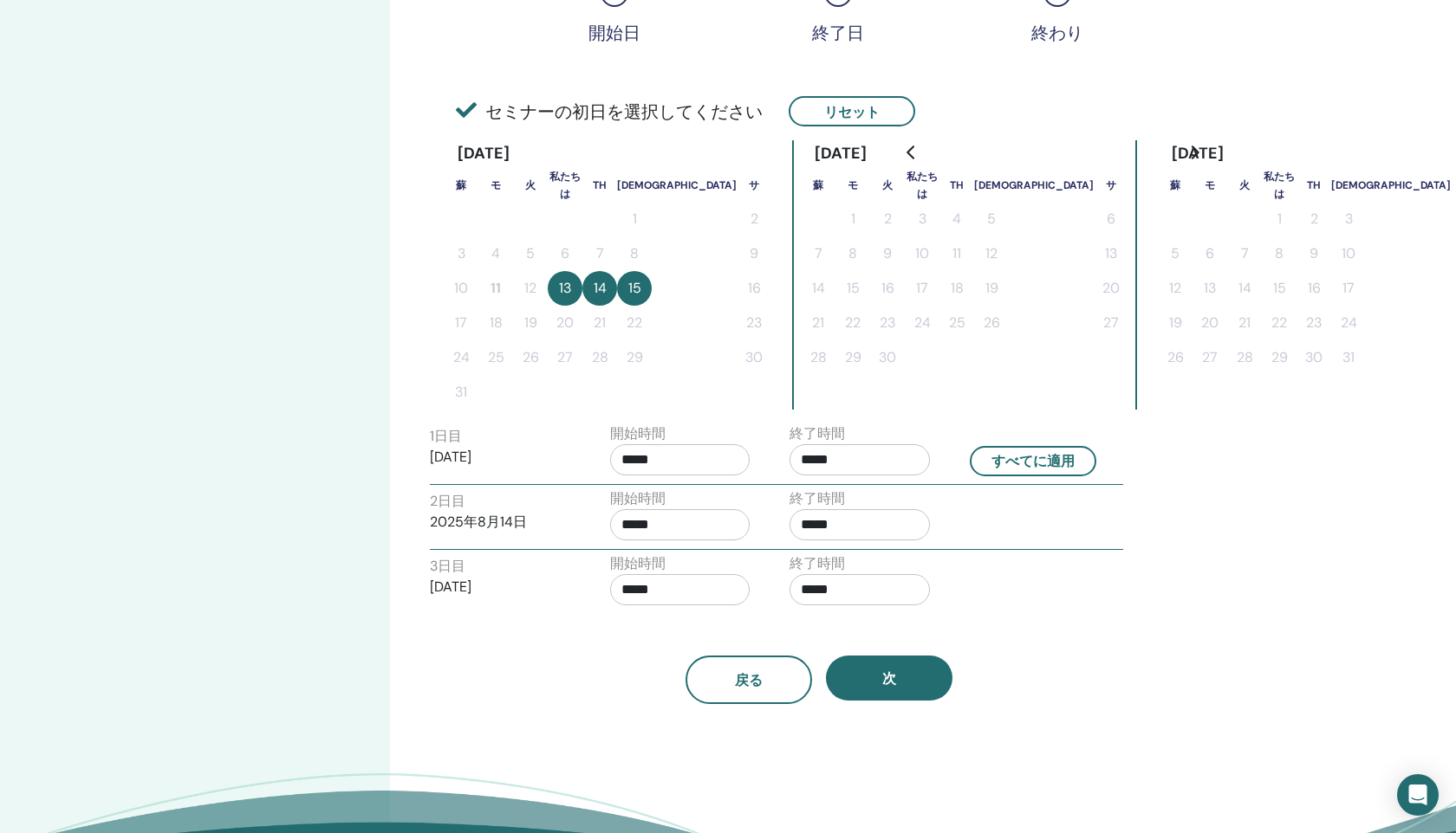
scroll to position [336, 0]
click at [906, 681] on button "次" at bounding box center [888, 678] width 126 height 45
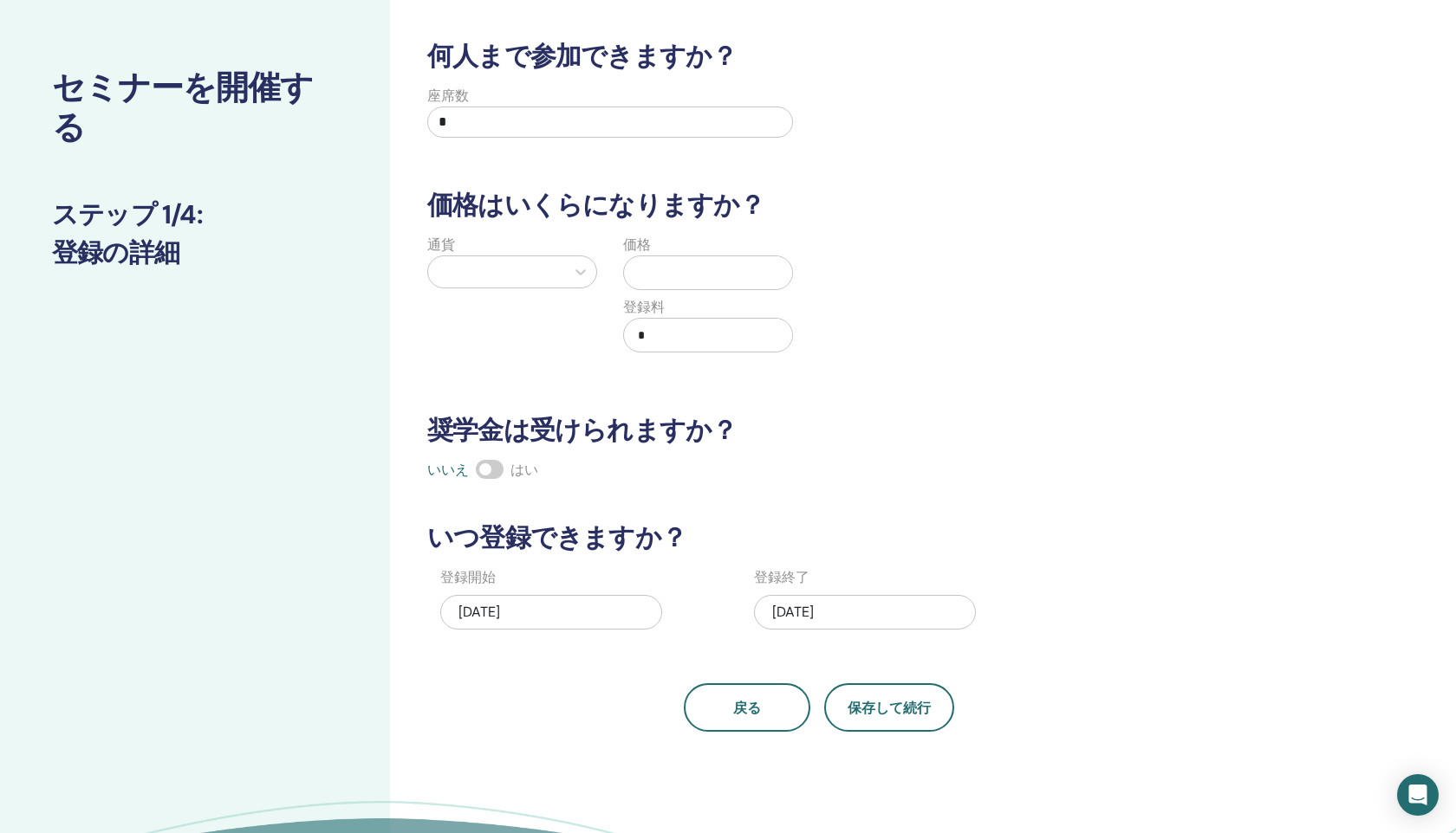
scroll to position [30, 0]
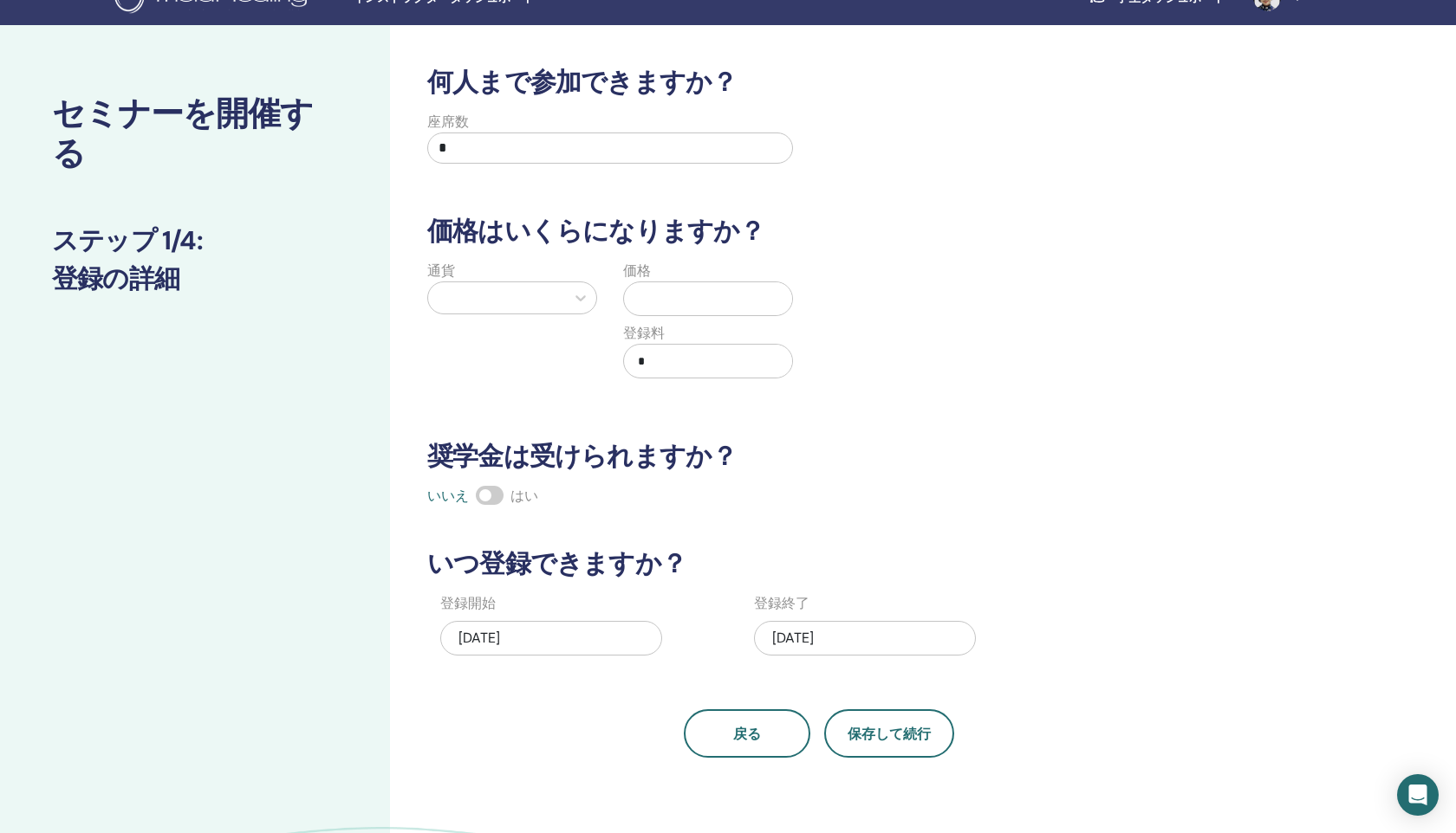
click at [499, 155] on input "*" at bounding box center [610, 149] width 366 height 31
type input "*"
click at [577, 298] on icon at bounding box center [580, 298] width 11 height 6
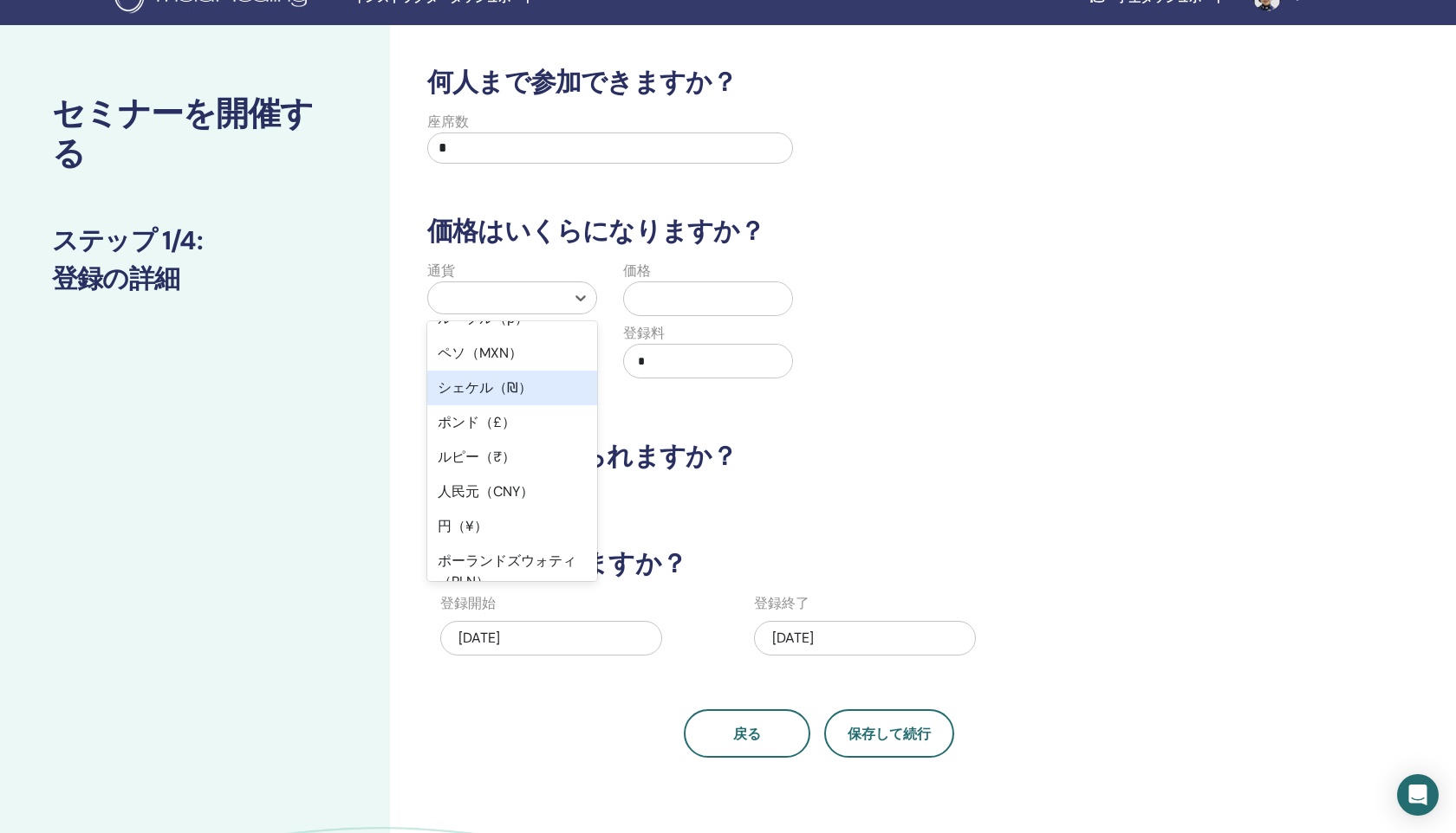
scroll to position [95, 0]
click at [473, 528] on font "円（¥）" at bounding box center [463, 524] width 50 height 19
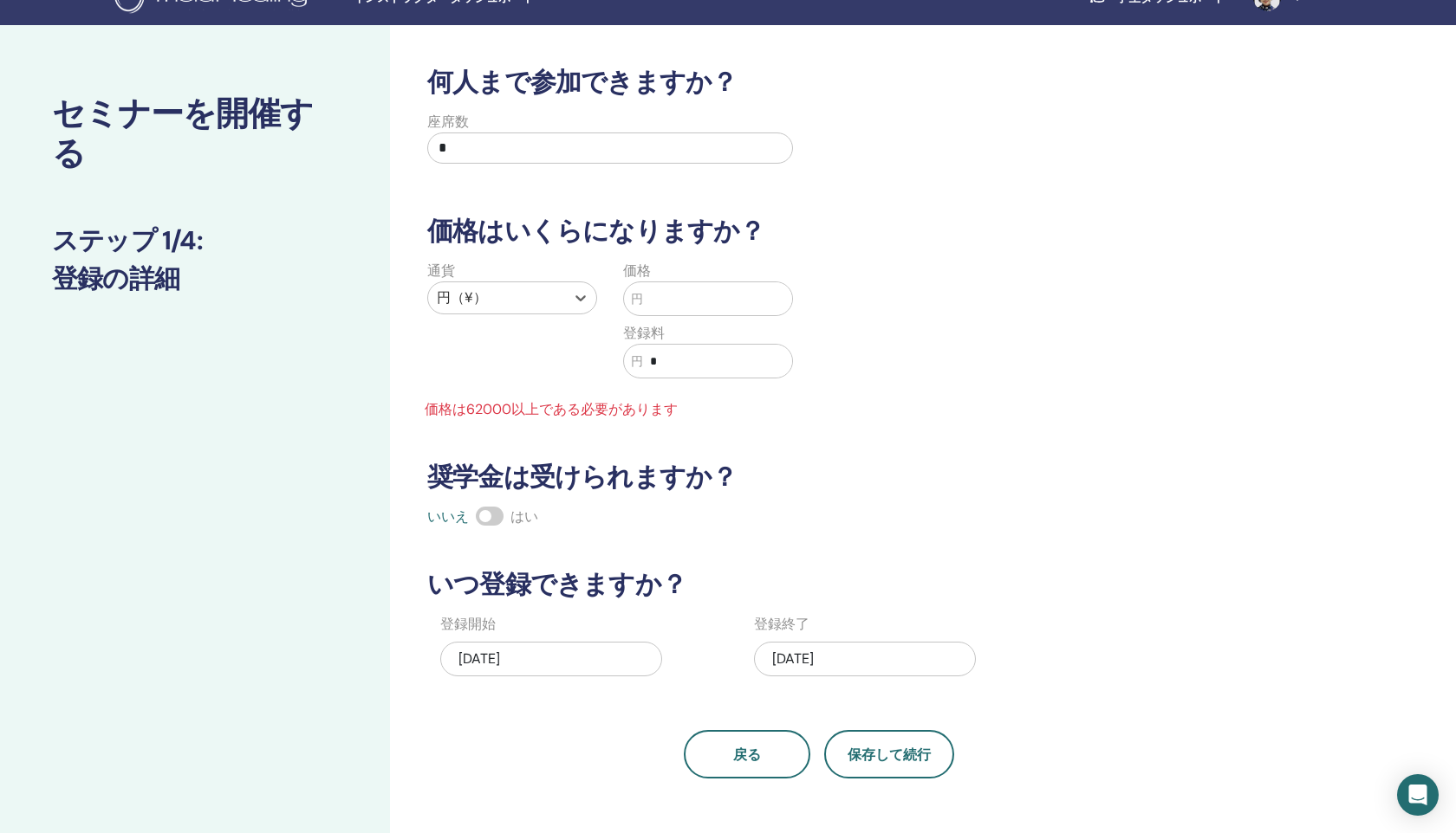
click at [718, 306] on input "text" at bounding box center [718, 299] width 149 height 33
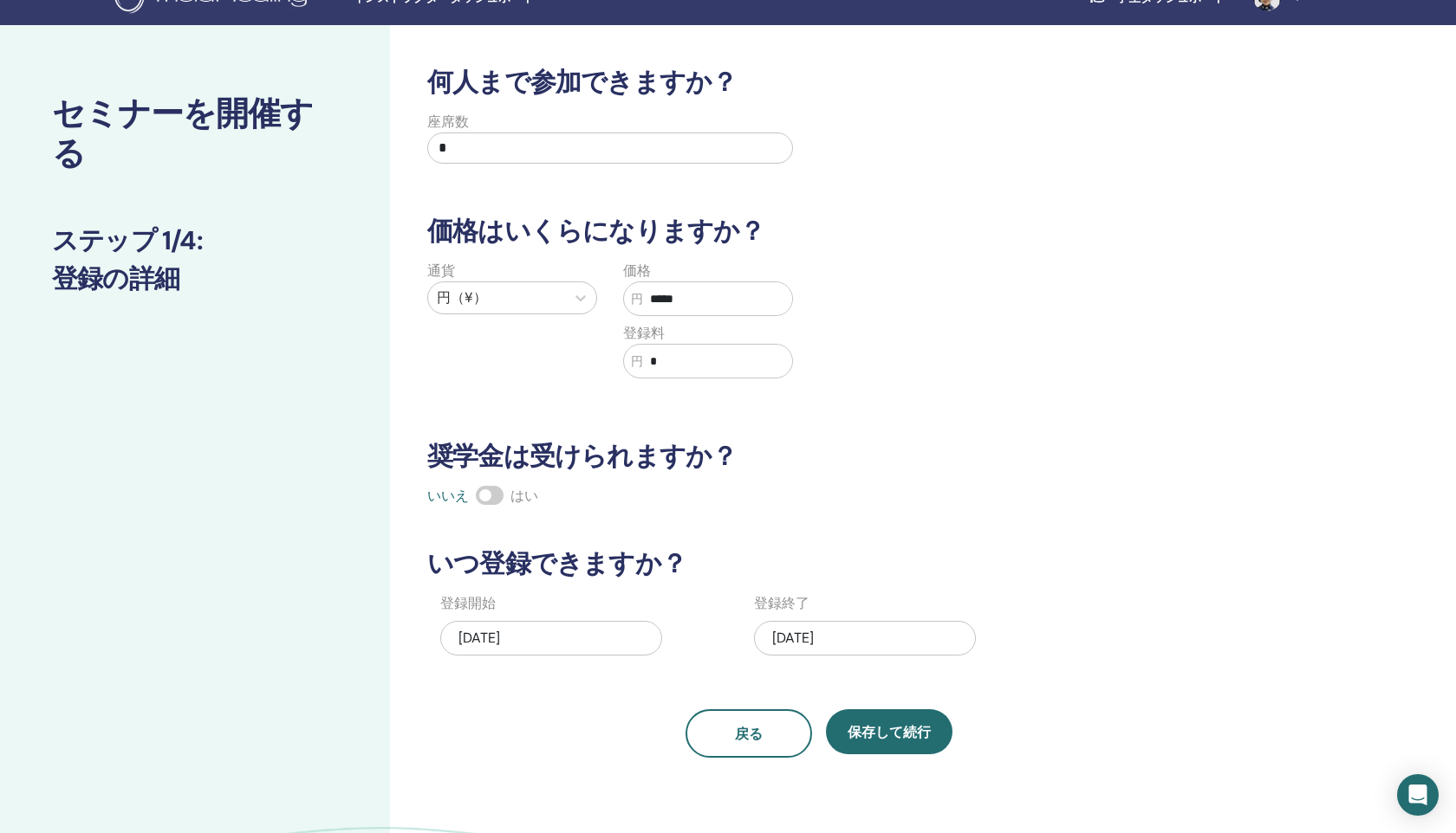
type input "*****"
click at [490, 494] on span at bounding box center [489, 495] width 27 height 19
click at [896, 737] on font "保存して続行" at bounding box center [889, 732] width 83 height 19
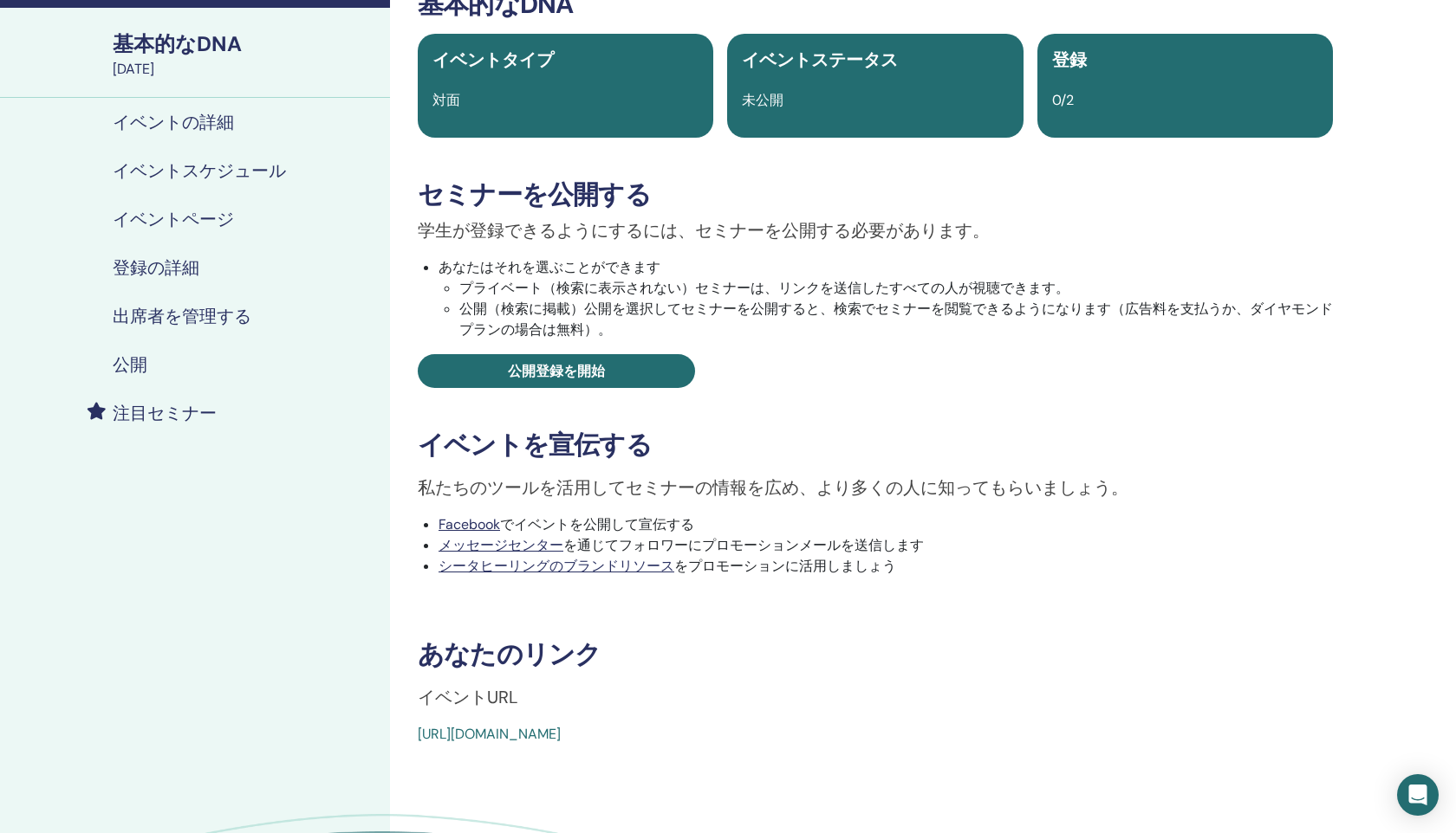
scroll to position [118, 0]
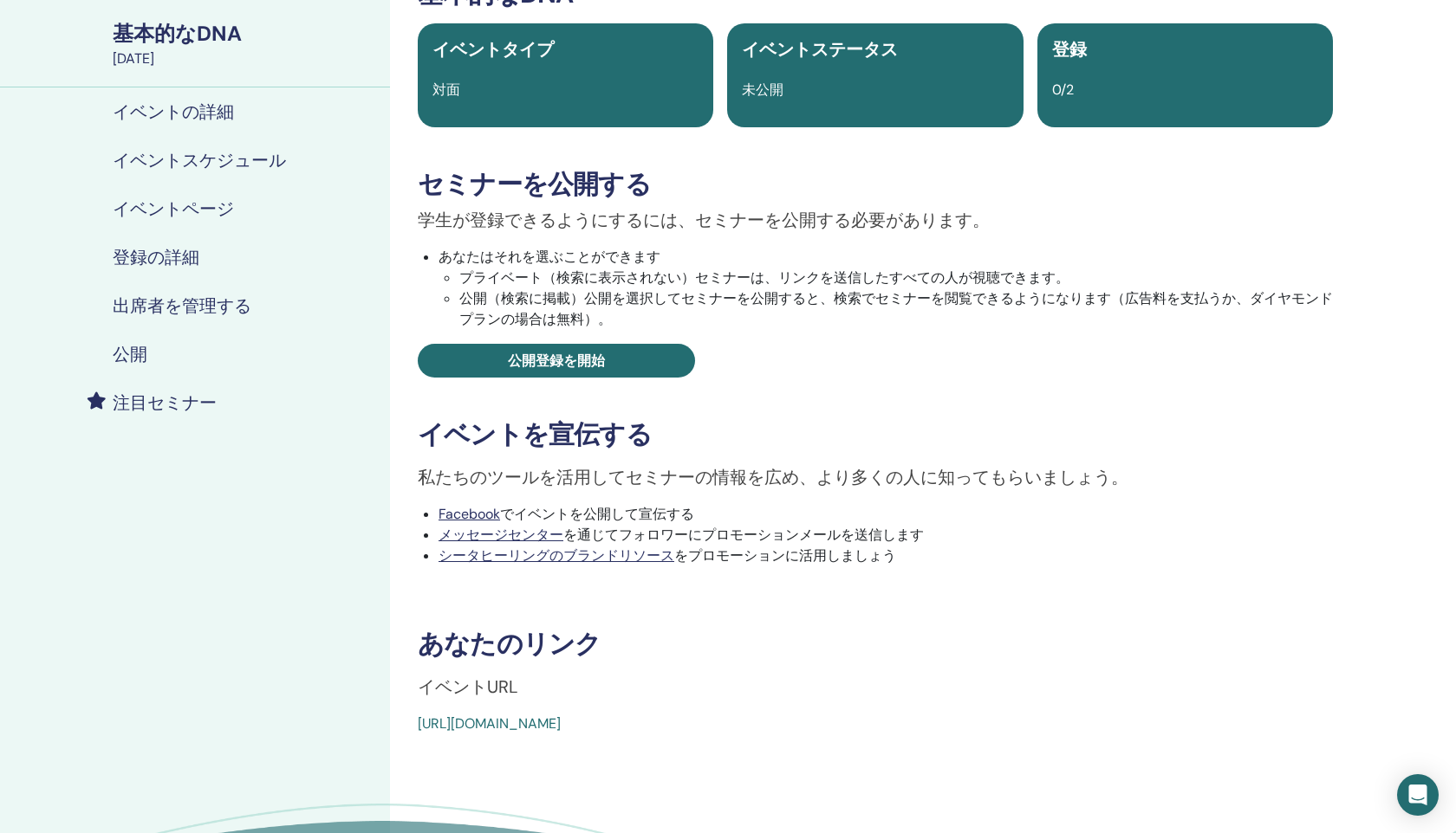
drag, startPoint x: 816, startPoint y: 725, endPoint x: 419, endPoint y: 724, distance: 397.0
click at [419, 724] on div "[URL][DOMAIN_NAME]" at bounding box center [799, 723] width 763 height 21
copy font "[URL][DOMAIN_NAME]"
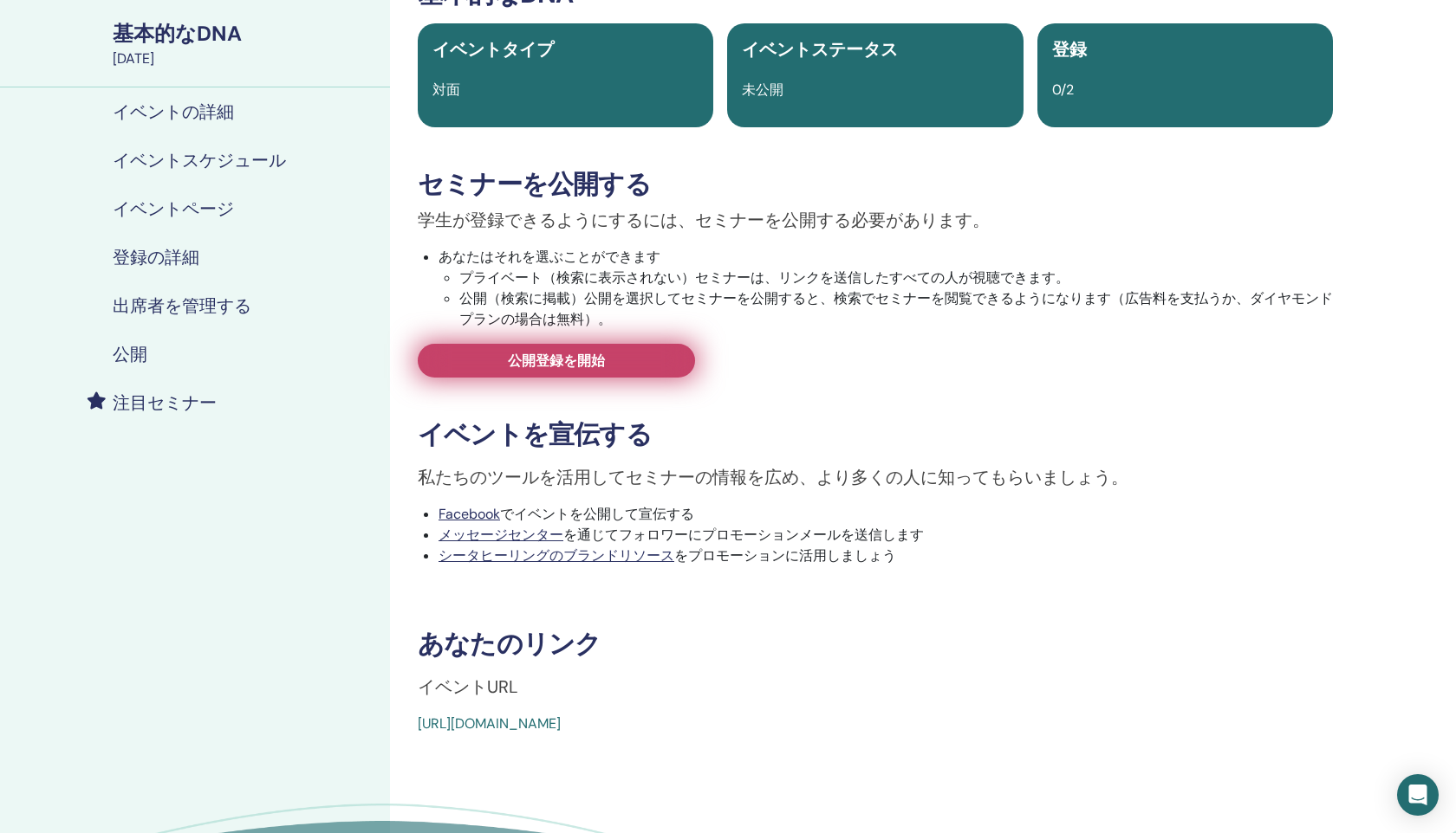
click at [590, 356] on font "公開登録を開始" at bounding box center [555, 361] width 97 height 19
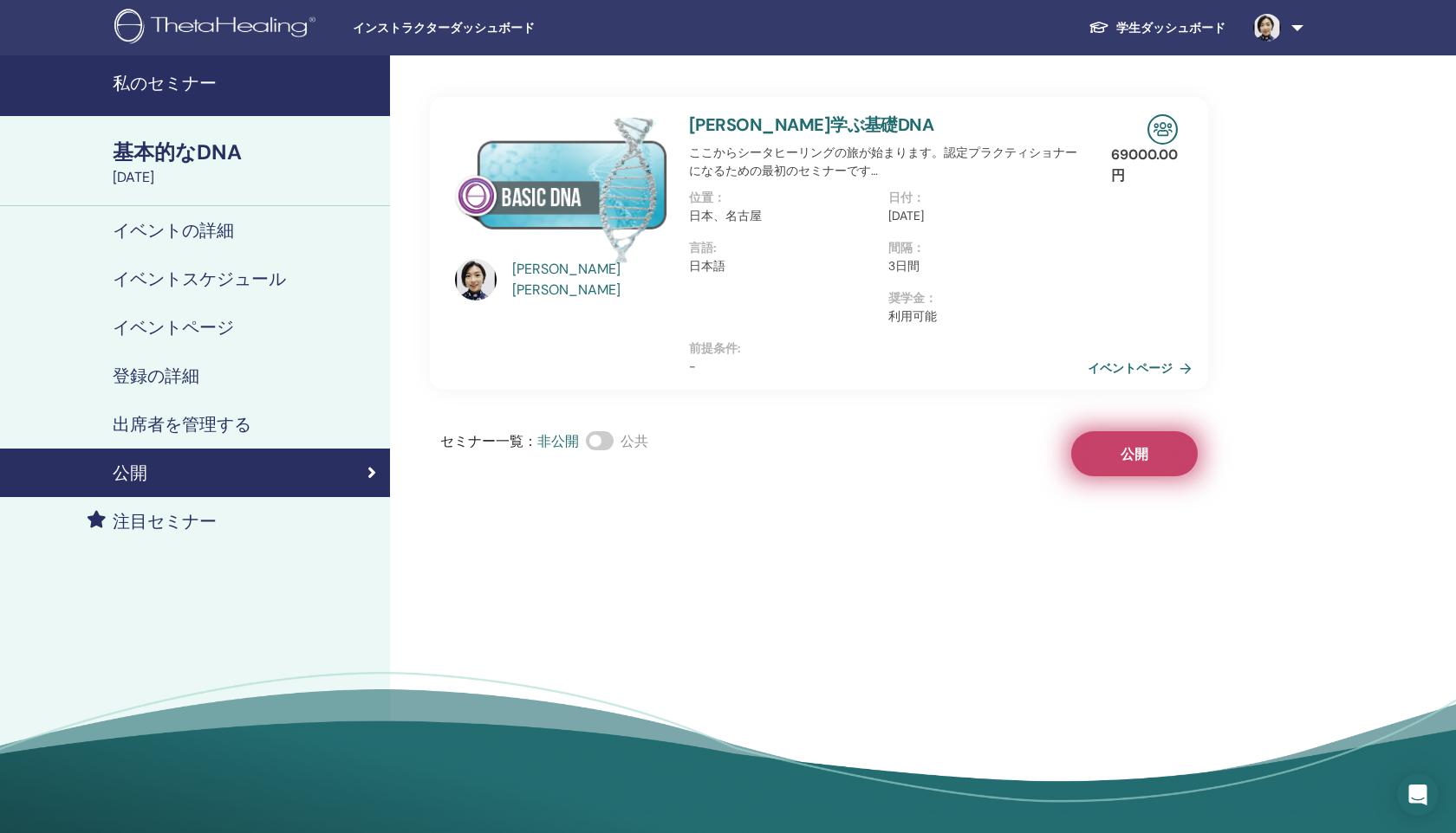
click at [1131, 448] on font "公開" at bounding box center [1134, 454] width 27 height 19
click at [1124, 362] on font "イベントページ" at bounding box center [1132, 370] width 85 height 16
